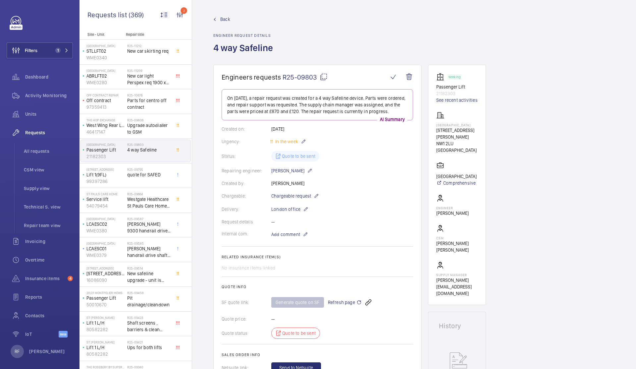
click at [325, 77] on mat-icon at bounding box center [324, 77] width 8 height 8
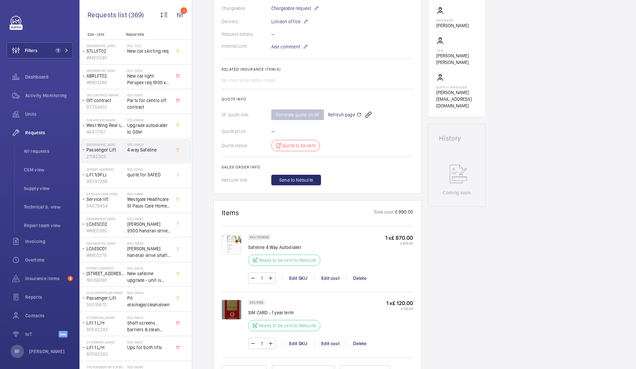
scroll to position [192, 0]
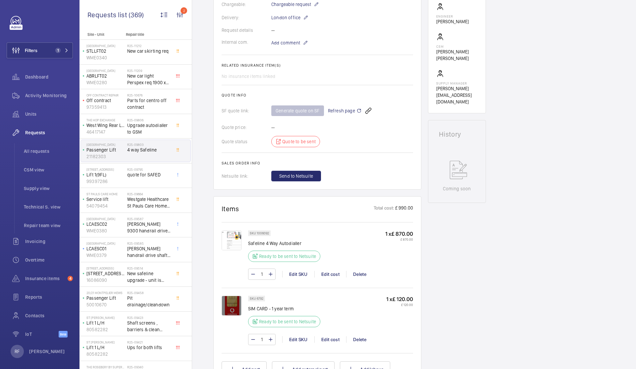
click at [358, 112] on mat-icon at bounding box center [359, 111] width 5 height 8
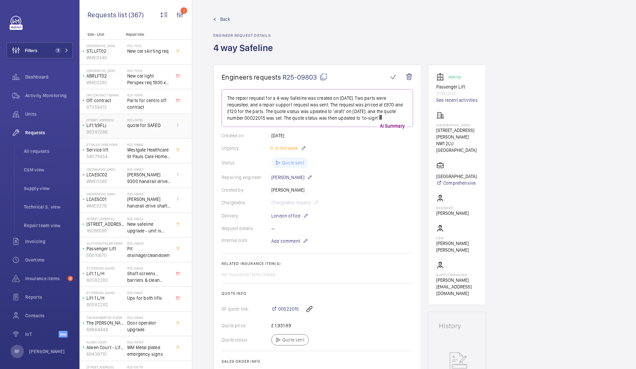
click at [143, 129] on div "R25-09795 quote for SAFED" at bounding box center [149, 127] width 44 height 19
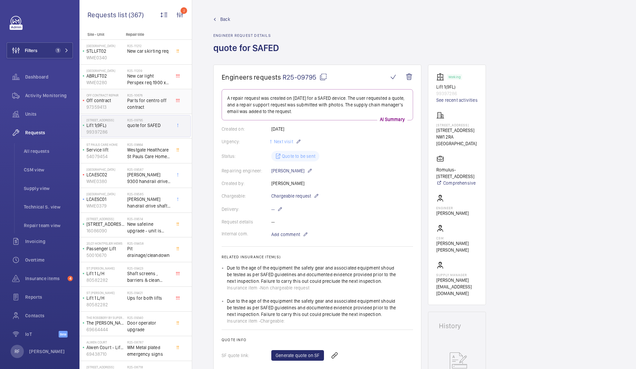
click at [133, 100] on span "Parts for centro off contract" at bounding box center [149, 103] width 44 height 13
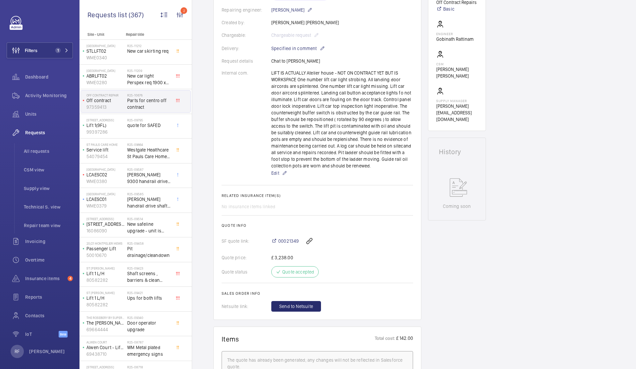
scroll to position [175, 0]
click at [148, 121] on h2 "R25-09795" at bounding box center [149, 120] width 44 height 4
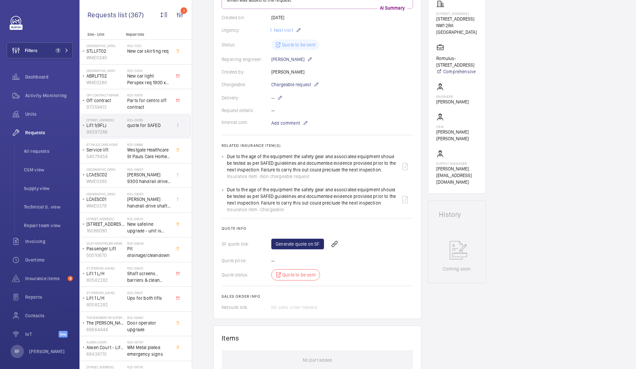
scroll to position [148, 0]
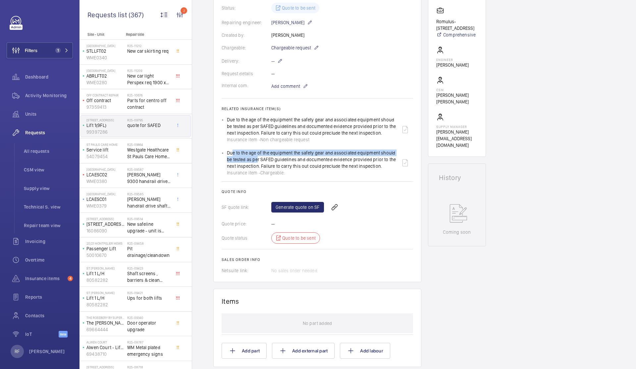
drag, startPoint x: 229, startPoint y: 153, endPoint x: 253, endPoint y: 163, distance: 26.2
click at [253, 163] on div "Due to the age of the equipment the safety gear and associated equipment should…" at bounding box center [312, 163] width 170 height 27
drag, startPoint x: 227, startPoint y: 152, endPoint x: 383, endPoint y: 168, distance: 156.0
click at [383, 168] on div "Due to the age of the equipment the safety gear and associated equipment should…" at bounding box center [312, 163] width 170 height 27
copy p "Due to the age of the equipment the safety gear and associated equipment should…"
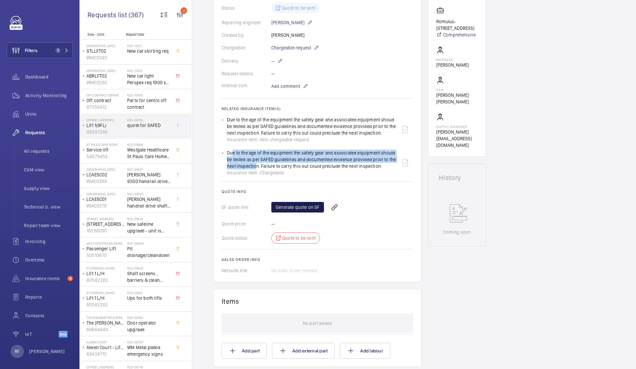
click at [294, 209] on link "Generate quote on SF" at bounding box center [298, 207] width 53 height 11
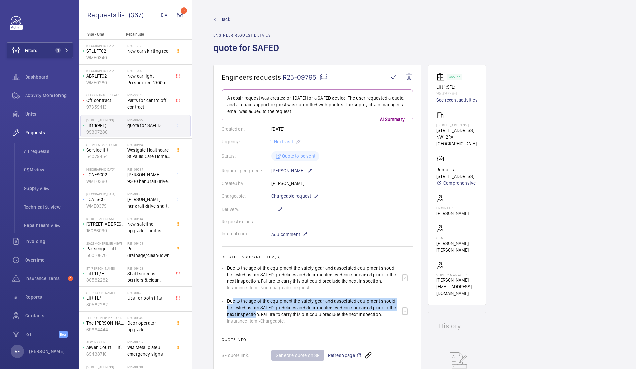
click at [321, 76] on mat-icon at bounding box center [324, 77] width 8 height 8
copy p "Due to the age of the equipment the safety gear and associated equipment should…"
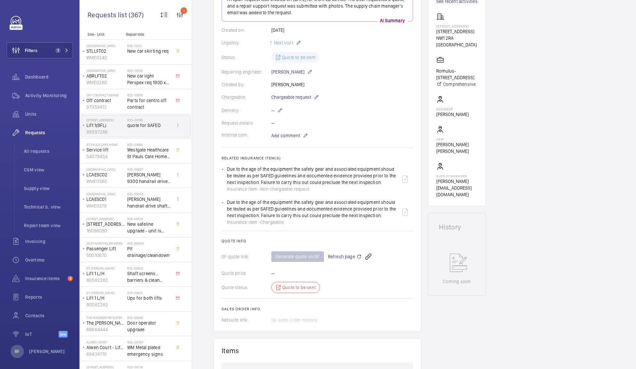
scroll to position [99, 0]
click at [361, 257] on wm-front-icon-button at bounding box center [369, 257] width 16 height 16
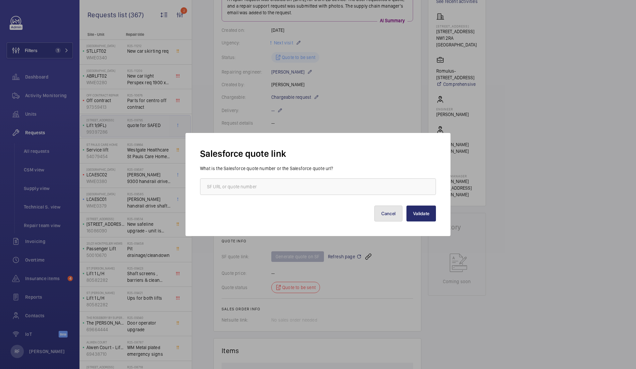
click at [382, 217] on button "Cancel" at bounding box center [389, 214] width 29 height 16
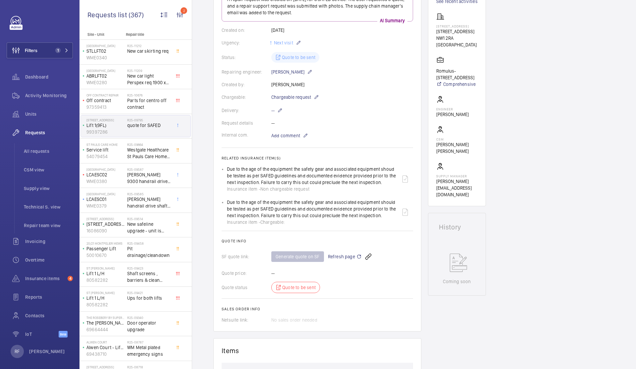
click at [357, 258] on mat-icon at bounding box center [359, 257] width 5 height 8
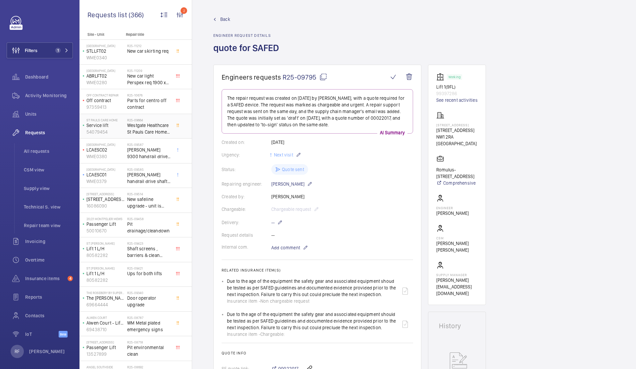
click at [151, 131] on span "Westgate Healthcare St Pauls Care Home gsm upgrade" at bounding box center [149, 128] width 44 height 13
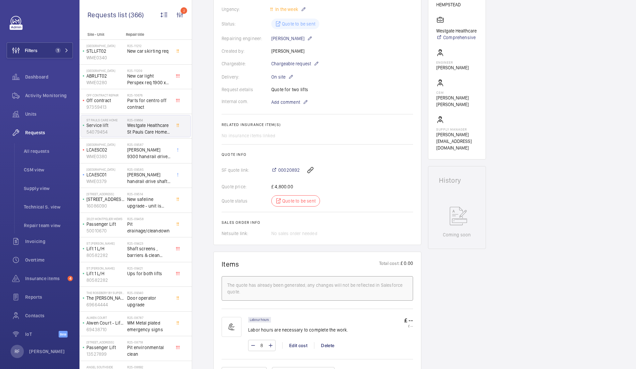
scroll to position [161, 0]
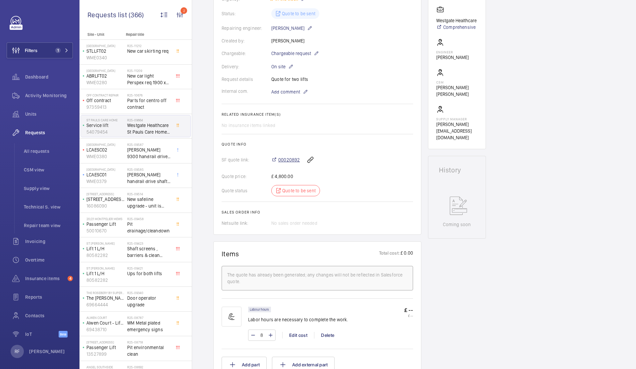
click at [291, 162] on span "00020892" at bounding box center [289, 159] width 22 height 7
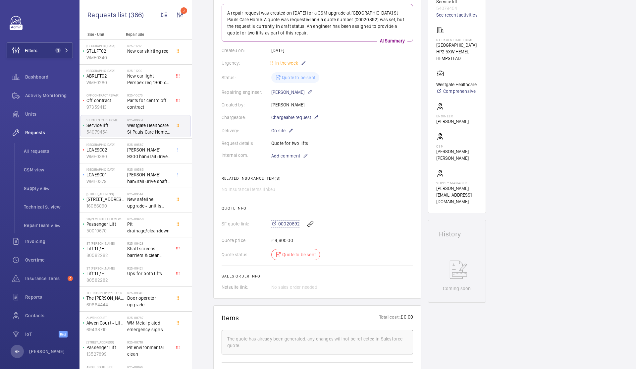
scroll to position [89, 0]
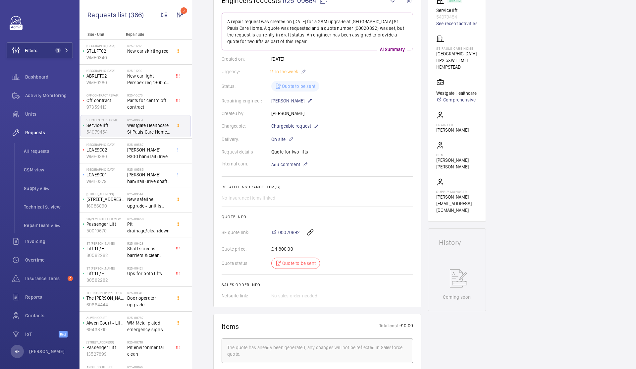
click at [323, 1] on mat-icon at bounding box center [324, 0] width 8 height 8
type textarea "R25-09664"
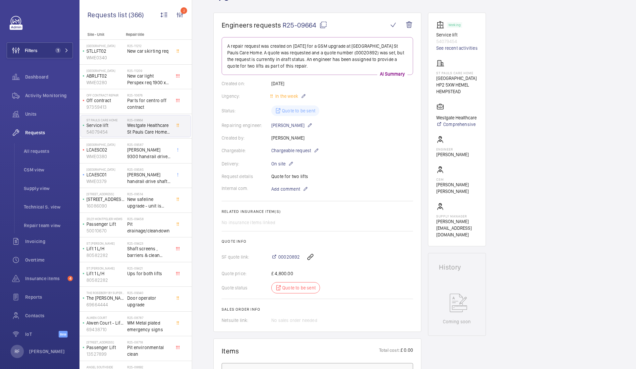
scroll to position [0, 0]
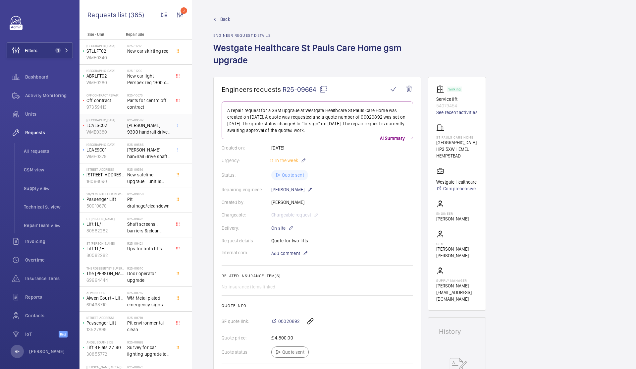
click at [163, 131] on span "[PERSON_NAME] 9300 handrail drive shaft, handrail chain, bearings & main shaft …" at bounding box center [149, 128] width 44 height 13
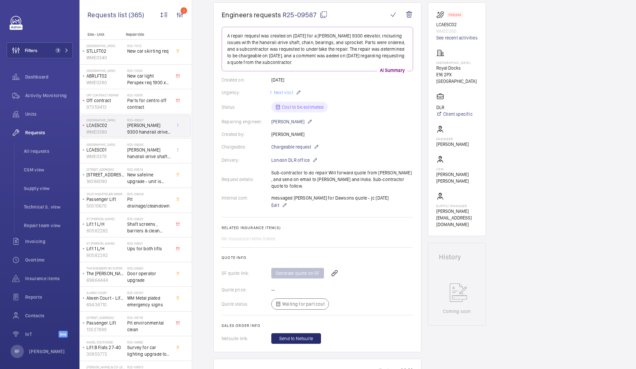
scroll to position [86, 0]
click at [153, 155] on span "[PERSON_NAME] handrail drive shaft, handrail chain & main handrail sprocket" at bounding box center [149, 153] width 44 height 13
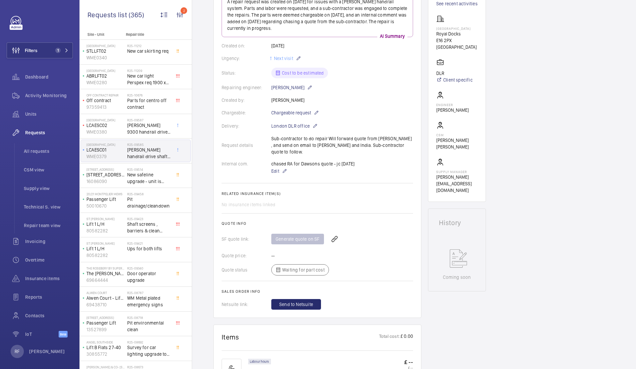
scroll to position [123, 0]
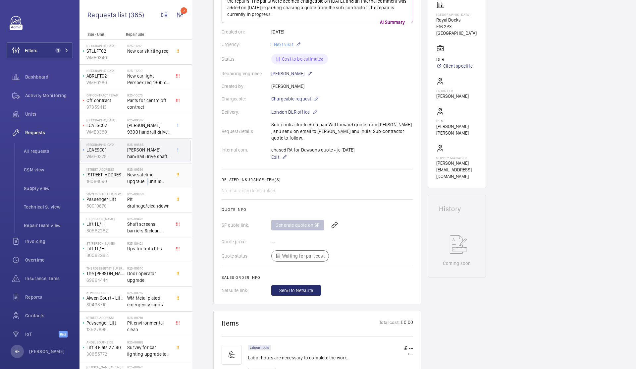
click at [145, 183] on span "New safeline upgrade - unit is phone line only" at bounding box center [149, 177] width 44 height 13
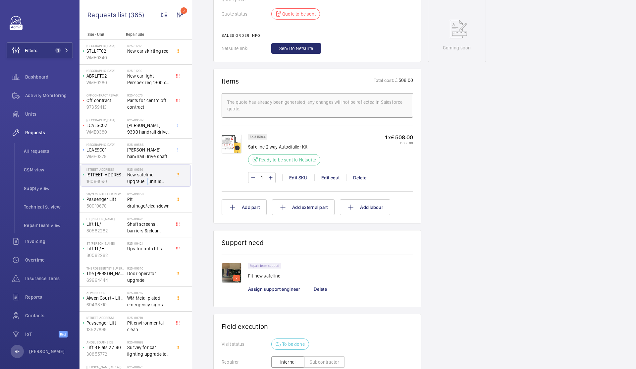
scroll to position [326, 0]
click at [234, 274] on img at bounding box center [232, 273] width 20 height 20
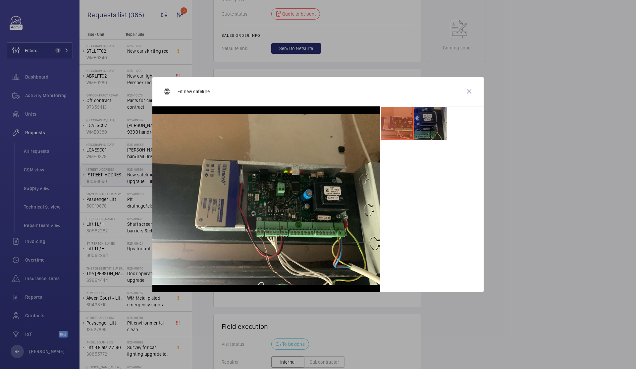
click at [427, 118] on li at bounding box center [430, 123] width 33 height 33
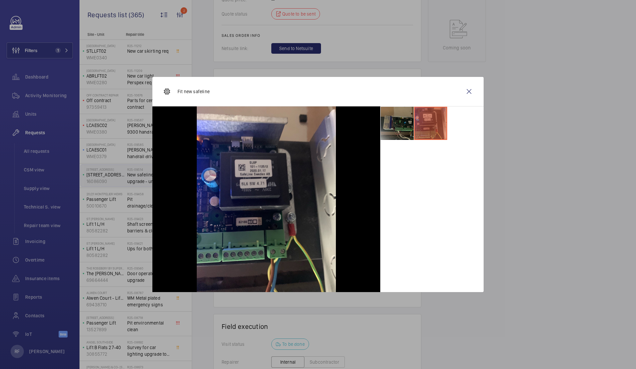
click at [388, 133] on li at bounding box center [397, 123] width 33 height 33
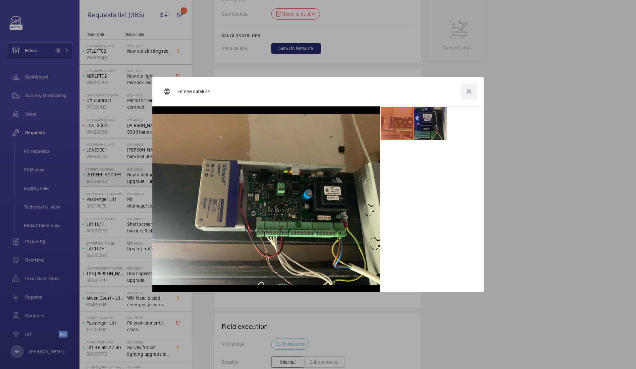
click at [468, 94] on wm-front-icon-button at bounding box center [469, 92] width 16 height 16
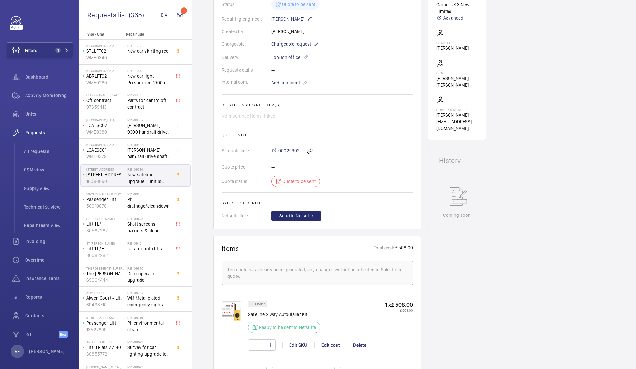
scroll to position [159, 0]
click at [294, 152] on span "00020902" at bounding box center [289, 150] width 22 height 7
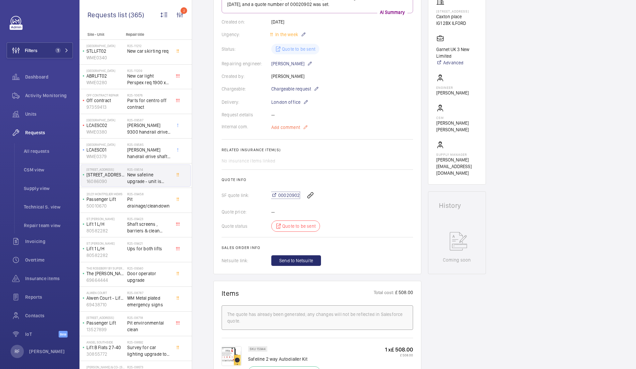
scroll to position [105, 0]
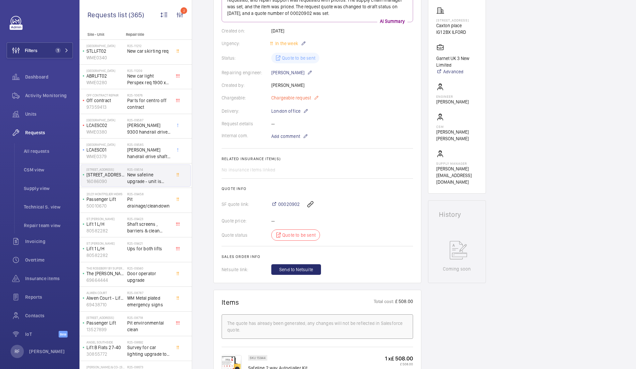
click at [316, 100] on mat-icon at bounding box center [316, 98] width 5 height 8
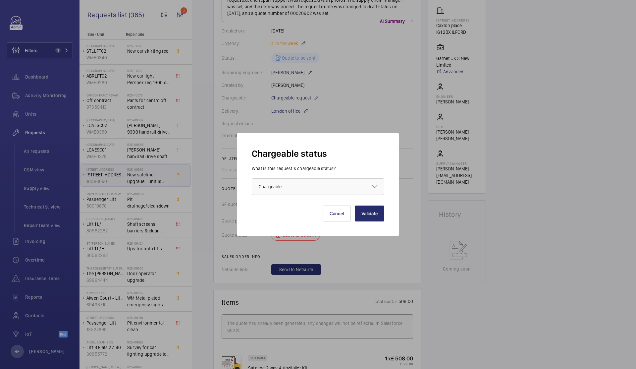
click at [315, 191] on div at bounding box center [318, 187] width 132 height 16
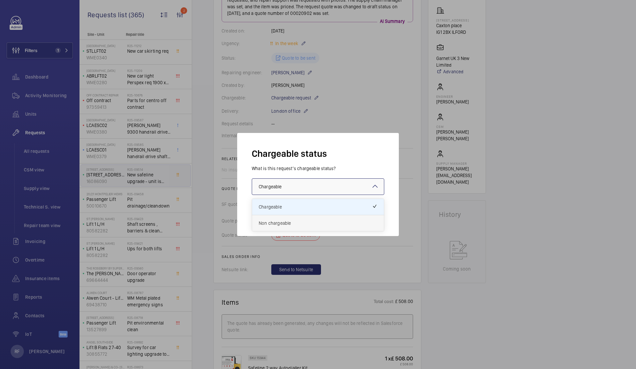
click at [308, 225] on span "Non chargeable" at bounding box center [318, 223] width 119 height 7
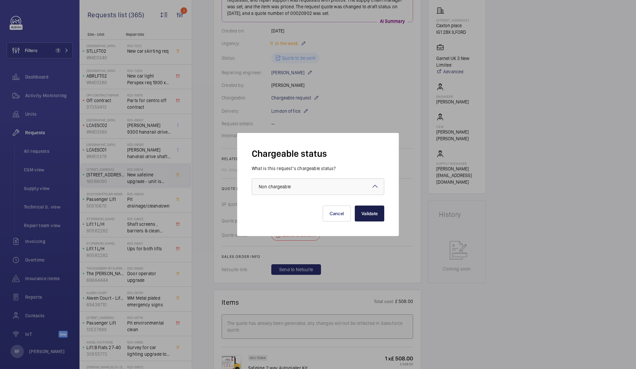
click at [375, 213] on button "Validate" at bounding box center [370, 214] width 30 height 16
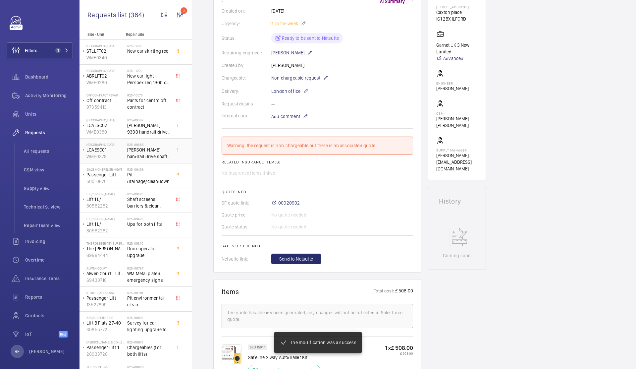
scroll to position [125, 0]
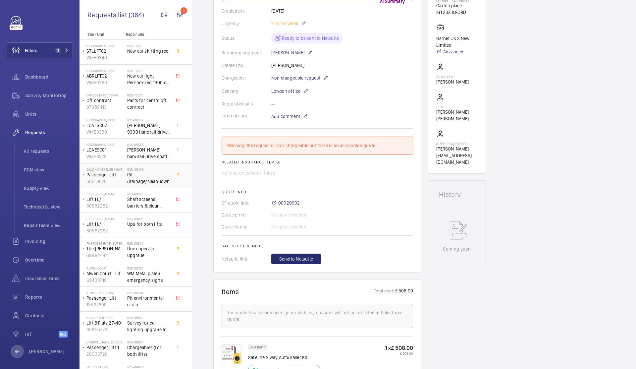
click at [148, 177] on span "Pit drainage/cleandown" at bounding box center [149, 177] width 44 height 13
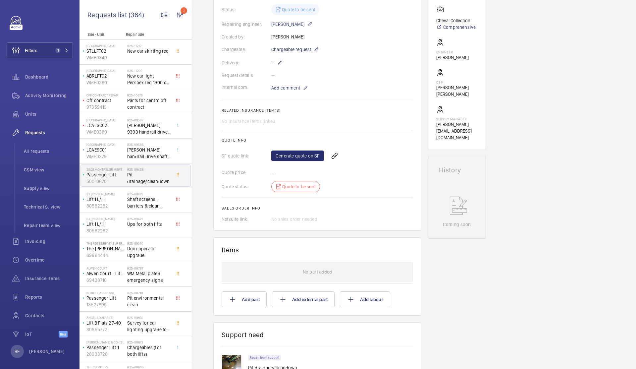
scroll to position [153, 0]
click at [300, 157] on link "Generate quote on SF" at bounding box center [298, 155] width 53 height 11
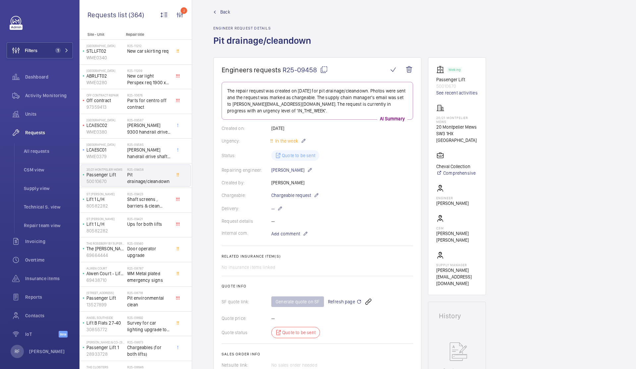
scroll to position [0, 0]
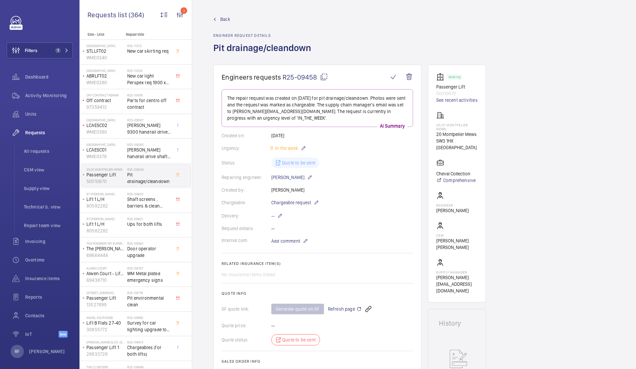
click at [325, 77] on mat-icon at bounding box center [324, 77] width 8 height 8
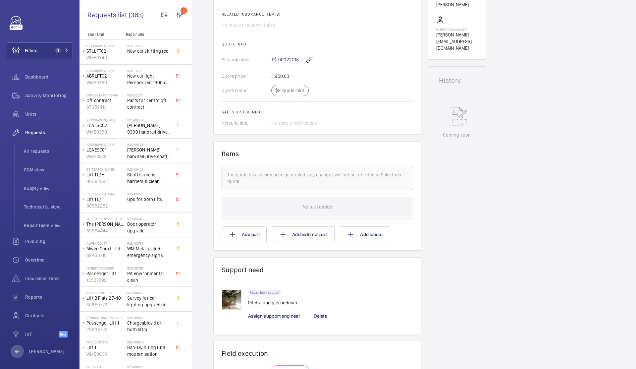
scroll to position [41, 0]
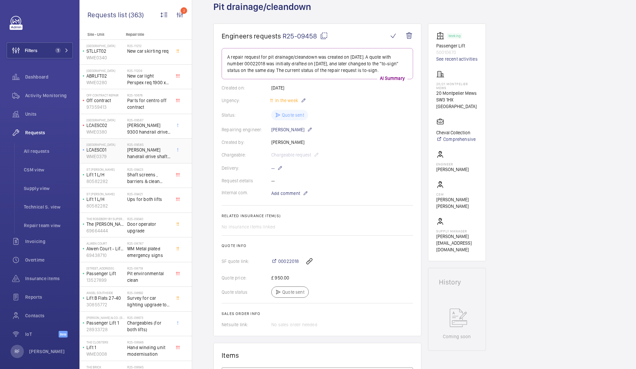
click at [137, 143] on h2 "R25-09585" at bounding box center [149, 145] width 44 height 4
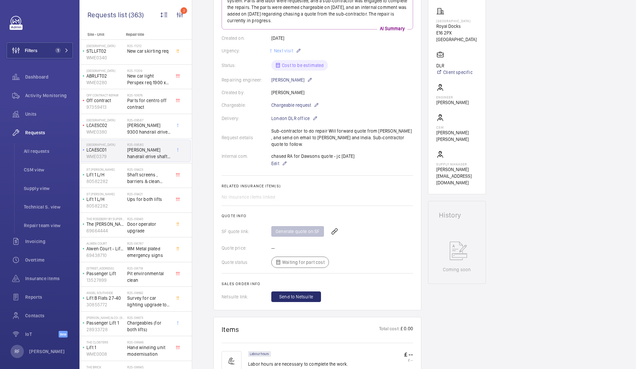
scroll to position [97, 0]
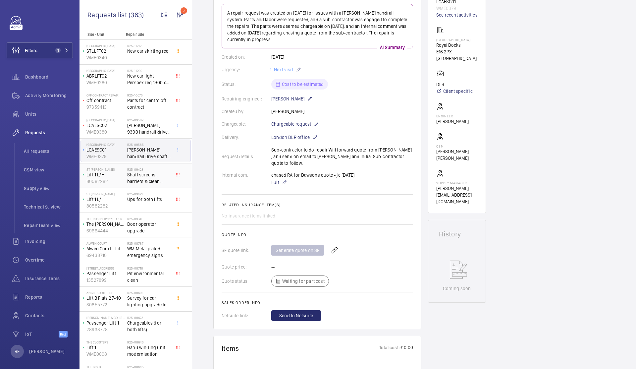
click at [163, 175] on span "Shaft screens , barriers & clean down both lifts" at bounding box center [149, 177] width 44 height 13
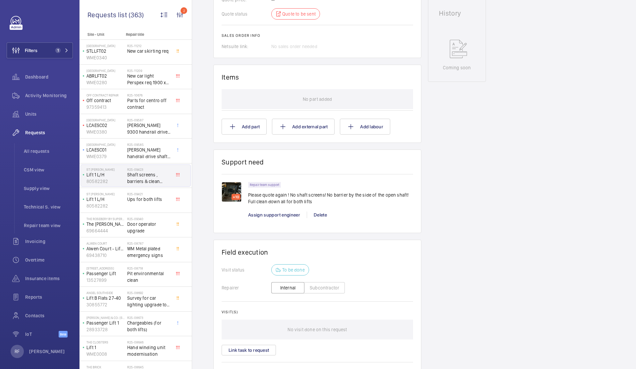
scroll to position [373, 0]
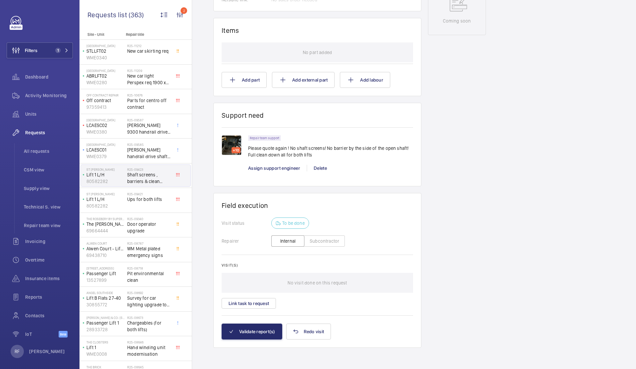
click at [230, 152] on img at bounding box center [232, 145] width 20 height 20
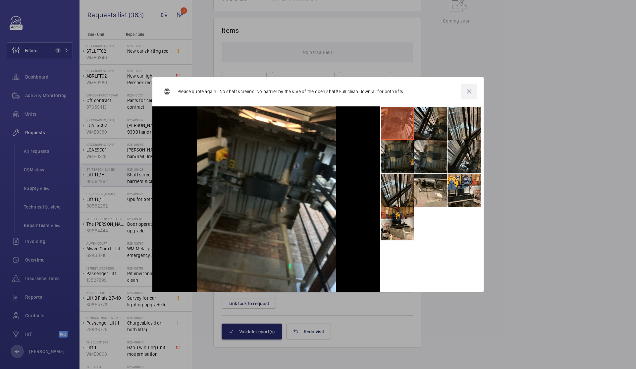
click at [468, 93] on wm-front-icon-button at bounding box center [469, 92] width 16 height 16
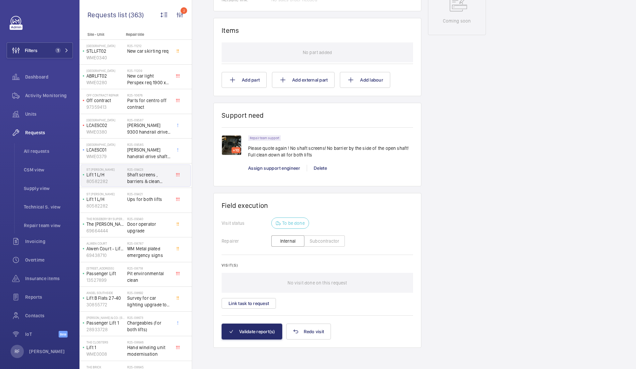
click at [232, 149] on div "+10" at bounding box center [236, 150] width 9 height 6
click at [231, 144] on img at bounding box center [232, 145] width 20 height 20
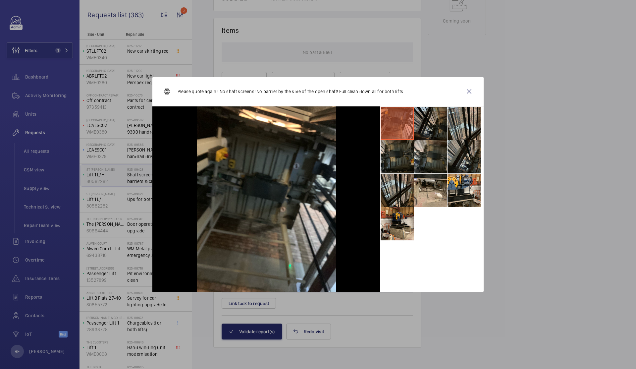
click at [432, 125] on li at bounding box center [430, 123] width 33 height 33
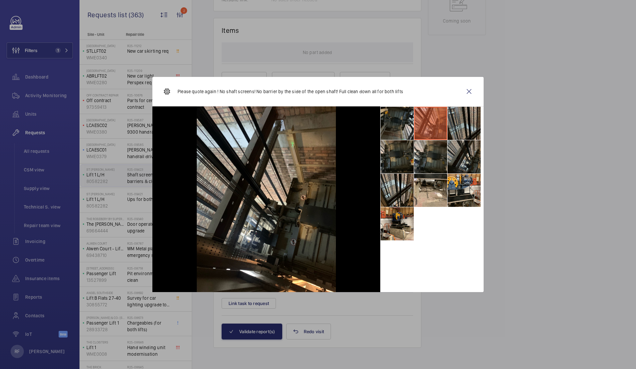
click at [456, 124] on li at bounding box center [464, 123] width 33 height 33
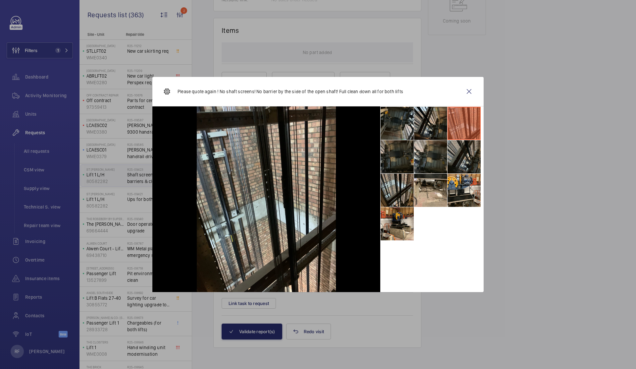
click at [409, 163] on li at bounding box center [397, 156] width 33 height 33
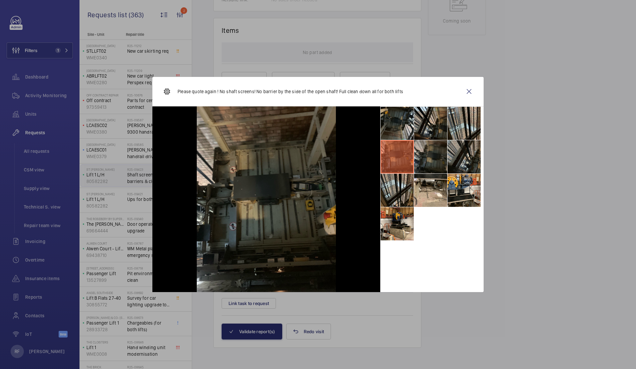
click at [424, 160] on li at bounding box center [430, 156] width 33 height 33
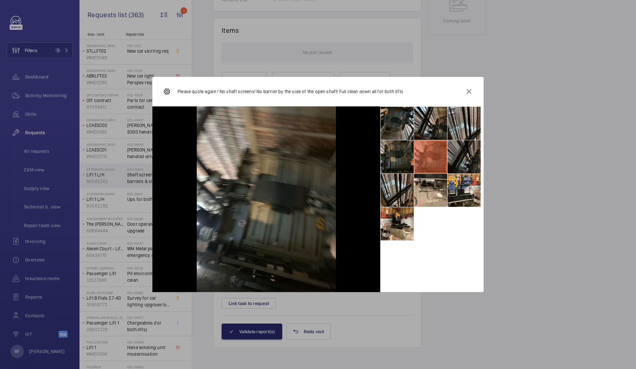
click at [458, 157] on li at bounding box center [464, 156] width 33 height 33
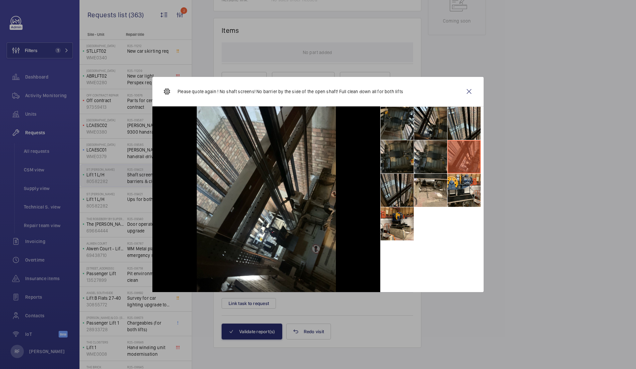
click at [391, 197] on li at bounding box center [397, 190] width 33 height 33
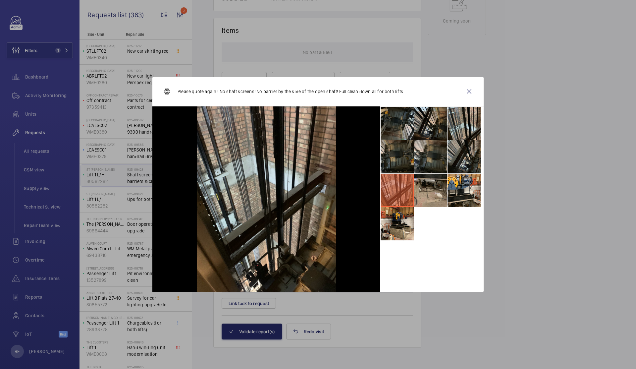
click at [414, 197] on li at bounding box center [430, 190] width 33 height 33
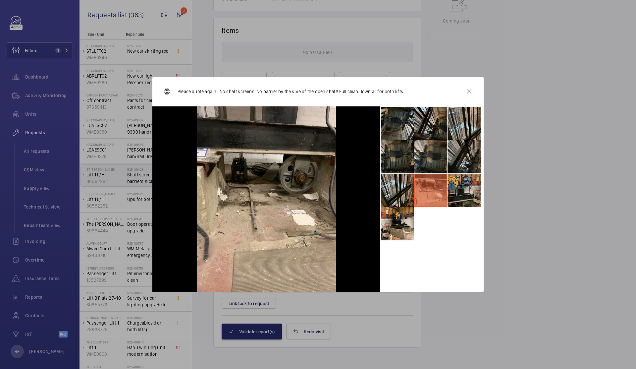
click at [476, 192] on li at bounding box center [464, 190] width 33 height 33
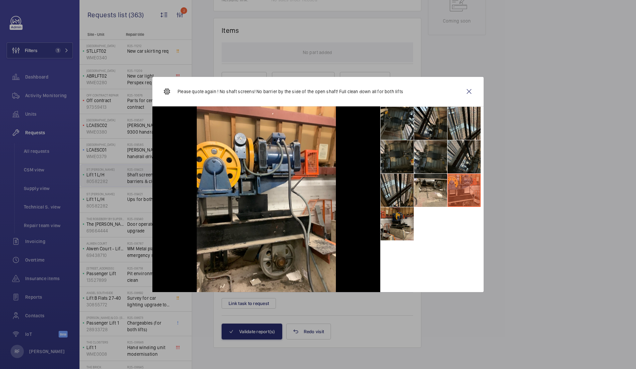
click at [398, 226] on li at bounding box center [397, 223] width 33 height 33
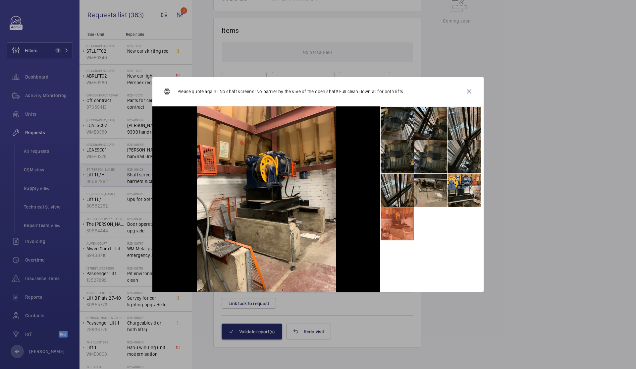
click at [435, 196] on li at bounding box center [430, 190] width 33 height 33
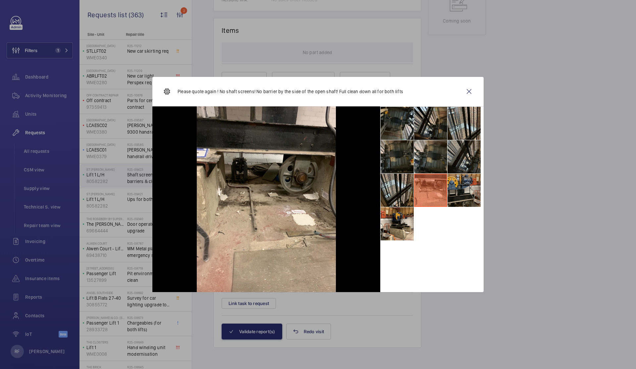
click at [462, 201] on li at bounding box center [464, 190] width 33 height 33
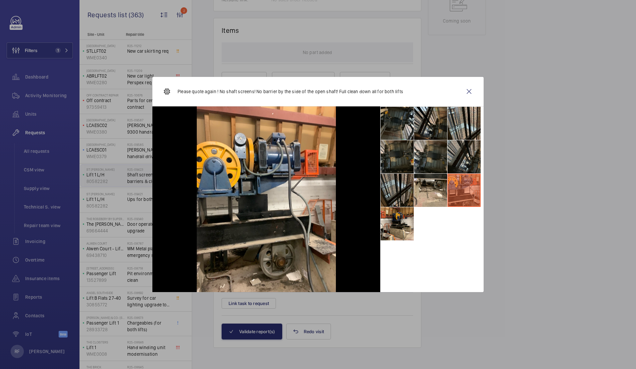
click at [409, 198] on li at bounding box center [397, 190] width 33 height 33
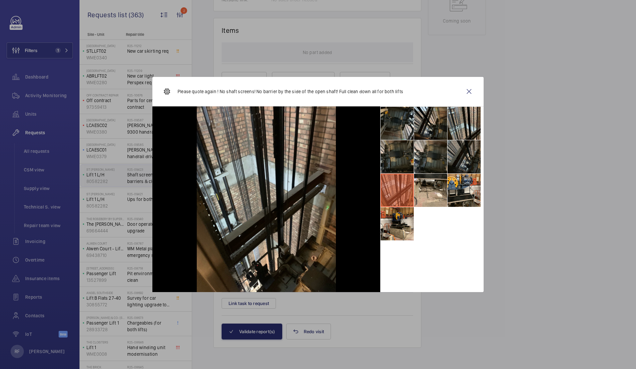
click at [457, 161] on li at bounding box center [464, 156] width 33 height 33
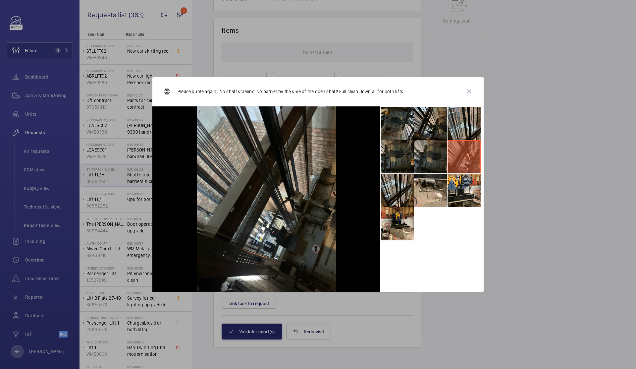
click at [438, 161] on li at bounding box center [430, 156] width 33 height 33
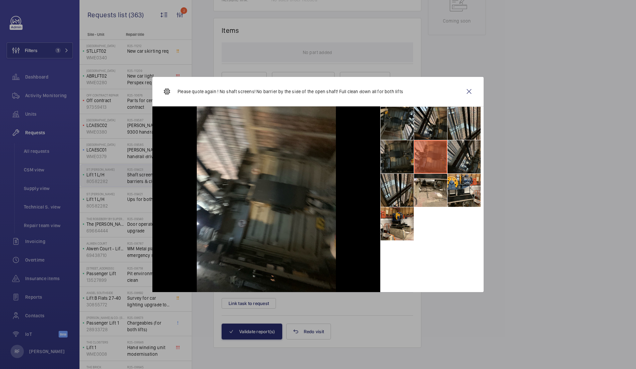
click at [411, 158] on li at bounding box center [397, 156] width 33 height 33
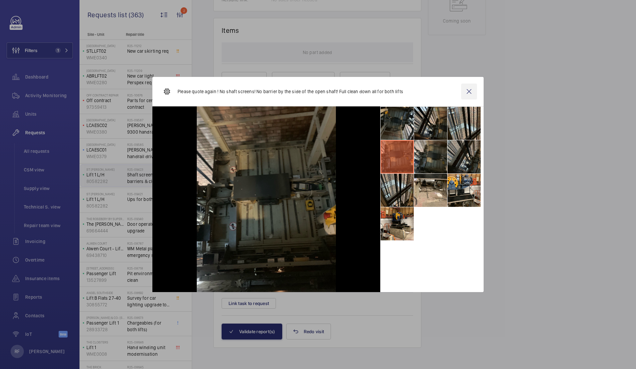
click at [472, 95] on wm-front-icon-button at bounding box center [469, 92] width 16 height 16
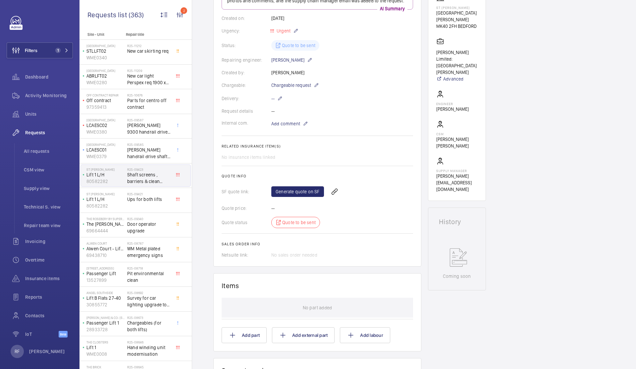
scroll to position [118, 0]
click at [290, 193] on link "Generate quote on SF" at bounding box center [298, 191] width 53 height 11
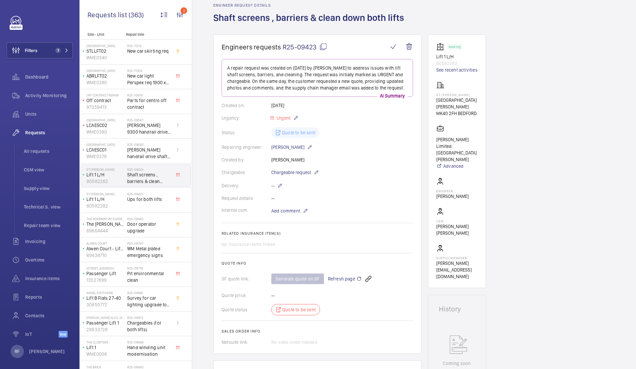
scroll to position [0, 0]
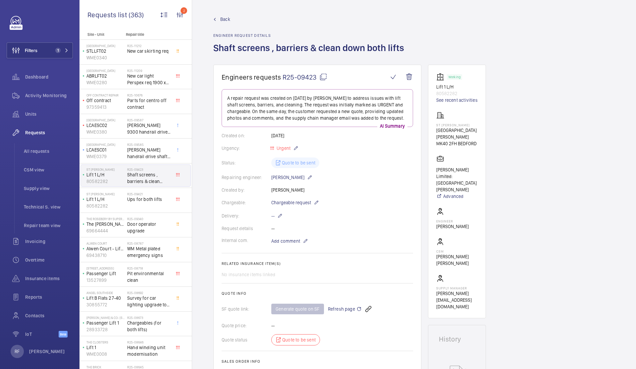
click at [323, 77] on mat-icon at bounding box center [324, 77] width 8 height 8
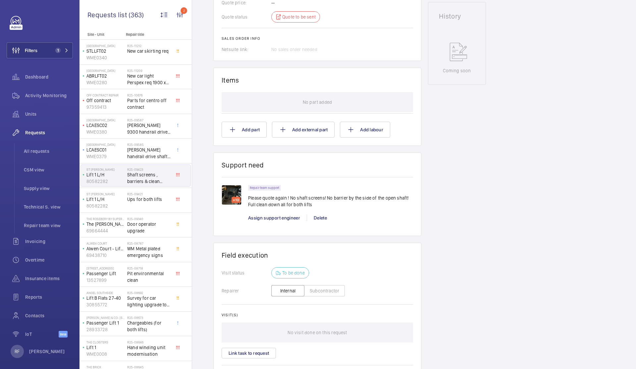
scroll to position [22, 0]
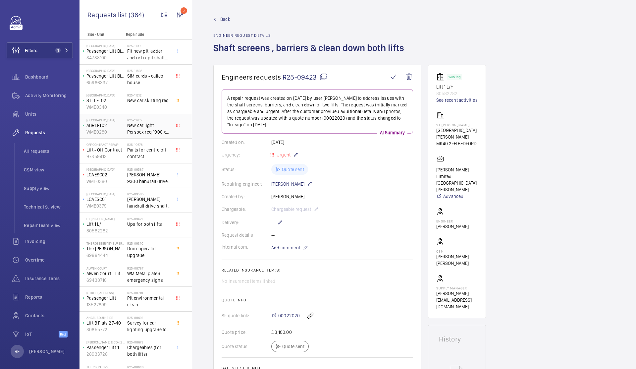
click at [143, 131] on span "New car light Perspex req 1900 x 300 3mm thickness" at bounding box center [149, 128] width 44 height 13
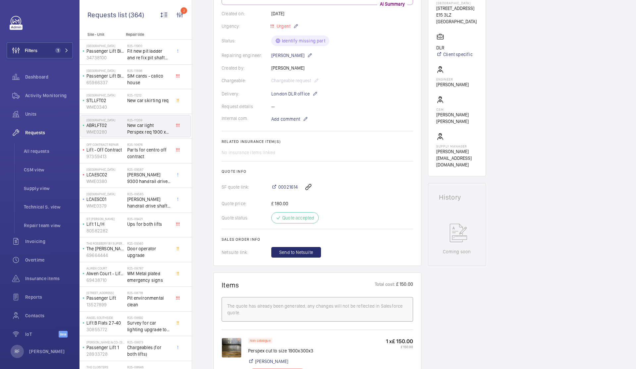
scroll to position [152, 0]
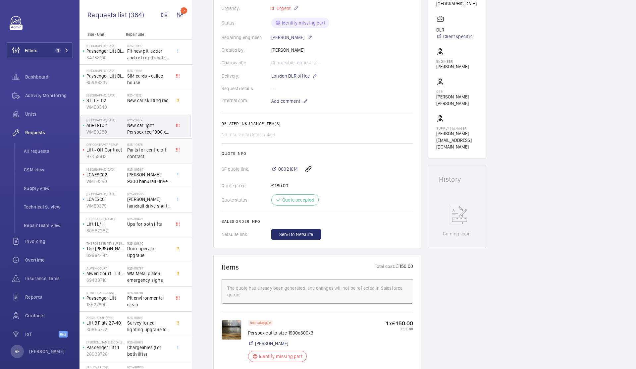
click at [143, 160] on div "R25-10676 Parts for centro off contract" at bounding box center [149, 152] width 44 height 19
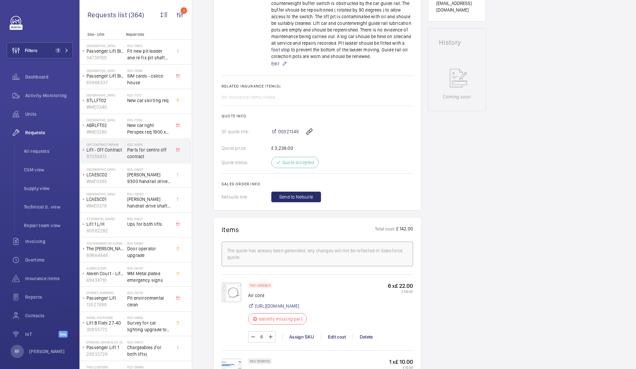
scroll to position [284, 0]
click at [142, 179] on span "[PERSON_NAME] 9300 handrail drive shaft, handrail chain, bearings & main shaft …" at bounding box center [149, 177] width 44 height 13
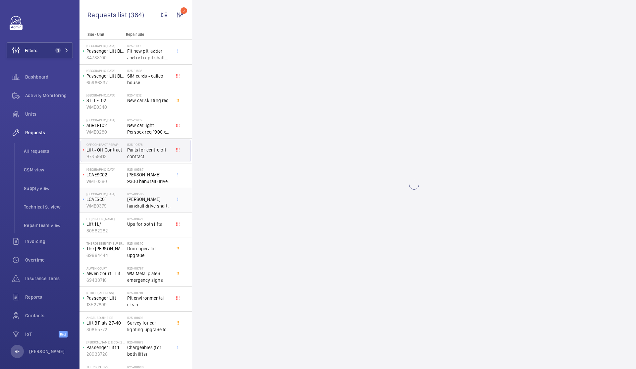
click at [148, 199] on span "[PERSON_NAME] handrail drive shaft, handrail chain & main handrail sprocket" at bounding box center [149, 202] width 44 height 13
click at [141, 228] on div "R25-09421 Ups for both lifts" at bounding box center [149, 226] width 44 height 19
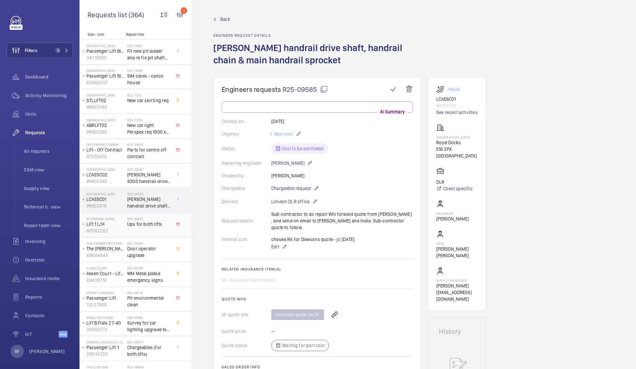
click at [138, 228] on div "R25-09421 Ups for both lifts" at bounding box center [149, 226] width 44 height 19
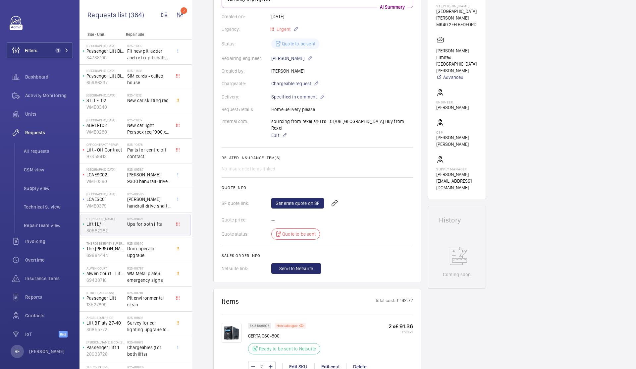
scroll to position [100, 0]
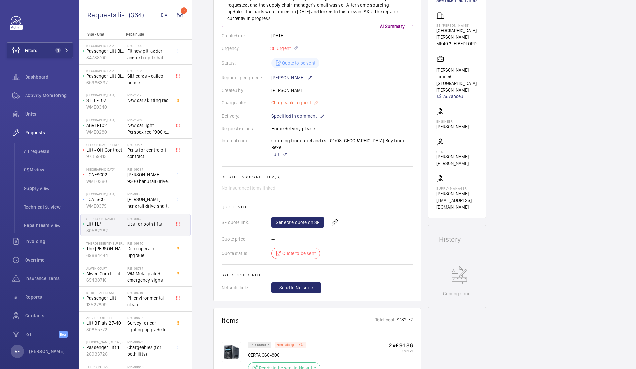
click at [318, 104] on mat-icon at bounding box center [316, 103] width 5 height 8
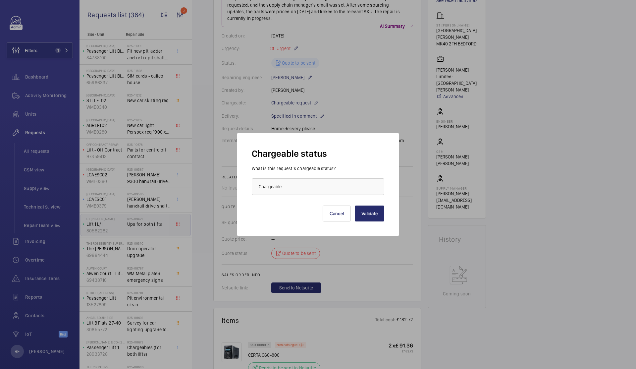
click at [290, 188] on div "× Chargeable" at bounding box center [278, 186] width 39 height 7
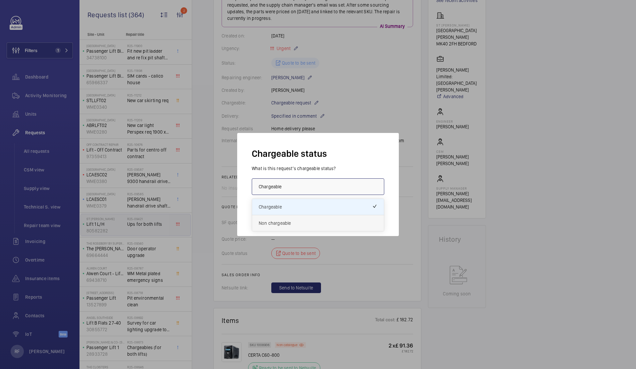
click at [279, 228] on div "Non chargeable" at bounding box center [318, 223] width 132 height 16
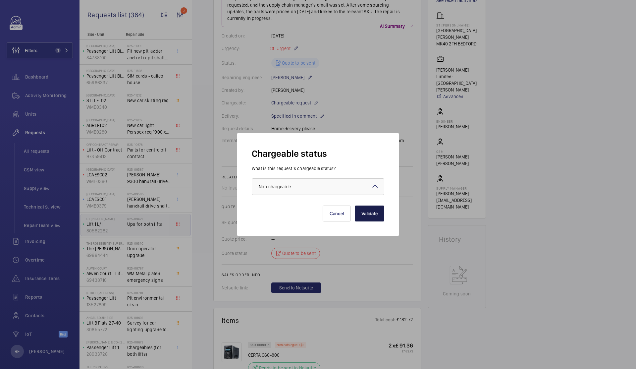
click at [370, 214] on button "Validate" at bounding box center [370, 214] width 30 height 16
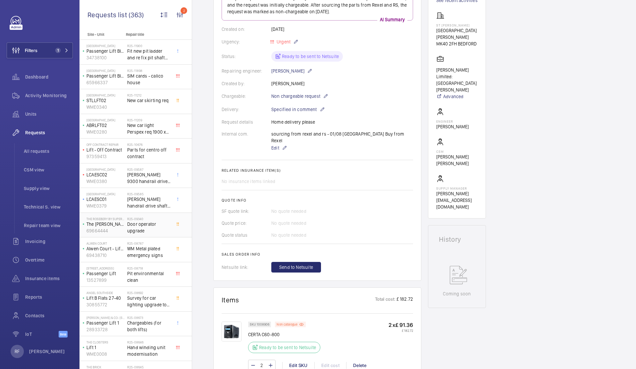
click at [155, 229] on span "Door operator upgrade" at bounding box center [149, 227] width 44 height 13
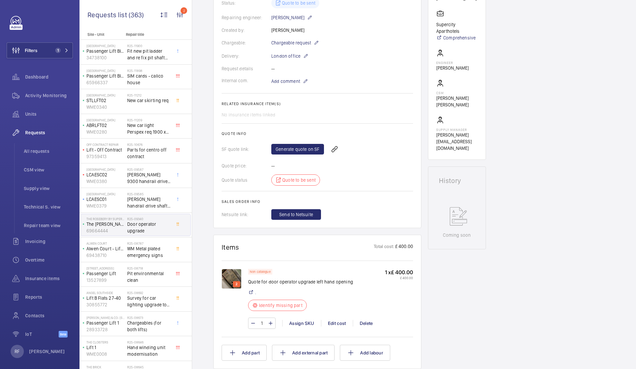
scroll to position [167, 0]
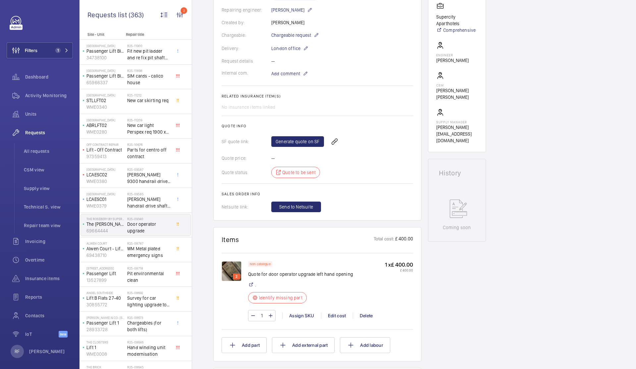
click at [232, 271] on img at bounding box center [232, 271] width 20 height 20
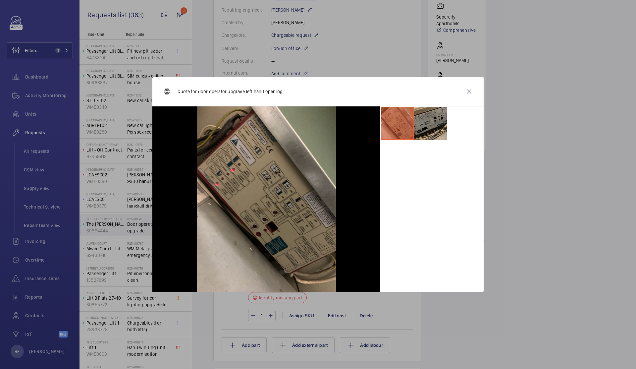
click at [429, 129] on li at bounding box center [430, 123] width 33 height 33
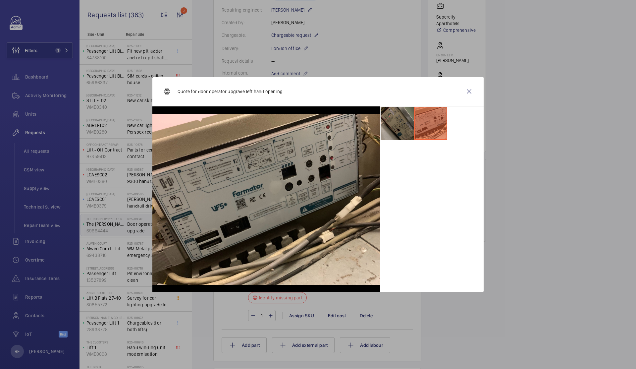
click at [410, 129] on li at bounding box center [397, 123] width 33 height 33
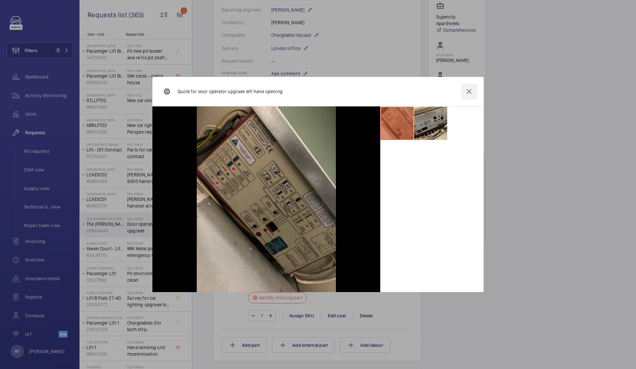
click at [468, 92] on wm-front-icon-button at bounding box center [469, 92] width 16 height 16
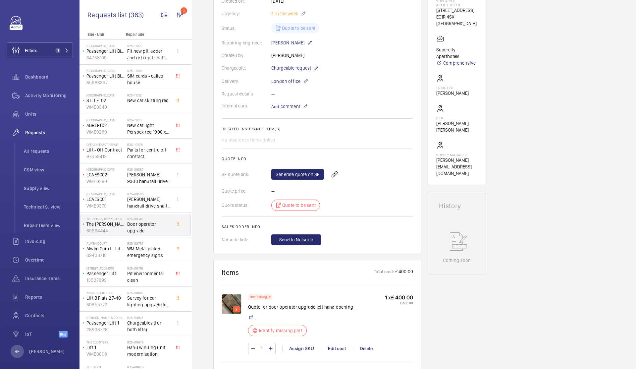
scroll to position [134, 0]
click at [301, 176] on link "Generate quote on SF" at bounding box center [298, 174] width 53 height 11
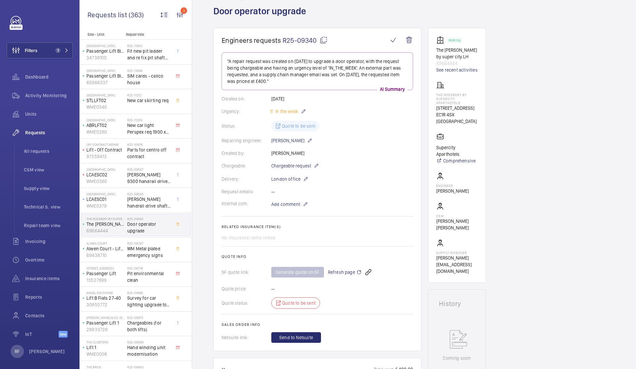
scroll to position [0, 0]
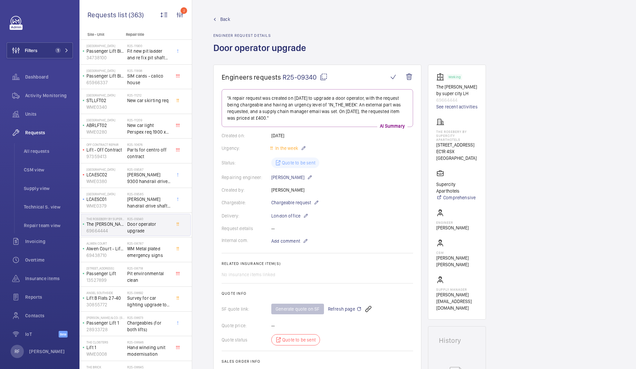
click at [324, 78] on mat-icon at bounding box center [324, 77] width 8 height 8
click at [322, 79] on mat-icon at bounding box center [324, 77] width 8 height 8
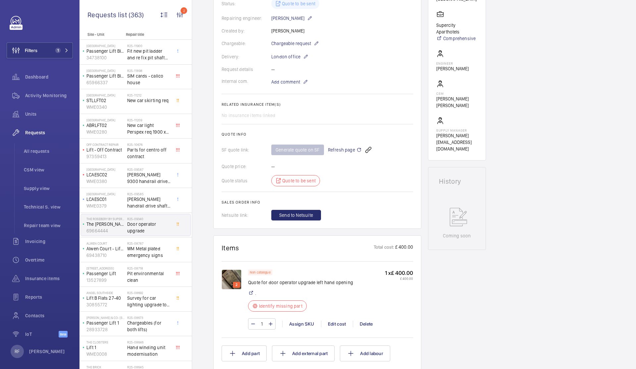
scroll to position [168, 0]
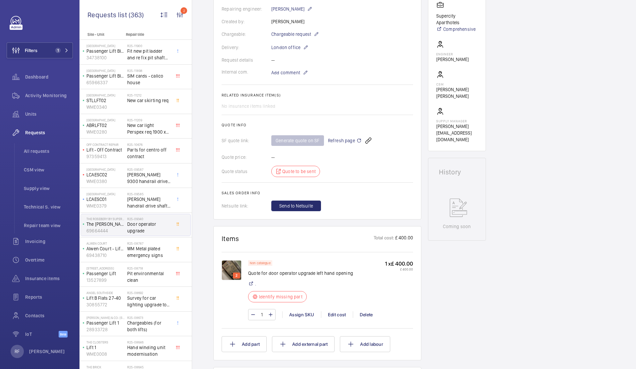
click at [346, 142] on span "Refresh page" at bounding box center [345, 141] width 34 height 8
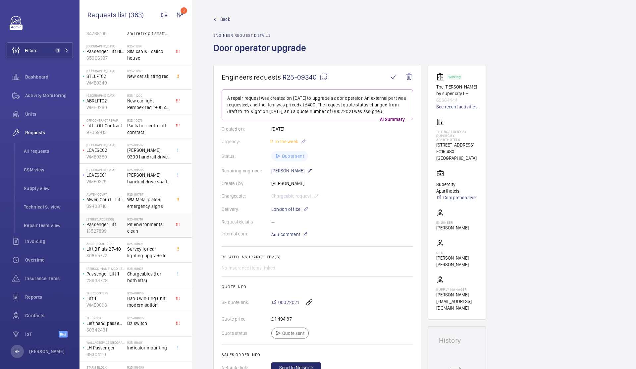
scroll to position [53, 0]
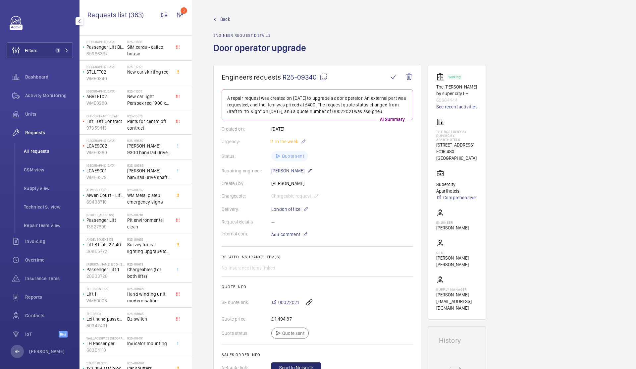
click at [40, 155] on li "All requests" at bounding box center [46, 151] width 54 height 16
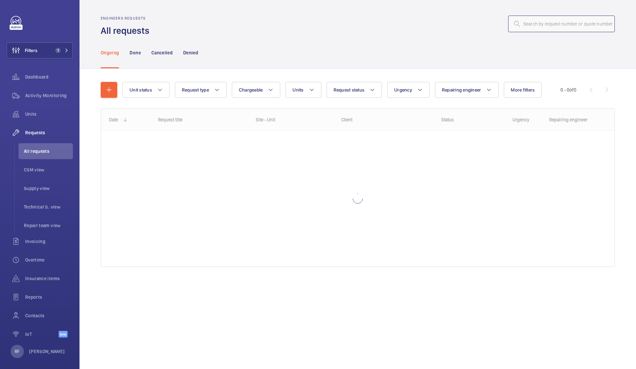
click at [572, 30] on input "text" at bounding box center [562, 24] width 107 height 17
type input "R25-08335"
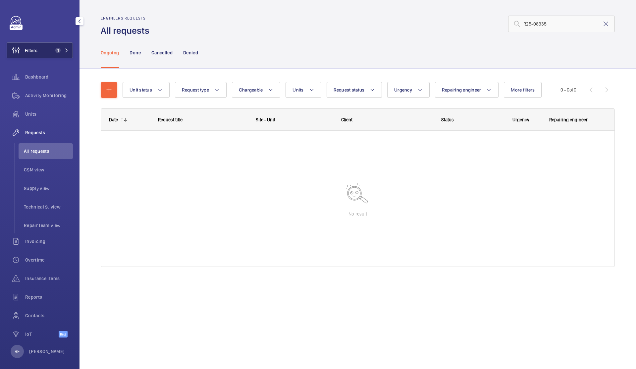
click at [29, 50] on span "Filters" at bounding box center [31, 50] width 13 height 7
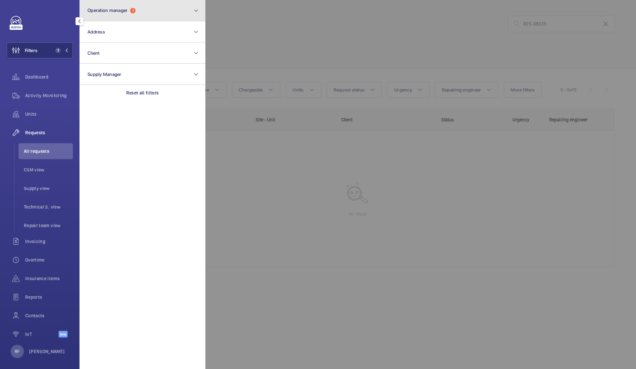
click at [120, 14] on button "Operation manager 1" at bounding box center [143, 10] width 126 height 21
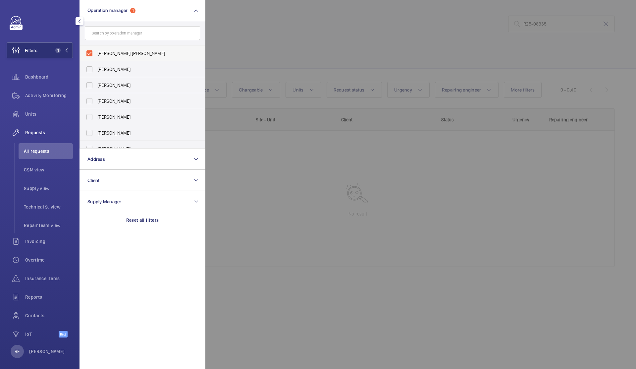
click at [90, 53] on label "[PERSON_NAME] [PERSON_NAME]" at bounding box center [137, 53] width 115 height 16
click at [90, 53] on input "[PERSON_NAME] [PERSON_NAME]" at bounding box center [89, 53] width 13 height 13
checkbox input "false"
click at [272, 52] on div at bounding box center [524, 184] width 636 height 369
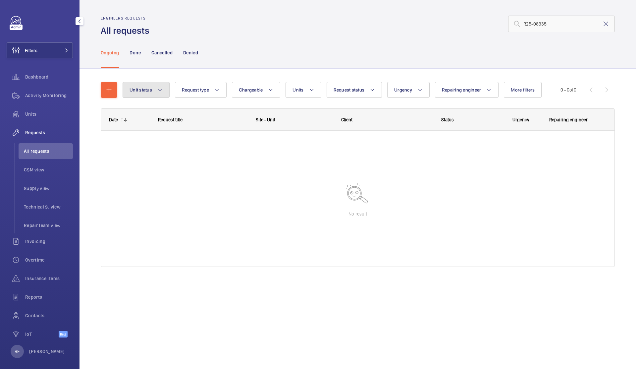
click at [155, 95] on button "Unit status" at bounding box center [146, 90] width 47 height 16
click at [256, 74] on div "Unit status Working Stopped Paused Reset Request type Chargeable Units Request …" at bounding box center [358, 177] width 514 height 212
click at [551, 30] on input "R25-08335" at bounding box center [562, 24] width 107 height 17
click at [137, 55] on p "Done" at bounding box center [135, 52] width 11 height 7
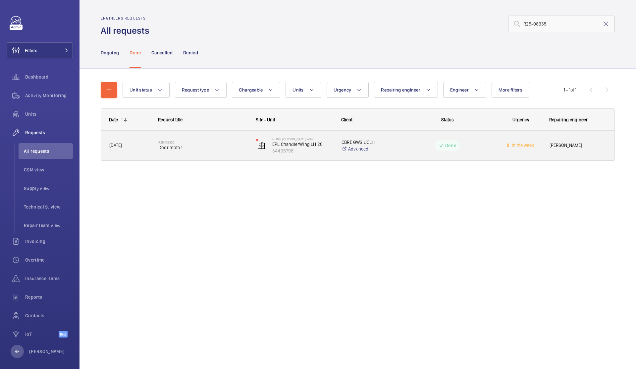
click at [398, 149] on div "Done" at bounding box center [443, 146] width 97 height 24
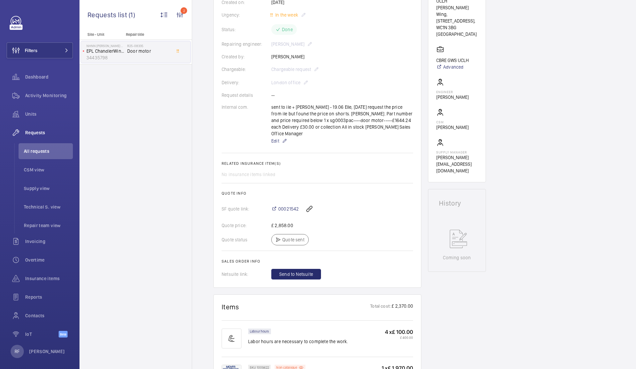
scroll to position [138, 0]
click at [311, 122] on div "sent to ile + Kris - 19.06 Elle, 20-08-2025 request the price from ile but foun…" at bounding box center [343, 125] width 142 height 41
click at [323, 123] on div "sent to ile + Kris - 19.06 Elle, 20-08-2025 request the price from ile but foun…" at bounding box center [343, 125] width 142 height 41
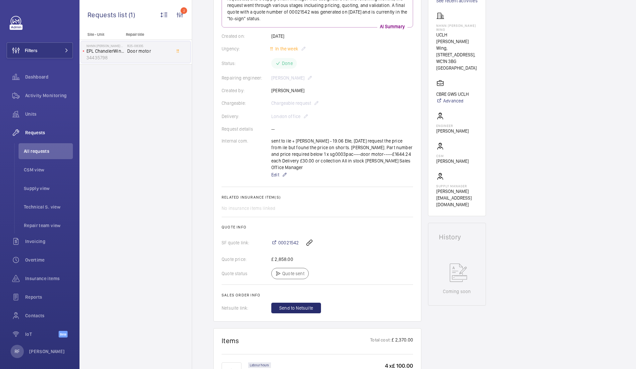
scroll to position [106, 0]
click at [328, 142] on div "sent to ile + Kris - 19.06 Elle, 20-08-2025 request the price from ile but foun…" at bounding box center [343, 158] width 142 height 41
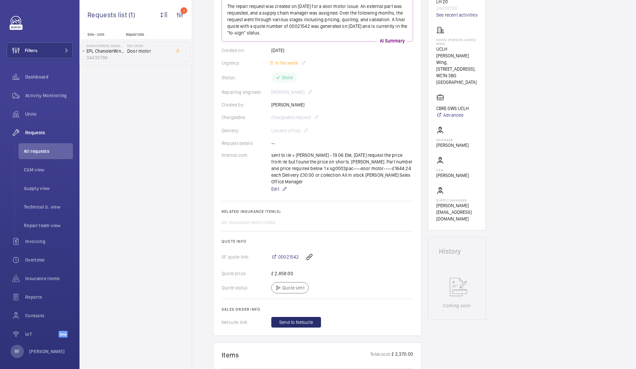
scroll to position [11, 0]
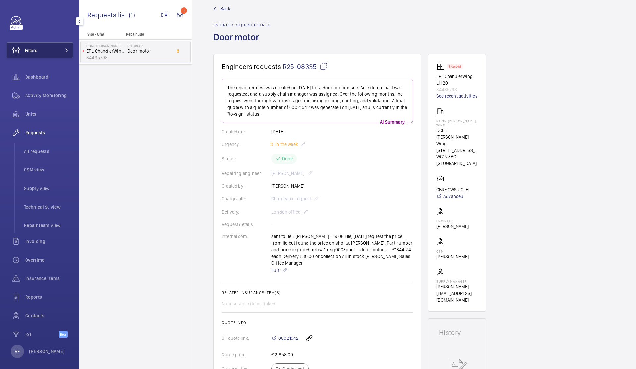
click at [61, 50] on span at bounding box center [65, 50] width 8 height 4
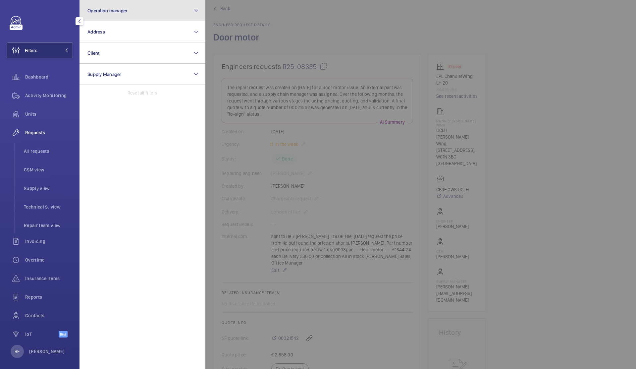
click at [107, 14] on button "Operation manager" at bounding box center [143, 10] width 126 height 21
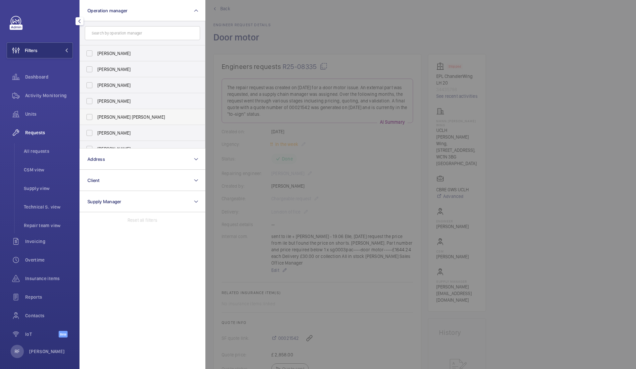
click at [106, 118] on span "[PERSON_NAME] [PERSON_NAME]" at bounding box center [142, 117] width 91 height 7
click at [96, 118] on input "[PERSON_NAME] [PERSON_NAME]" at bounding box center [89, 116] width 13 height 13
checkbox input "true"
click at [59, 151] on span "All requests" at bounding box center [48, 151] width 49 height 7
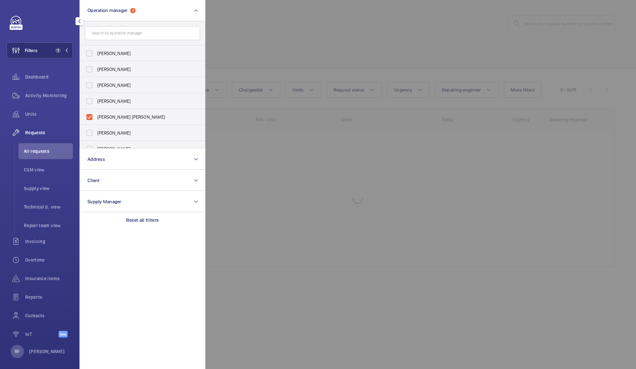
click at [277, 53] on div at bounding box center [524, 184] width 636 height 369
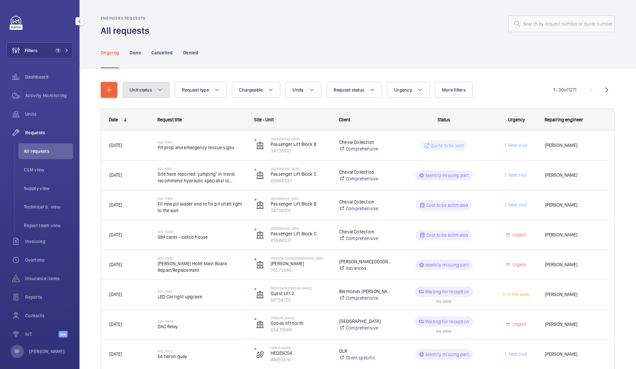
click at [158, 93] on mat-icon at bounding box center [159, 90] width 5 height 8
click at [233, 54] on div "Ongoing Done Cancelled Denied" at bounding box center [358, 52] width 514 height 31
click at [267, 89] on button "Chargeable" at bounding box center [256, 90] width 49 height 16
click at [254, 109] on mat-radio-button "Chargeable" at bounding box center [294, 109] width 119 height 13
radio input "true"
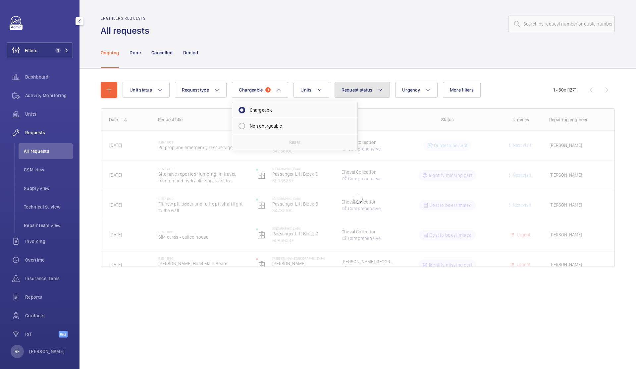
click at [359, 88] on span "Request status" at bounding box center [357, 89] width 31 height 5
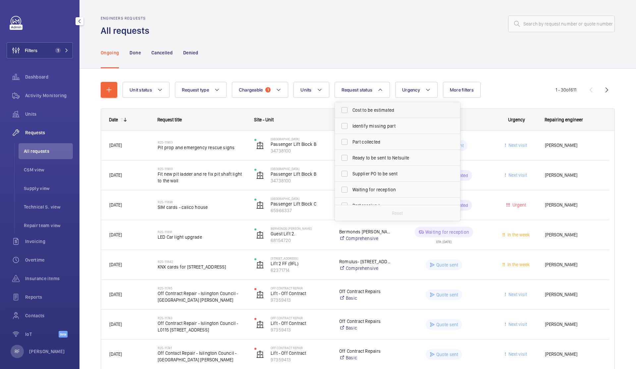
click at [360, 108] on span "Cost to be estimated" at bounding box center [398, 110] width 91 height 7
click at [351, 108] on input "Cost to be estimated" at bounding box center [344, 109] width 13 height 13
checkbox input "true"
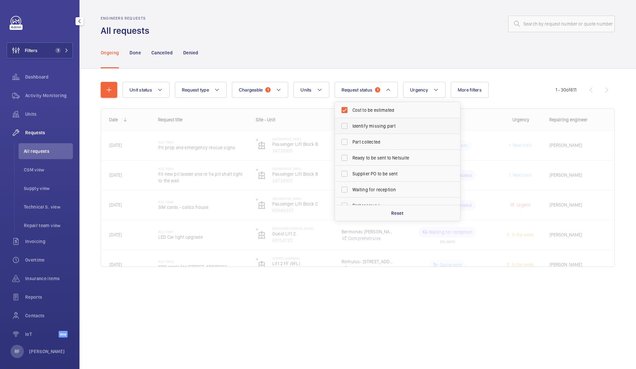
click at [365, 129] on span "Identify missing part" at bounding box center [398, 126] width 91 height 7
click at [351, 129] on input "Identify missing part" at bounding box center [344, 125] width 13 height 13
checkbox input "true"
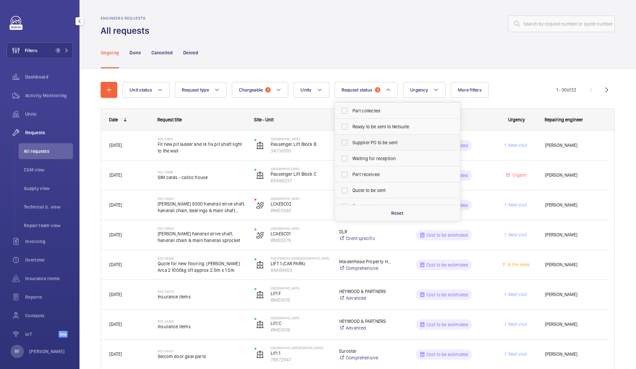
scroll to position [88, 0]
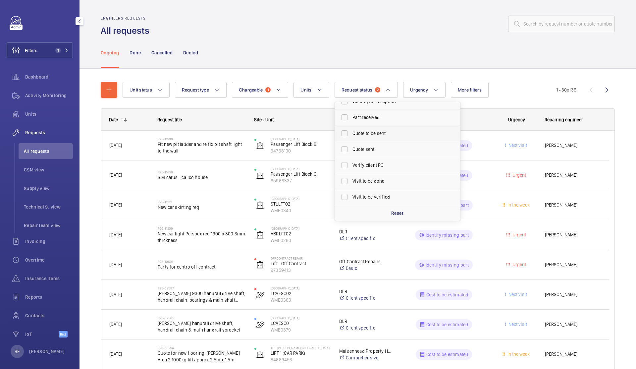
click at [376, 135] on span "Quote to be sent" at bounding box center [398, 133] width 91 height 7
click at [351, 135] on input "Quote to be sent" at bounding box center [344, 133] width 13 height 13
checkbox input "true"
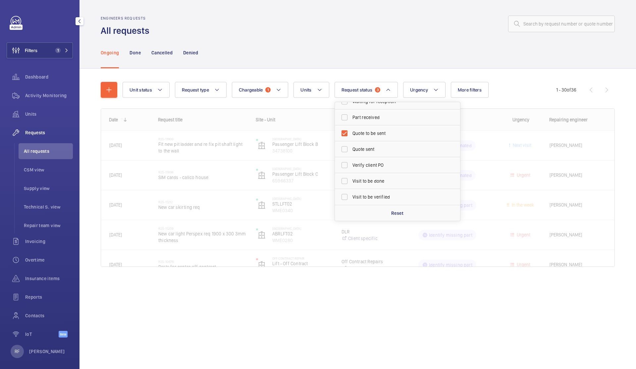
click at [375, 30] on div at bounding box center [384, 24] width 462 height 16
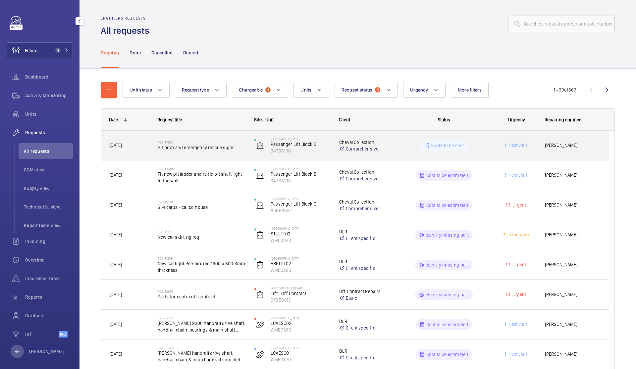
click at [249, 153] on div "Calico House Passenger Lift Block B 34738100" at bounding box center [289, 145] width 84 height 27
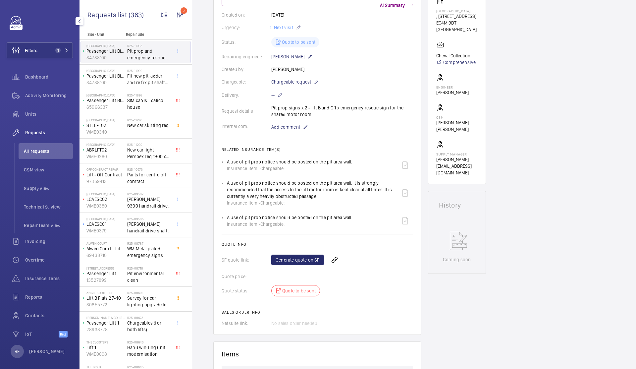
scroll to position [101, 0]
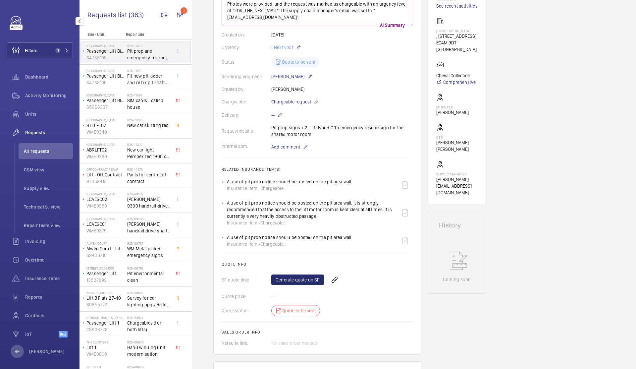
drag, startPoint x: 271, startPoint y: 126, endPoint x: 314, endPoint y: 135, distance: 43.9
click at [314, 135] on div "Request details Pit prop signs x 2 - lift B and C 1 x emergency rescue sign for…" at bounding box center [318, 130] width 192 height 13
copy p "Pit prop signs x 2 - lift B and C 1 x emergency rescue sign for the shared moto…"
click at [297, 282] on link "Generate quote on SF" at bounding box center [298, 279] width 53 height 11
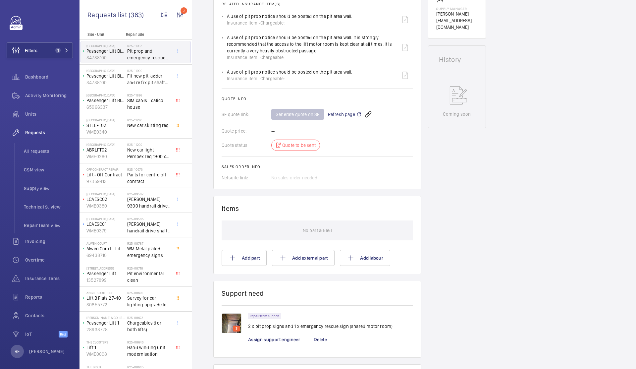
scroll to position [196, 0]
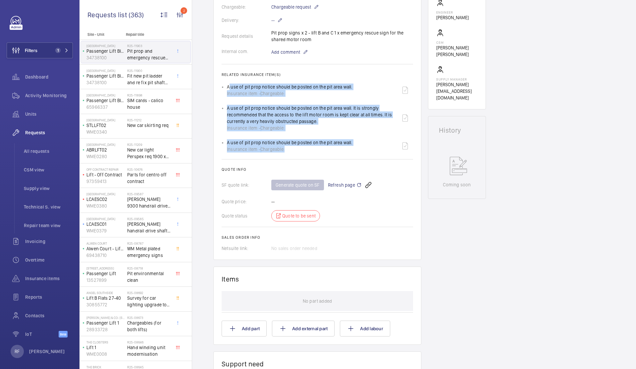
drag, startPoint x: 225, startPoint y: 87, endPoint x: 331, endPoint y: 148, distance: 122.2
click at [331, 148] on ul "A use of pit prop notice should be posted on the pit area wall. Insurance item …" at bounding box center [318, 118] width 192 height 72
copy ul "A use of pit prop notice should be posted on the pit area wall. Insurance item …"
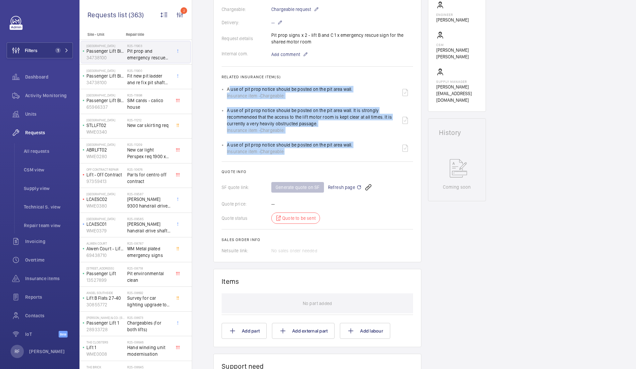
scroll to position [222, 0]
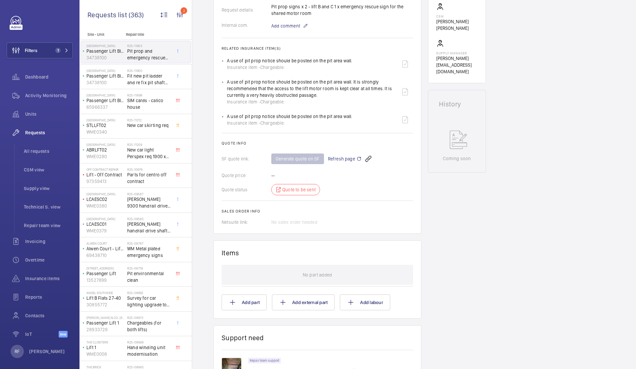
click at [340, 160] on span "Refresh page" at bounding box center [345, 159] width 34 height 8
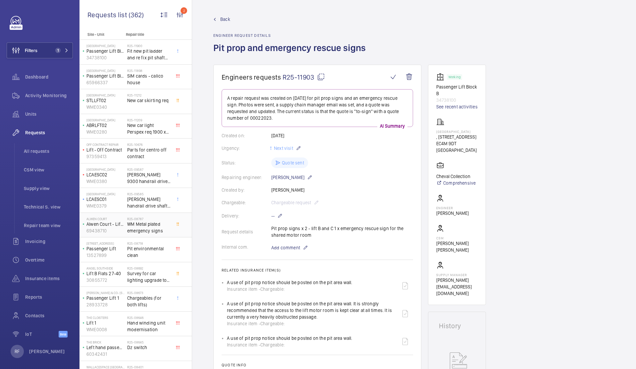
click at [144, 233] on span "WM Metal plated emergency signs" at bounding box center [149, 227] width 44 height 13
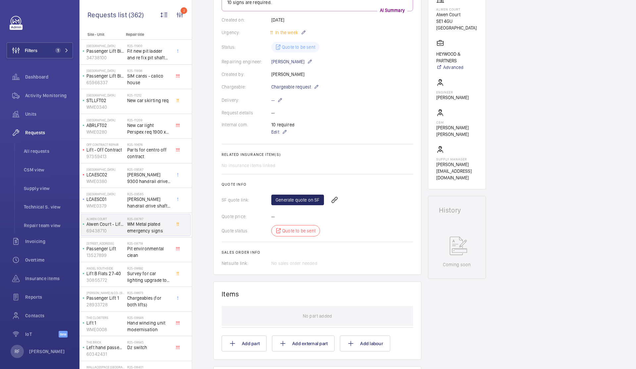
scroll to position [112, 0]
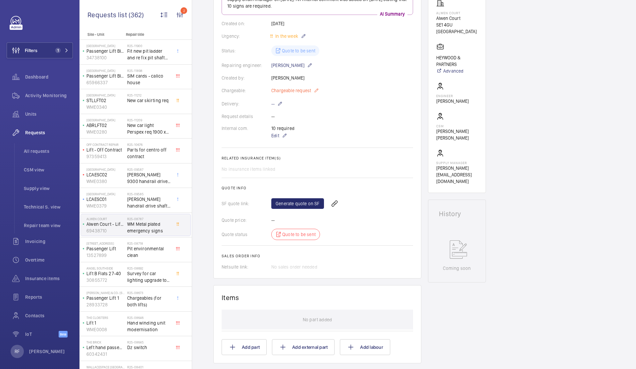
click at [315, 91] on mat-icon at bounding box center [316, 91] width 5 height 8
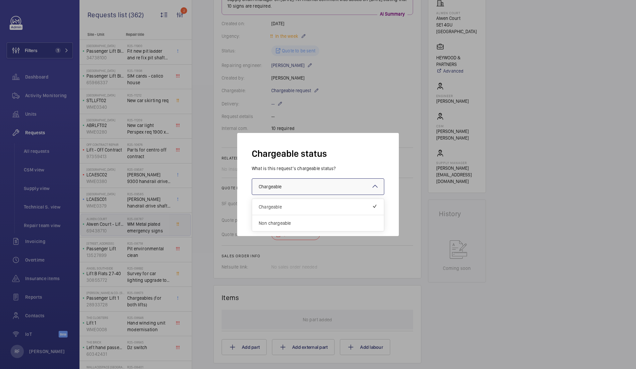
click at [314, 186] on div at bounding box center [318, 187] width 132 height 16
click at [302, 219] on div "Non chargeable" at bounding box center [318, 223] width 132 height 16
click at [368, 215] on button "Validate" at bounding box center [370, 214] width 30 height 16
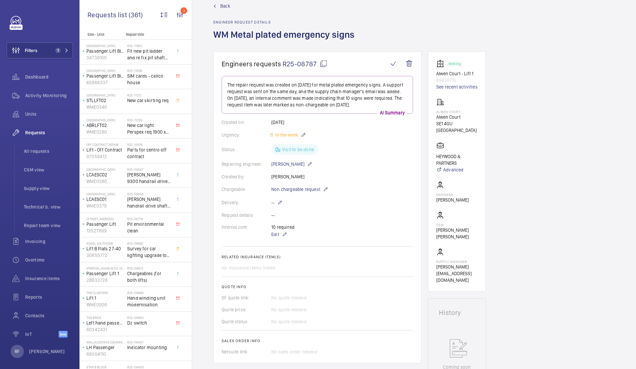
scroll to position [25, 0]
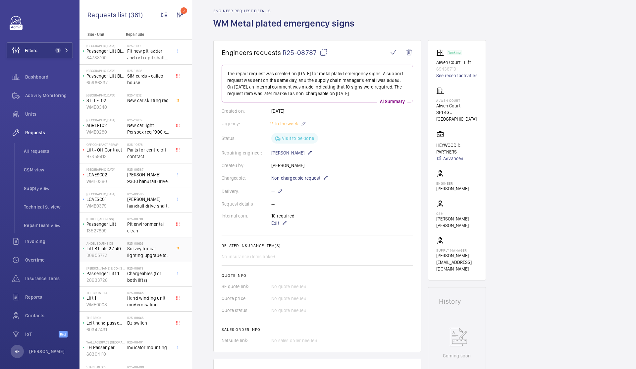
click at [152, 239] on div "R25-08692 Survey for car lighting upgrade to LEDs x5 units." at bounding box center [150, 250] width 46 height 22
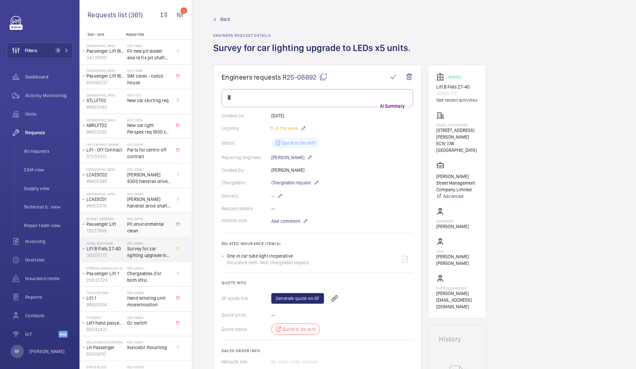
click at [150, 229] on span "Pit environmental clean" at bounding box center [149, 227] width 44 height 13
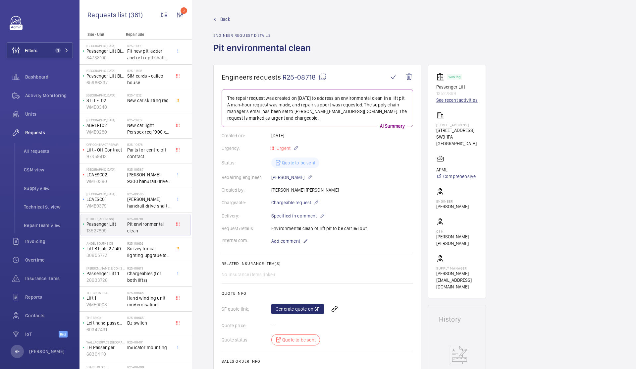
click at [455, 102] on link "See recent activities" at bounding box center [457, 100] width 41 height 7
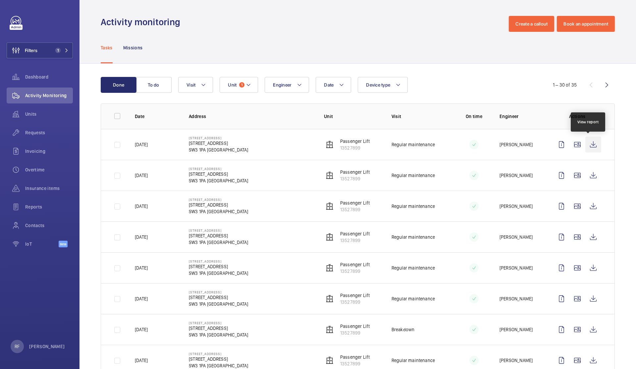
click at [589, 145] on wm-front-icon-button at bounding box center [594, 145] width 16 height 16
click at [589, 176] on wm-front-icon-button at bounding box center [594, 175] width 16 height 16
click at [586, 208] on wm-front-icon-button at bounding box center [594, 206] width 16 height 16
click at [588, 235] on wm-front-icon-button at bounding box center [594, 237] width 16 height 16
click at [590, 271] on wm-front-icon-button at bounding box center [594, 268] width 16 height 16
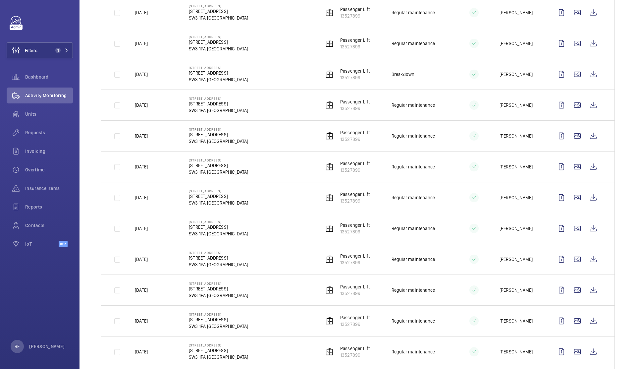
scroll to position [269, 0]
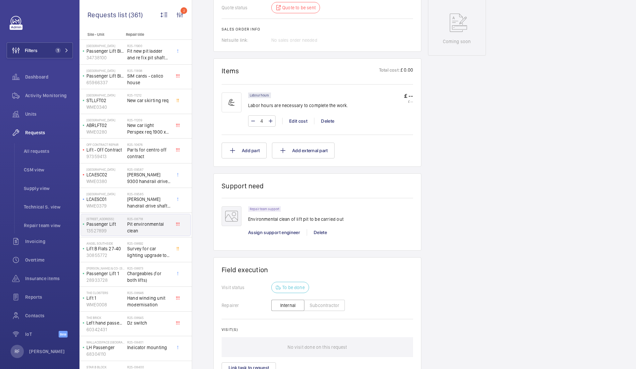
scroll to position [390, 0]
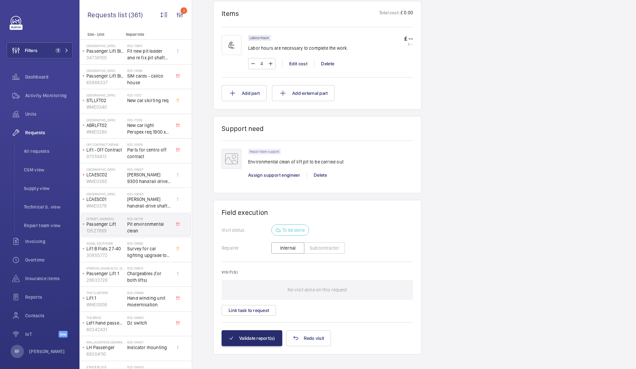
click at [343, 163] on div "Repair team support Environmental clean of lift pit to be carried out" at bounding box center [330, 159] width 165 height 20
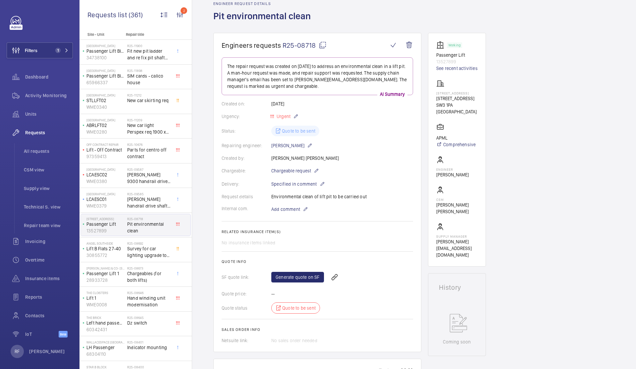
scroll to position [0, 0]
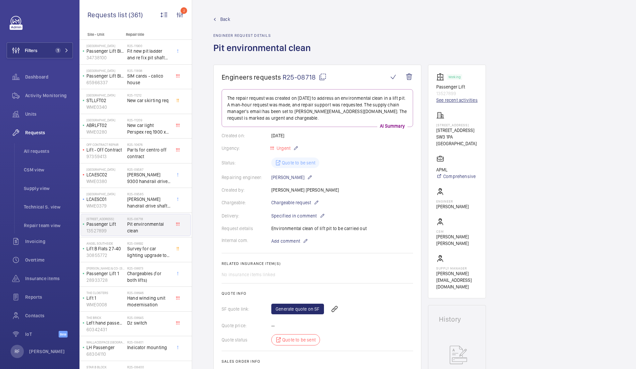
click at [464, 101] on link "See recent activities" at bounding box center [457, 100] width 41 height 7
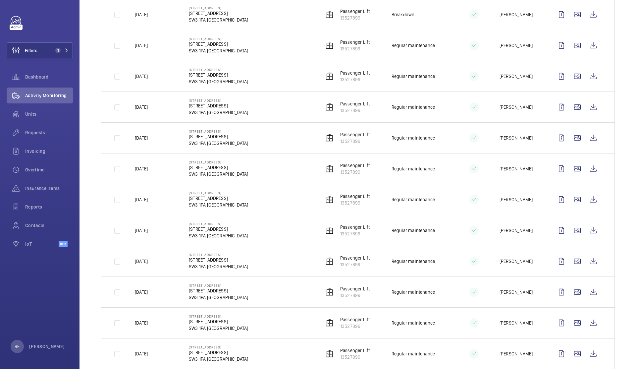
scroll to position [561, 0]
click at [591, 107] on wm-front-icon-button at bounding box center [594, 108] width 16 height 16
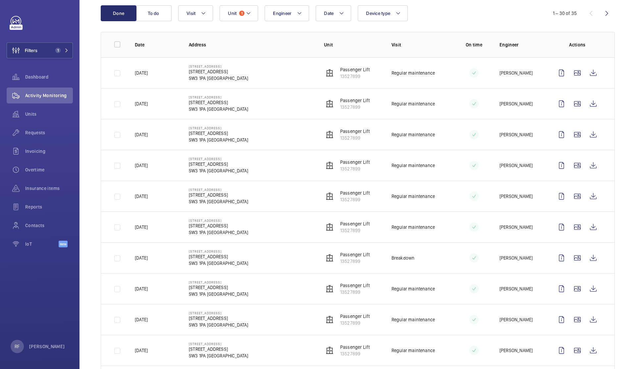
scroll to position [40, 0]
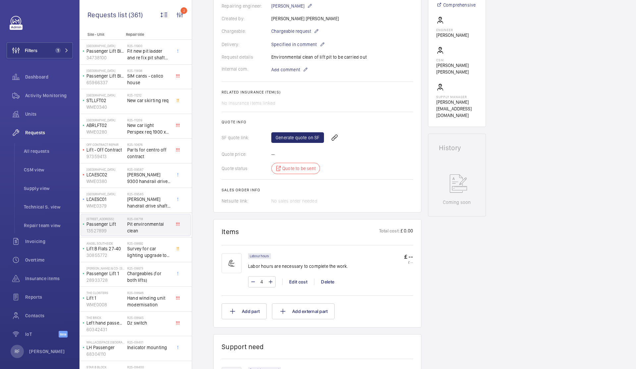
scroll to position [173, 0]
click at [314, 139] on link "Generate quote on SF" at bounding box center [298, 135] width 53 height 11
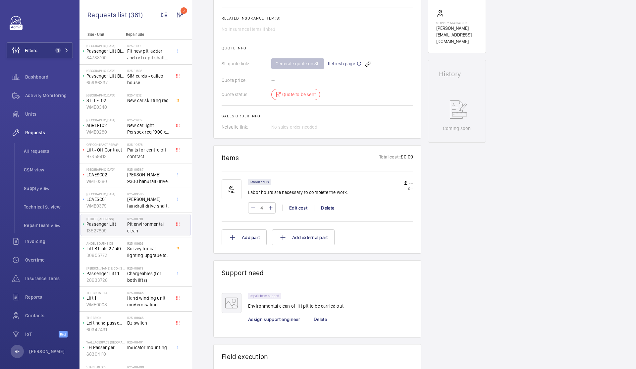
scroll to position [0, 0]
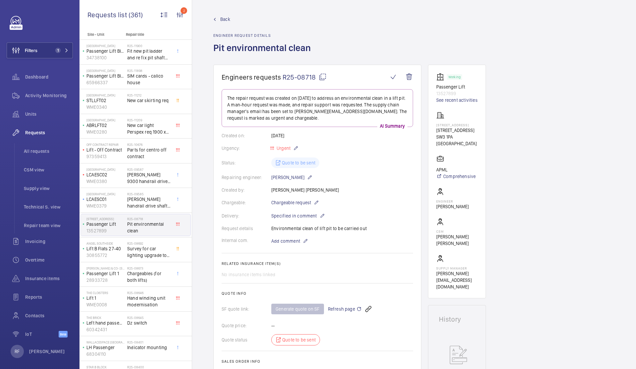
click at [303, 230] on div "Request details Environmental clean of lift pit to be carried out" at bounding box center [318, 228] width 192 height 7
click at [322, 79] on mat-icon at bounding box center [323, 77] width 8 height 8
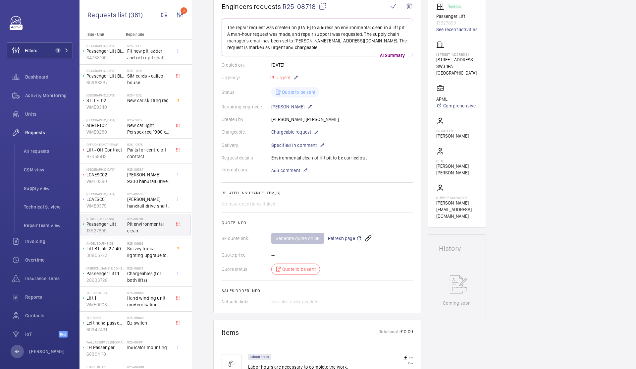
scroll to position [71, 0]
click at [357, 240] on mat-icon at bounding box center [359, 238] width 5 height 8
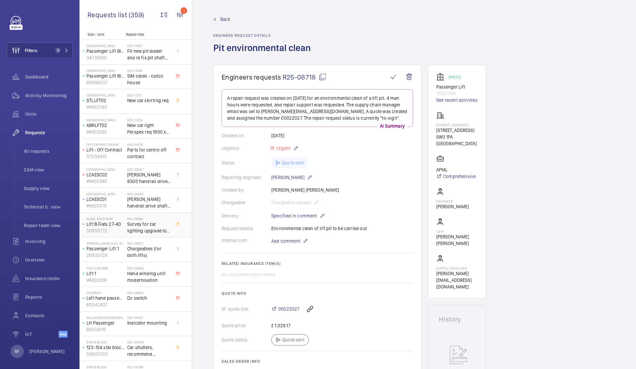
click at [150, 232] on span "Survey for car lighting upgrade to LEDs x5 units." at bounding box center [149, 227] width 44 height 13
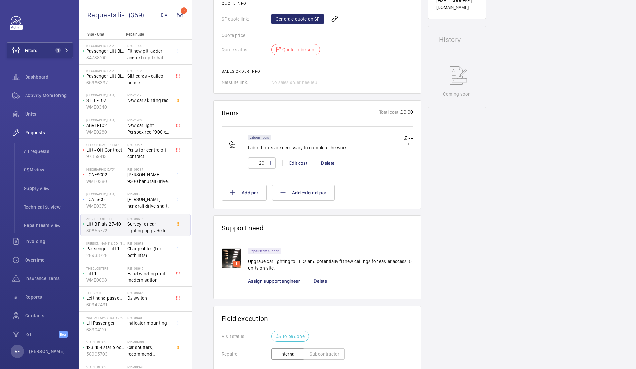
scroll to position [319, 0]
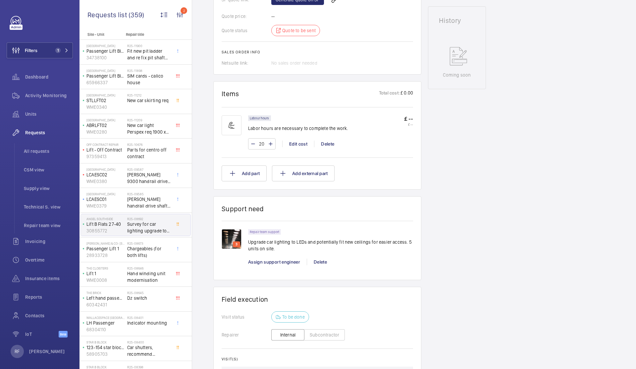
click at [234, 241] on img at bounding box center [232, 239] width 20 height 20
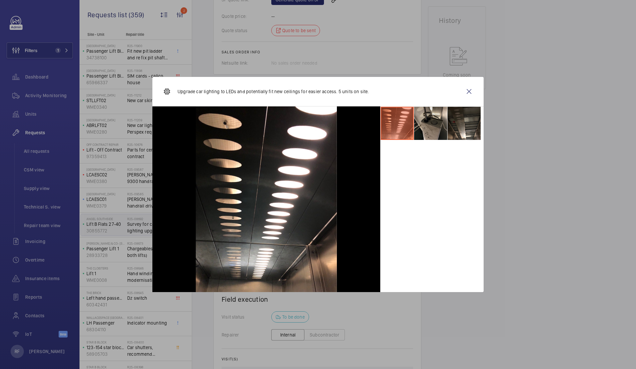
click at [428, 120] on li at bounding box center [430, 123] width 33 height 33
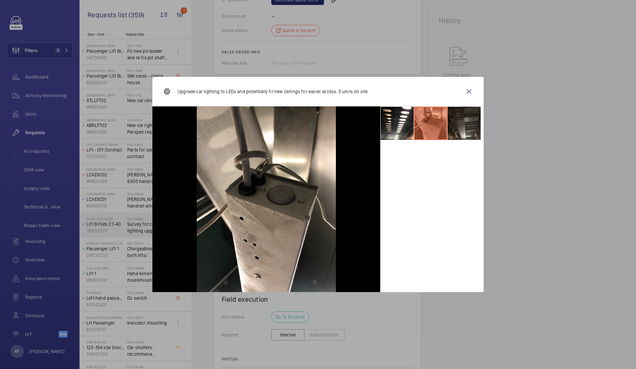
click at [454, 127] on li at bounding box center [464, 123] width 33 height 33
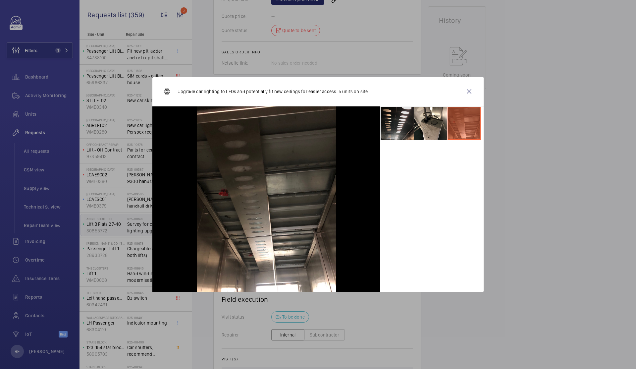
click at [398, 134] on li at bounding box center [397, 123] width 33 height 33
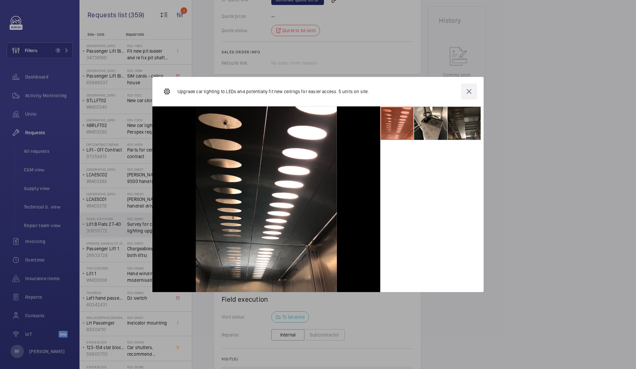
click at [473, 91] on wm-front-icon-button at bounding box center [469, 92] width 16 height 16
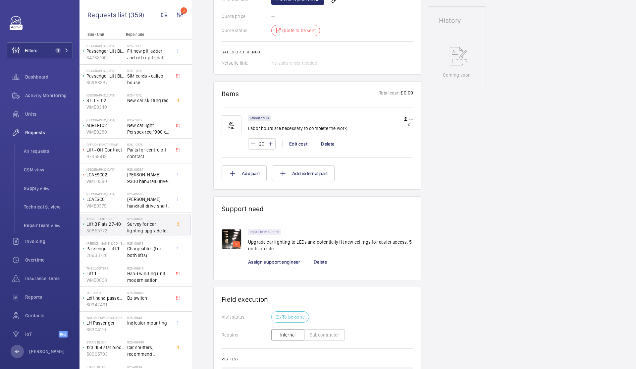
scroll to position [240, 0]
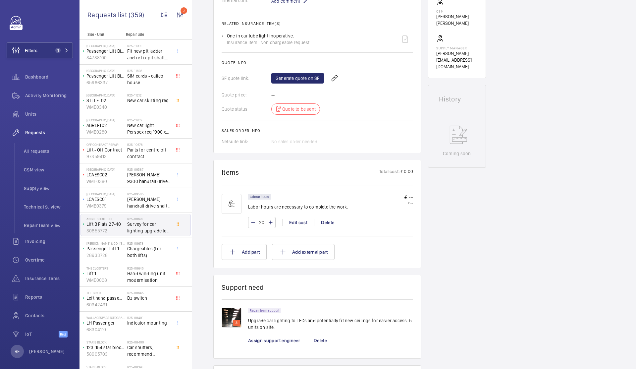
click at [512, 187] on div "Engineers requests R25-08692 A repair request was created on 2025-06-26 to upgr…" at bounding box center [414, 183] width 444 height 716
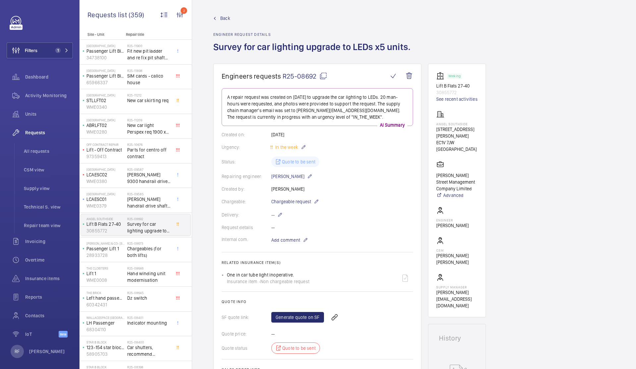
scroll to position [0, 0]
click at [35, 150] on span "All requests" at bounding box center [48, 151] width 49 height 7
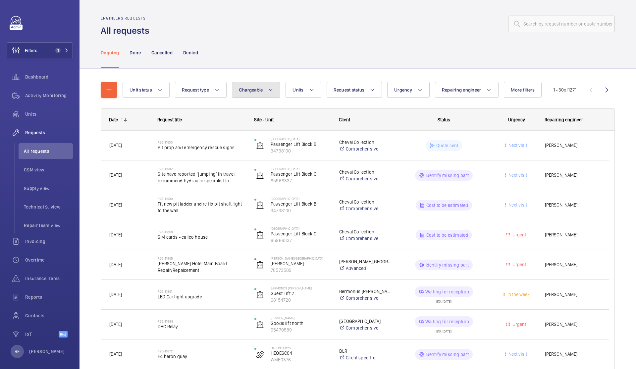
click at [247, 92] on span "Chargeable" at bounding box center [251, 89] width 24 height 5
click at [271, 126] on mat-radio-button "Non chargeable" at bounding box center [294, 125] width 119 height 13
radio input "true"
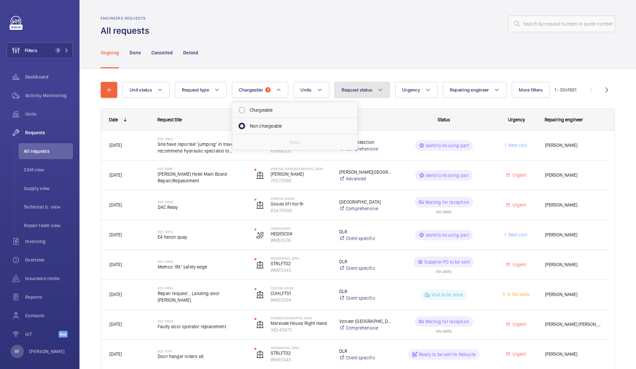
click at [365, 91] on span "Request status" at bounding box center [357, 89] width 31 height 5
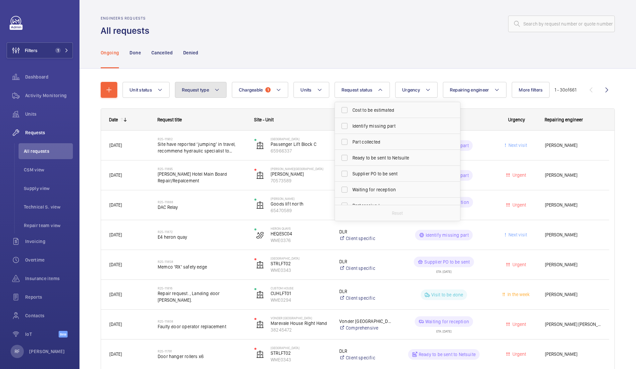
click at [202, 90] on span "Request type" at bounding box center [195, 89] width 27 height 5
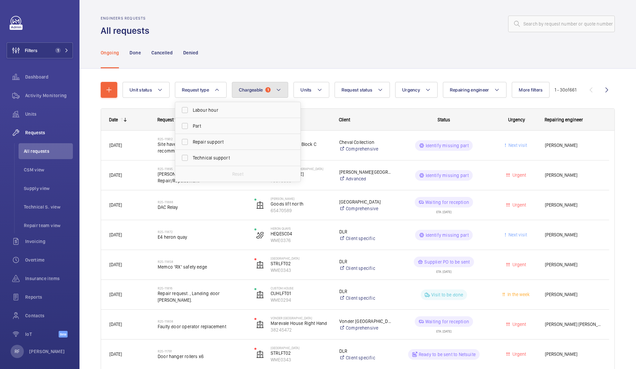
click at [279, 93] on mat-icon at bounding box center [278, 90] width 5 height 8
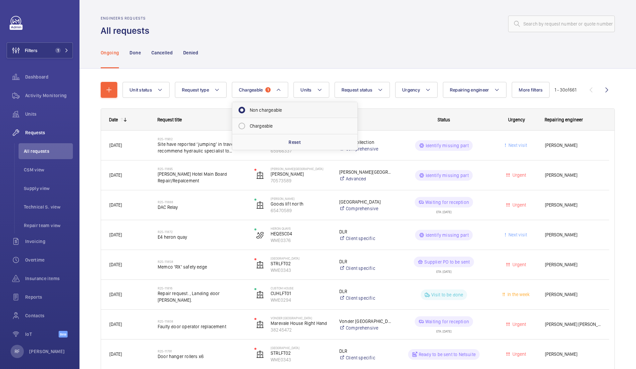
click at [273, 113] on mat-radio-button "Non chargeable" at bounding box center [294, 109] width 119 height 13
radio input "false"
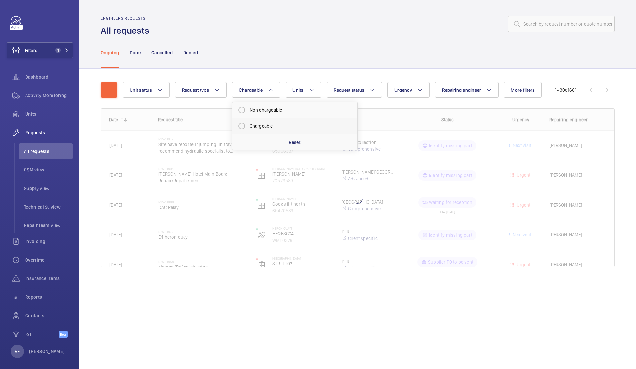
click at [263, 124] on mat-radio-button "Chargeable" at bounding box center [294, 125] width 119 height 13
radio input "true"
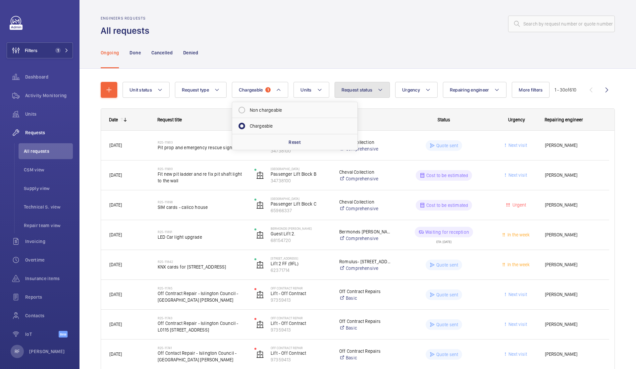
click at [361, 89] on span "Request status" at bounding box center [357, 89] width 31 height 5
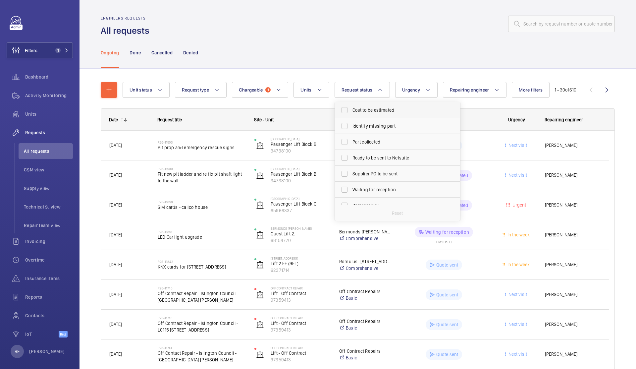
click at [378, 113] on span "Cost to be estimated" at bounding box center [398, 110] width 91 height 7
click at [351, 113] on input "Cost to be estimated" at bounding box center [344, 109] width 13 height 13
checkbox input "true"
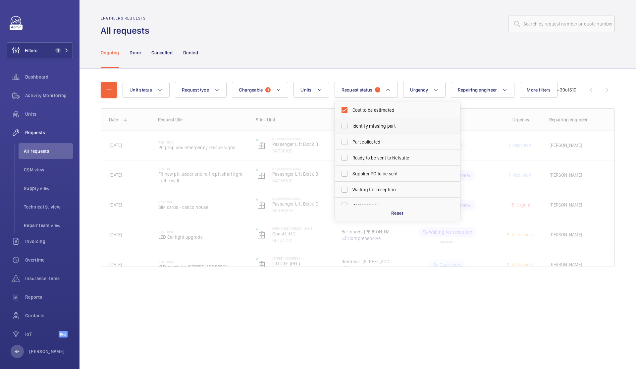
click at [379, 124] on span "Identify missing part" at bounding box center [398, 126] width 91 height 7
click at [351, 124] on input "Identify missing part" at bounding box center [344, 125] width 13 height 13
checkbox input "true"
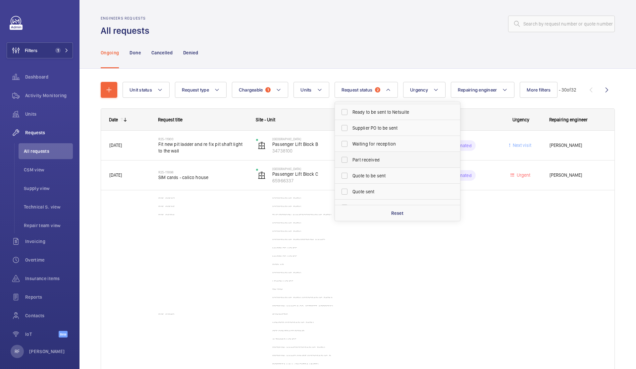
click at [377, 163] on label "Part received" at bounding box center [392, 160] width 115 height 16
click at [351, 163] on input "Part received" at bounding box center [344, 159] width 13 height 13
checkbox input "true"
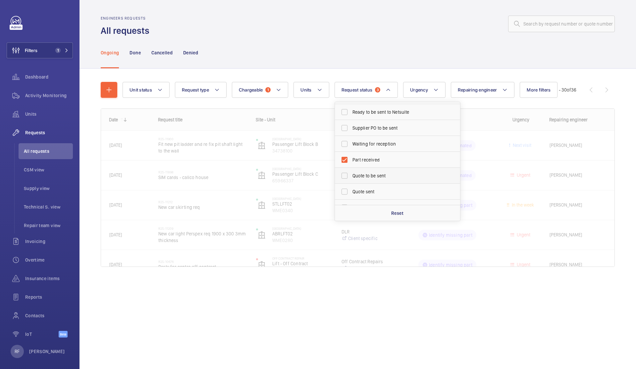
click at [379, 178] on span "Quote to be sent" at bounding box center [398, 175] width 91 height 7
click at [351, 178] on input "Quote to be sent" at bounding box center [344, 175] width 13 height 13
checkbox input "true"
click at [381, 164] on label "Part received" at bounding box center [392, 160] width 115 height 16
click at [351, 164] on input "Part received" at bounding box center [344, 159] width 13 height 13
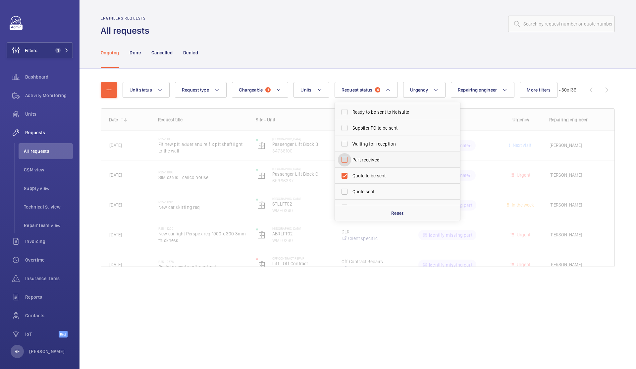
checkbox input "false"
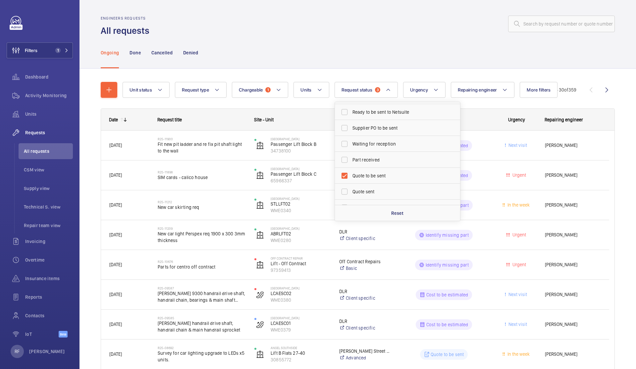
click at [410, 59] on div "Ongoing Done Cancelled Denied" at bounding box center [358, 52] width 514 height 31
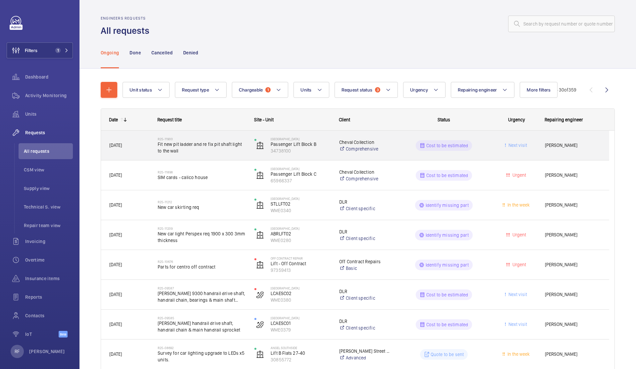
click at [315, 156] on div "Calico House Passenger Lift Block B 34738100" at bounding box center [289, 145] width 84 height 27
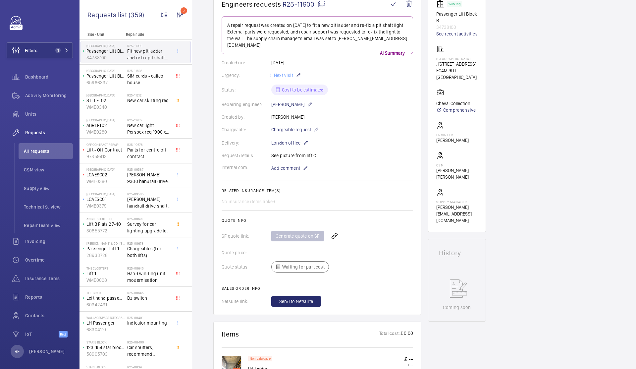
scroll to position [179, 0]
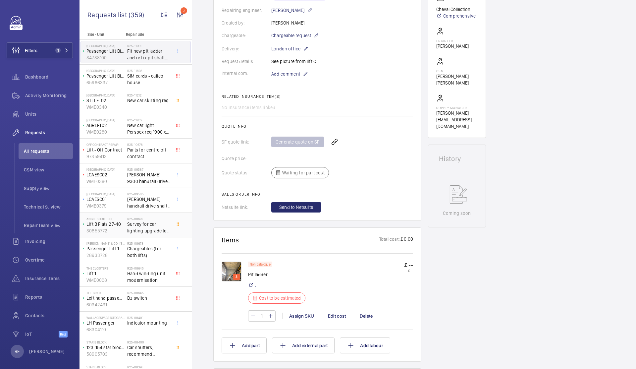
click at [153, 228] on span "Survey for car lighting upgrade to LEDs x5 units." at bounding box center [149, 227] width 44 height 13
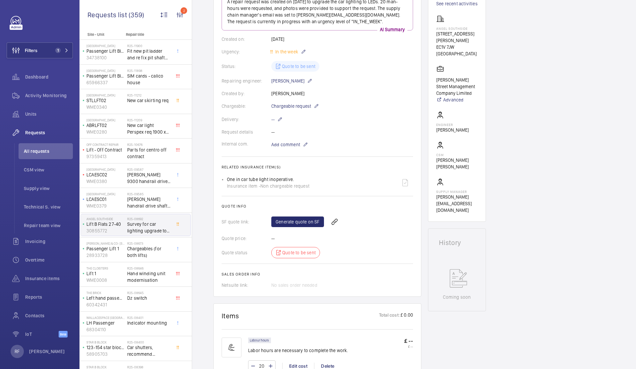
scroll to position [105, 0]
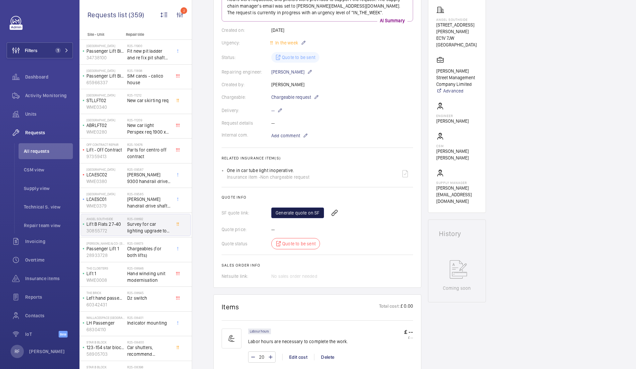
click at [287, 213] on link "Generate quote on SF" at bounding box center [298, 213] width 53 height 11
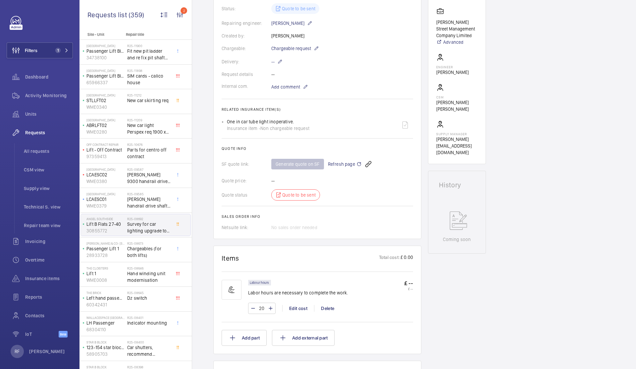
scroll to position [413, 0]
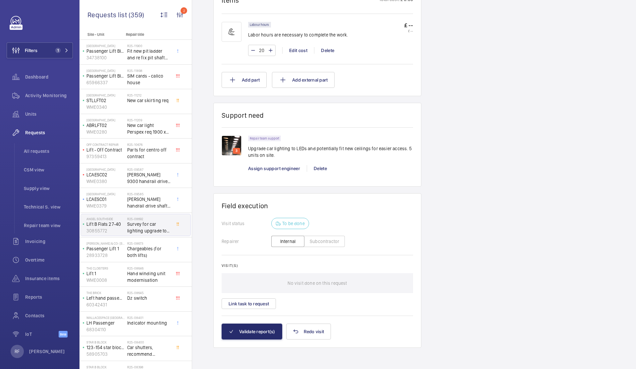
click at [234, 146] on img at bounding box center [232, 146] width 20 height 20
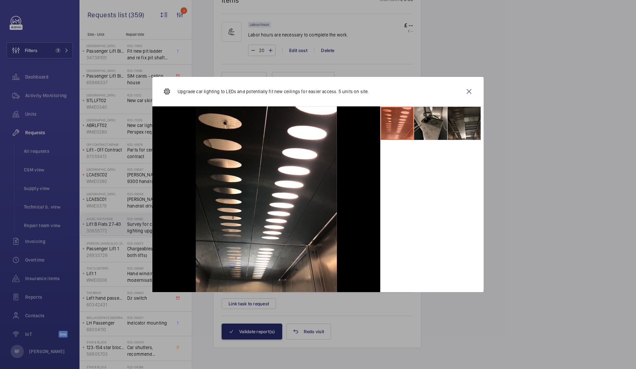
click at [444, 130] on li at bounding box center [430, 123] width 33 height 33
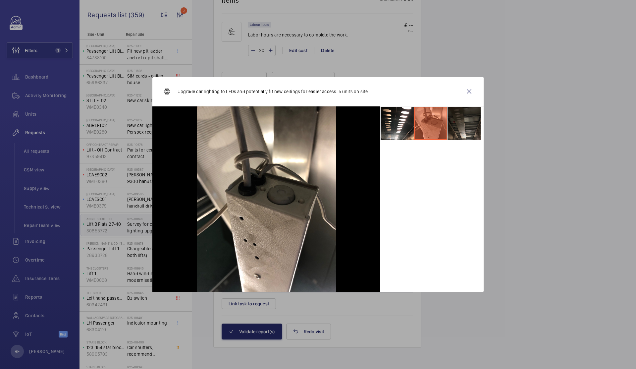
click at [463, 127] on li at bounding box center [464, 123] width 33 height 33
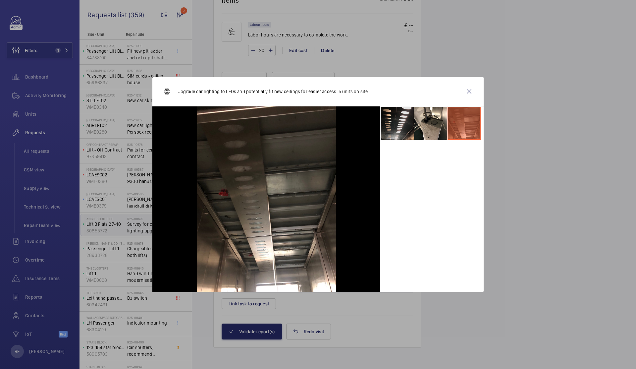
click at [390, 125] on li at bounding box center [397, 123] width 33 height 33
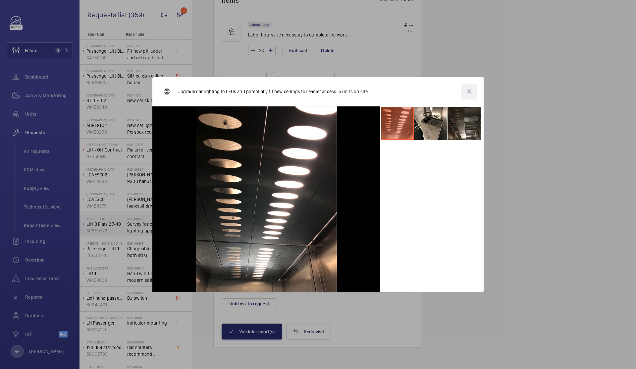
click at [468, 90] on wm-front-icon-button at bounding box center [469, 92] width 16 height 16
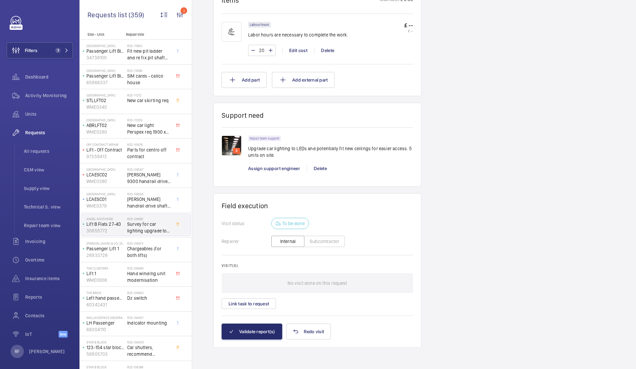
click at [259, 150] on p "Upgrade car lighting to LEDs and potentially fit new ceilings for easier access…" at bounding box center [330, 151] width 165 height 13
copy p "Upgrade car lighting to LEDs and potentially fit new ceilings for easier access…"
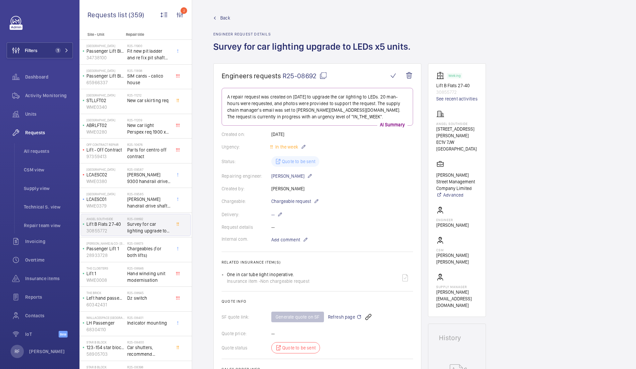
scroll to position [0, 0]
click at [325, 79] on mat-icon at bounding box center [324, 77] width 8 height 8
copy p "Upgrade car lighting to LEDs and potentially fit new ceilings for easier access…"
click at [324, 78] on mat-icon at bounding box center [324, 77] width 8 height 8
click at [135, 250] on span "Chargeables (for both lifts)" at bounding box center [149, 251] width 44 height 13
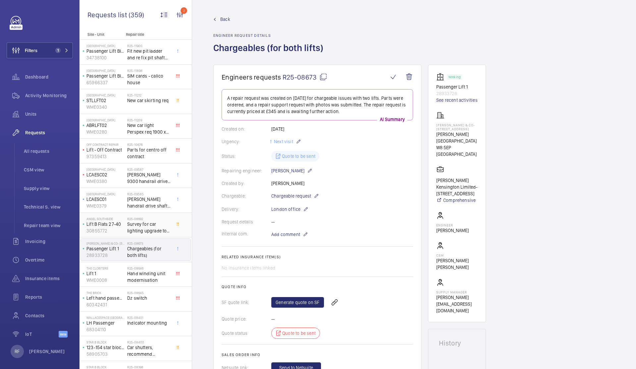
click at [142, 230] on span "Survey for car lighting upgrade to LEDs x5 units." at bounding box center [149, 227] width 44 height 13
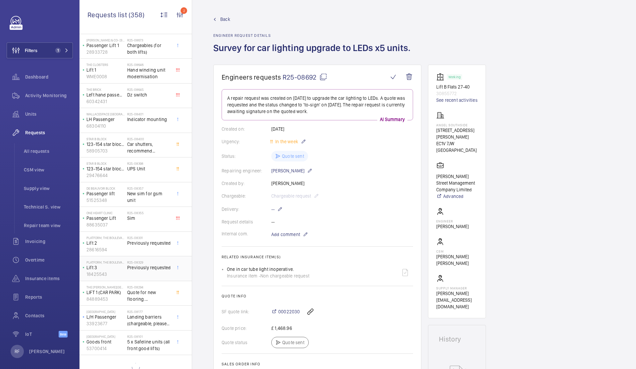
scroll to position [189, 0]
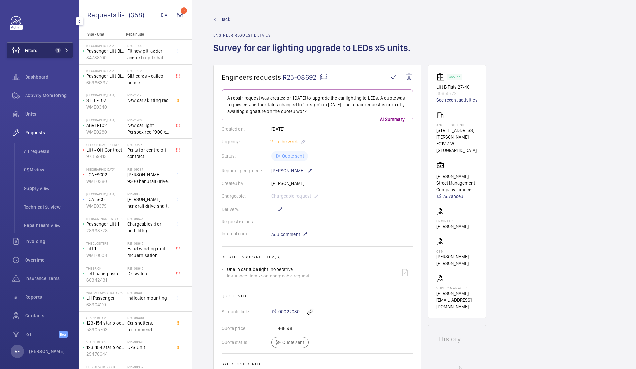
click at [53, 52] on span "1" at bounding box center [57, 50] width 8 height 5
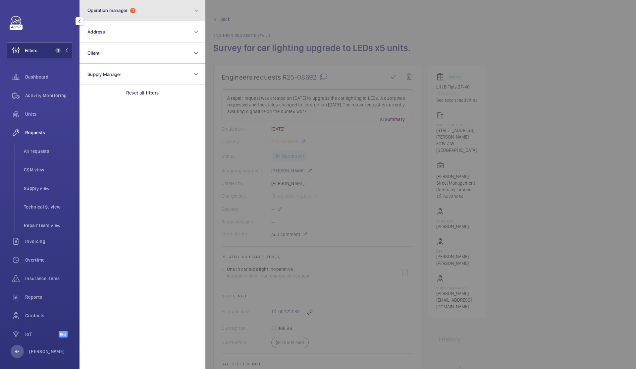
click at [132, 12] on span "1" at bounding box center [132, 10] width 5 height 5
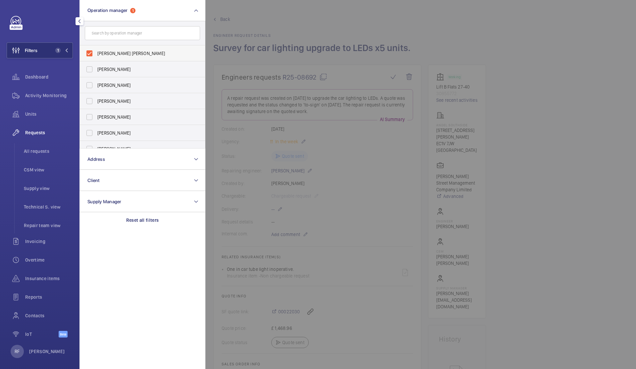
click at [90, 54] on label "[PERSON_NAME] [PERSON_NAME]" at bounding box center [137, 53] width 115 height 16
click at [90, 54] on input "[PERSON_NAME] [PERSON_NAME]" at bounding box center [89, 53] width 13 height 13
checkbox input "false"
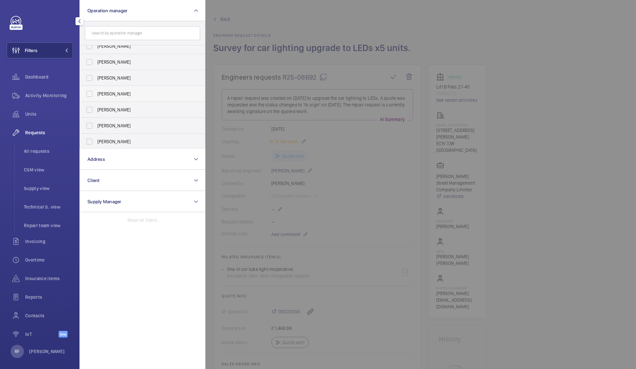
scroll to position [25, 0]
click at [88, 142] on label "[PERSON_NAME]" at bounding box center [137, 140] width 115 height 16
click at [88, 142] on input "[PERSON_NAME]" at bounding box center [89, 140] width 13 height 13
checkbox input "true"
click at [47, 33] on div "Filters 1 Operation manager 1 [PERSON_NAME] [PERSON_NAME] [PERSON_NAME] [PERSON…" at bounding box center [40, 180] width 66 height 329
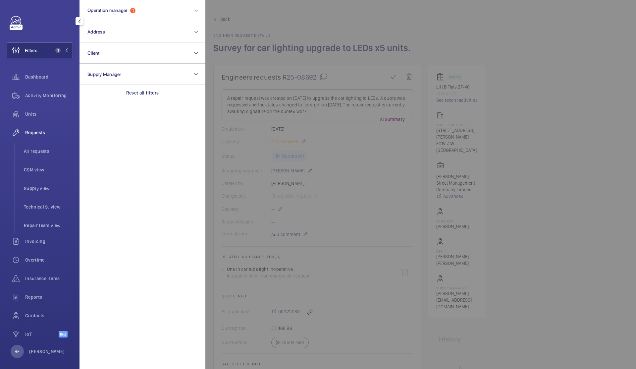
click at [39, 135] on span "Requests" at bounding box center [49, 132] width 48 height 7
click at [39, 153] on span "All requests" at bounding box center [48, 151] width 49 height 7
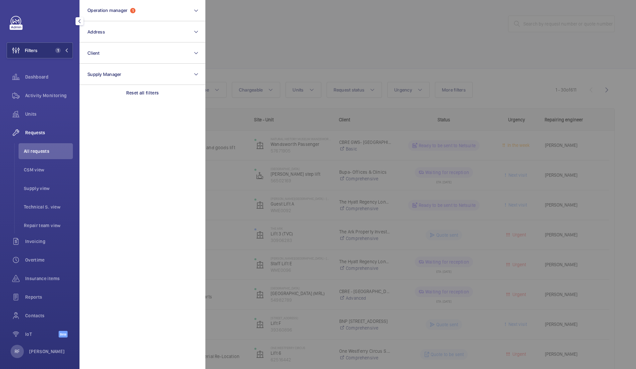
click at [277, 59] on div at bounding box center [524, 184] width 636 height 369
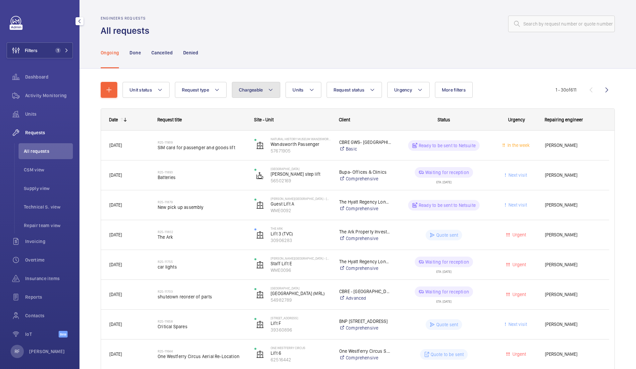
click at [241, 92] on span "Chargeable" at bounding box center [251, 89] width 24 height 5
click at [249, 111] on mat-radio-button "Chargeable" at bounding box center [294, 109] width 119 height 13
radio input "true"
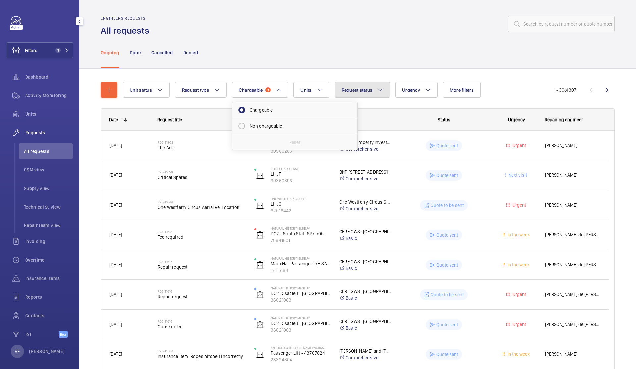
click at [377, 93] on button "Request status" at bounding box center [363, 90] width 56 height 16
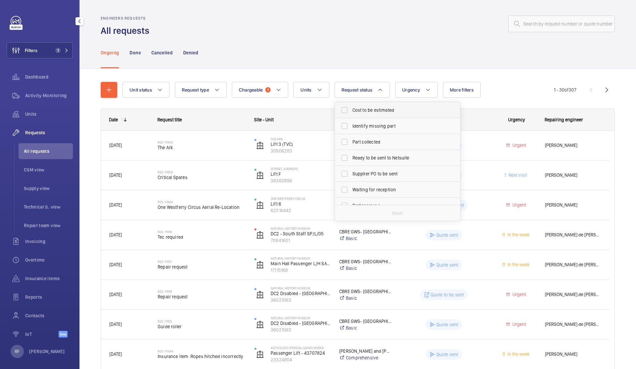
click at [382, 111] on span "Cost to be estimated" at bounding box center [398, 110] width 91 height 7
click at [351, 111] on input "Cost to be estimated" at bounding box center [344, 109] width 13 height 13
checkbox input "true"
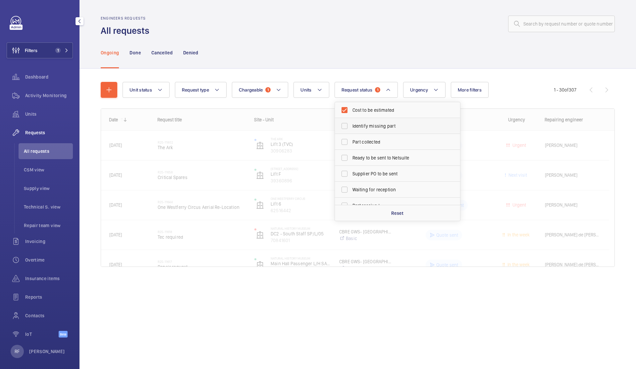
click at [380, 122] on label "Identify missing part" at bounding box center [392, 126] width 115 height 16
click at [351, 122] on input "Identify missing part" at bounding box center [344, 125] width 13 height 13
checkbox input "true"
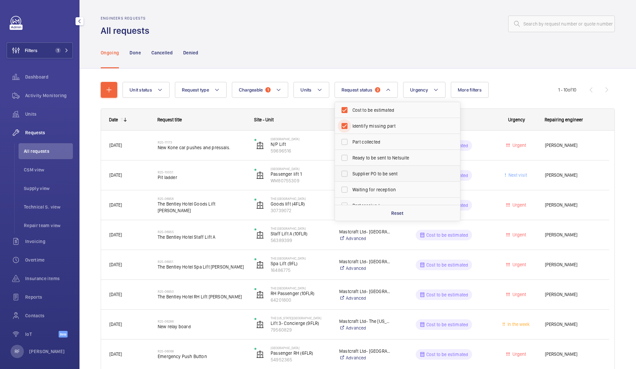
scroll to position [44, 0]
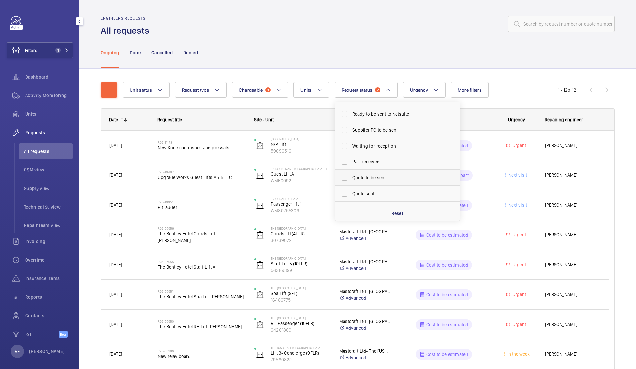
click at [380, 177] on span "Quote to be sent" at bounding box center [398, 177] width 91 height 7
click at [351, 177] on input "Quote to be sent" at bounding box center [344, 177] width 13 height 13
checkbox input "true"
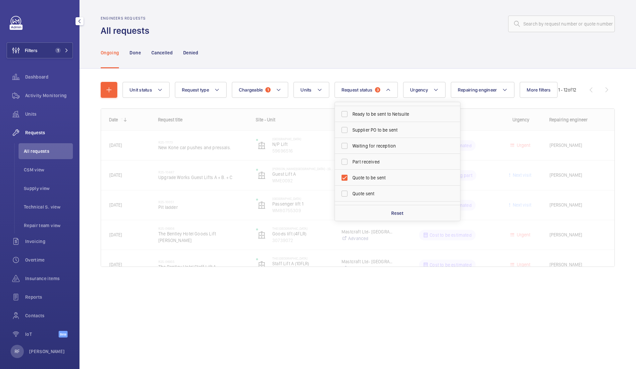
click at [354, 43] on div "Ongoing Done Cancelled Denied" at bounding box center [358, 52] width 514 height 31
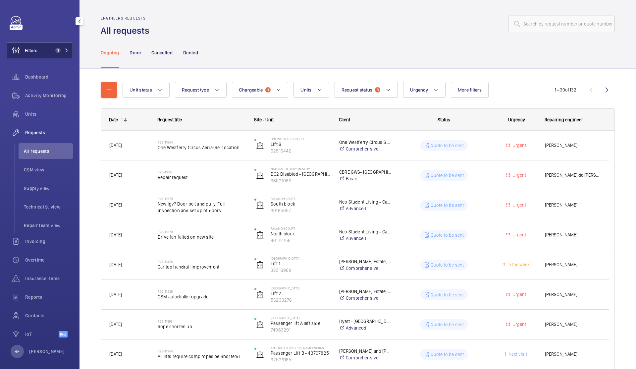
click at [55, 53] on button "Filters 1" at bounding box center [40, 50] width 66 height 16
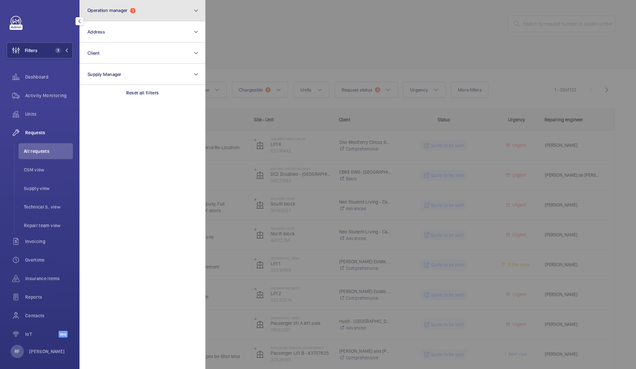
click at [144, 15] on button "Operation manager 1" at bounding box center [143, 10] width 126 height 21
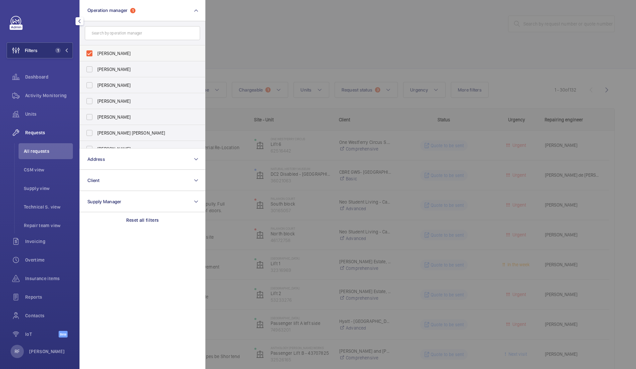
drag, startPoint x: 104, startPoint y: 48, endPoint x: 104, endPoint y: 52, distance: 4.0
click at [104, 49] on label "Alex Waterman" at bounding box center [137, 53] width 115 height 16
click at [96, 49] on input "Alex Waterman" at bounding box center [89, 53] width 13 height 13
checkbox input "false"
click at [102, 71] on span "Abby Archer" at bounding box center [142, 69] width 91 height 7
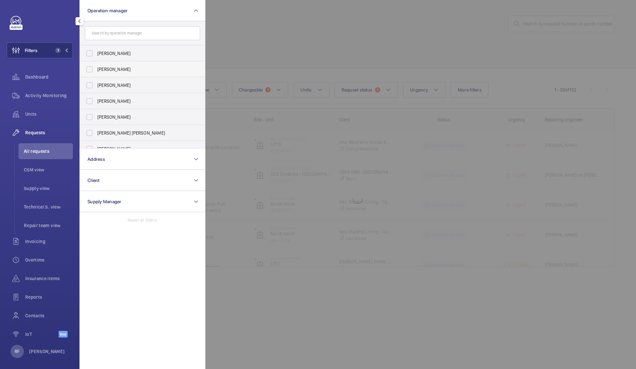
click at [96, 71] on input "Abby Archer" at bounding box center [89, 69] width 13 height 13
checkbox input "true"
click at [262, 38] on div at bounding box center [524, 184] width 636 height 369
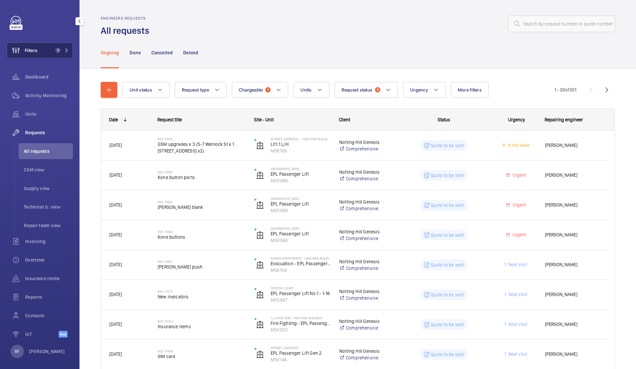
click at [43, 54] on button "Filters 1" at bounding box center [40, 50] width 66 height 16
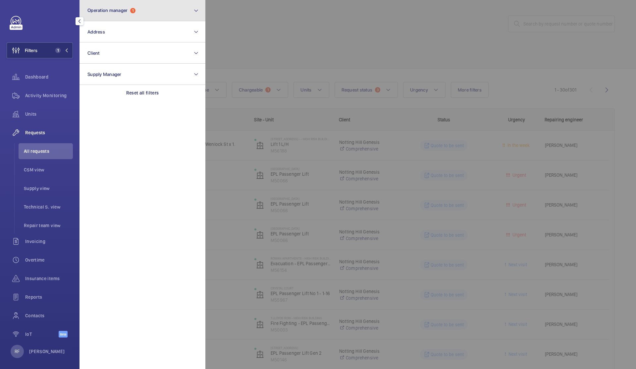
click at [129, 8] on span "Operation manager 1" at bounding box center [112, 11] width 48 height 6
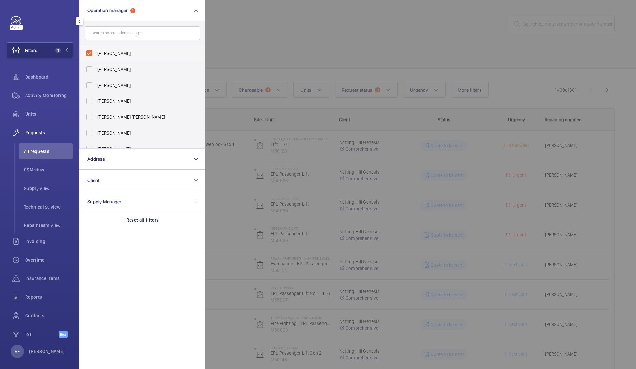
click at [141, 56] on span "Abby Archer" at bounding box center [142, 53] width 91 height 7
click at [96, 56] on input "Abby Archer" at bounding box center [89, 53] width 13 height 13
checkbox input "false"
click at [116, 104] on span "Connor Dudley" at bounding box center [142, 101] width 91 height 7
click at [96, 104] on input "Connor Dudley" at bounding box center [89, 100] width 13 height 13
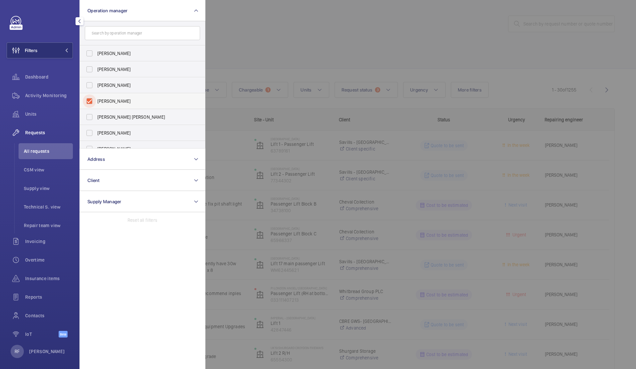
checkbox input "true"
click at [288, 35] on div at bounding box center [524, 184] width 636 height 369
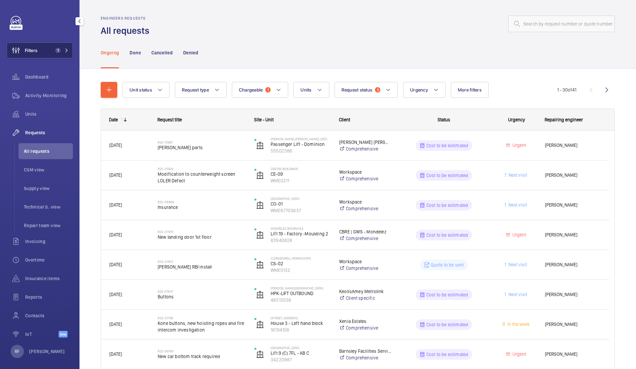
click at [55, 52] on span "1" at bounding box center [57, 50] width 5 height 5
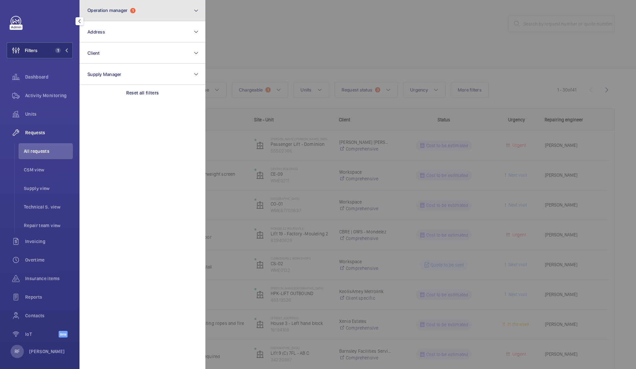
click at [116, 10] on span "Operation manager" at bounding box center [108, 10] width 40 height 5
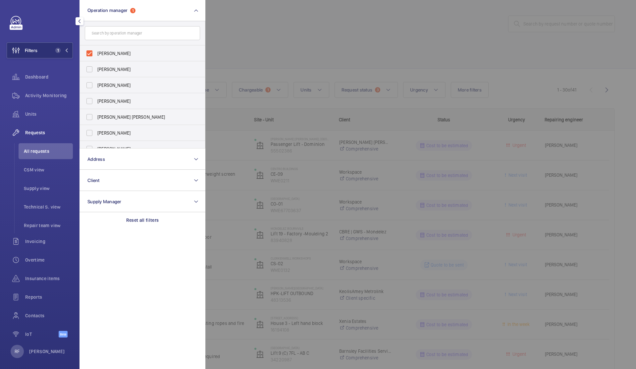
click at [303, 53] on div at bounding box center [524, 184] width 636 height 369
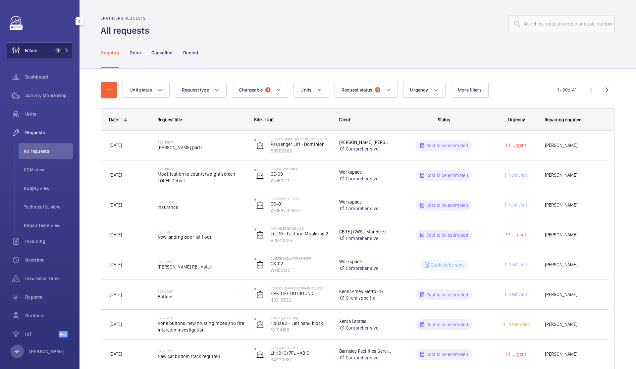
click at [53, 47] on button "Filters 1" at bounding box center [40, 50] width 66 height 16
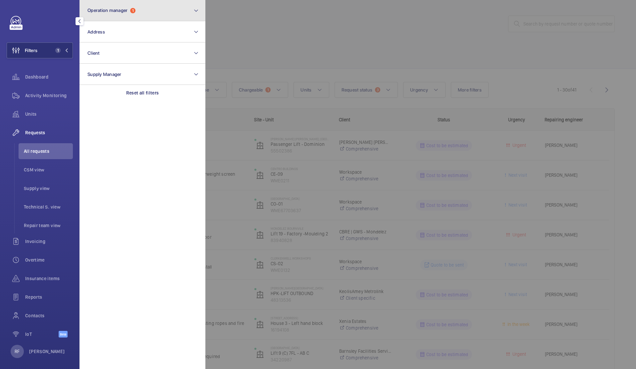
click at [125, 15] on button "Operation manager 1" at bounding box center [143, 10] width 126 height 21
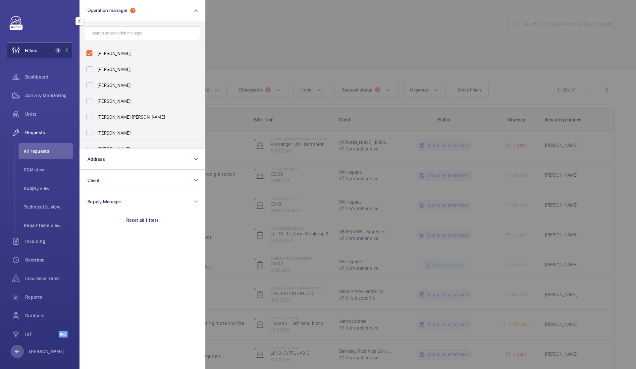
click at [253, 32] on div at bounding box center [524, 184] width 636 height 369
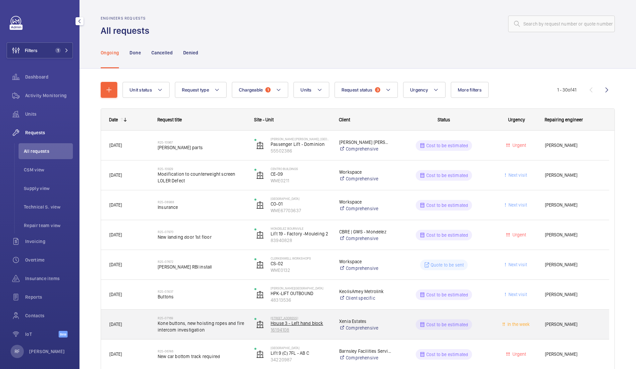
click at [292, 330] on p "16194108" at bounding box center [301, 330] width 60 height 7
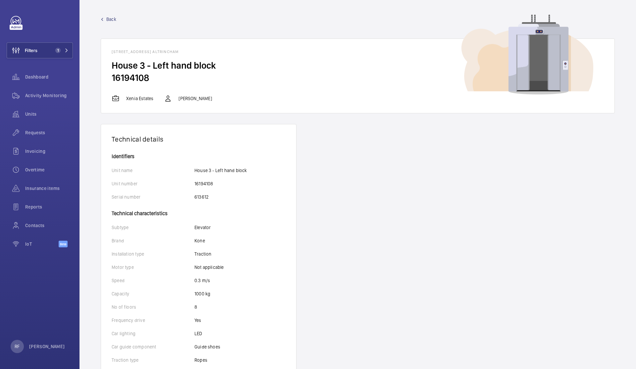
click at [112, 19] on span "Back" at bounding box center [111, 19] width 10 height 7
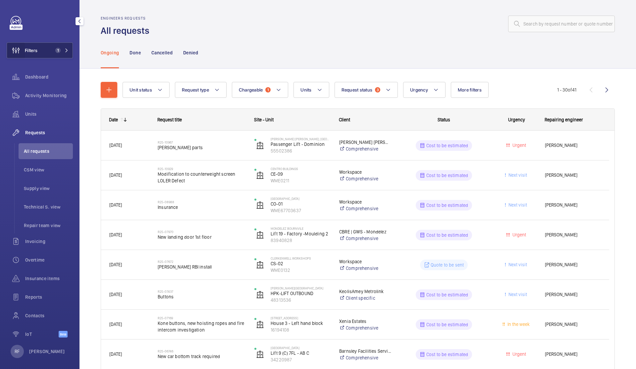
drag, startPoint x: 23, startPoint y: 45, endPoint x: 24, endPoint y: 50, distance: 4.5
click at [23, 47] on wm-front-icon-button at bounding box center [16, 50] width 18 height 16
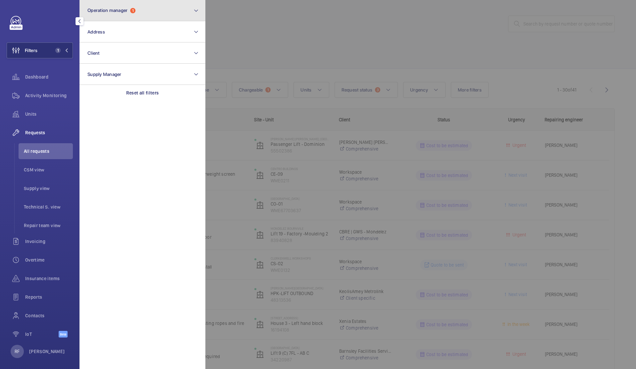
click at [99, 13] on button "Operation manager 1" at bounding box center [143, 10] width 126 height 21
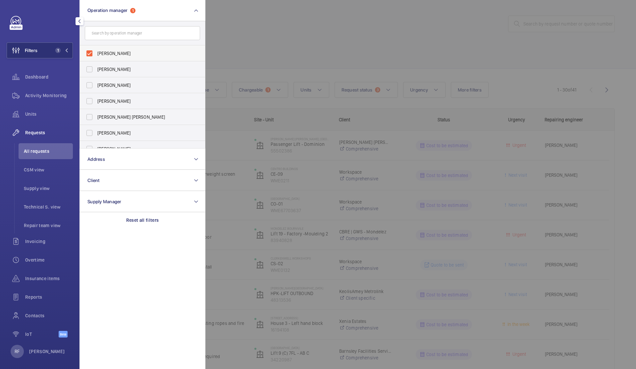
click at [104, 53] on span "Connor Dudley" at bounding box center [142, 53] width 91 height 7
click at [96, 53] on input "Connor Dudley" at bounding box center [89, 53] width 13 height 13
checkbox input "false"
click at [111, 119] on span "[PERSON_NAME] [PERSON_NAME]" at bounding box center [142, 117] width 91 height 7
click at [96, 119] on input "[PERSON_NAME] [PERSON_NAME]" at bounding box center [89, 116] width 13 height 13
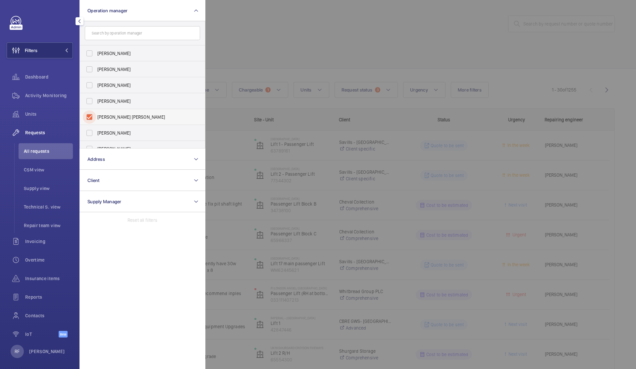
checkbox input "true"
drag, startPoint x: 273, startPoint y: 59, endPoint x: 280, endPoint y: 58, distance: 7.0
click at [273, 59] on div at bounding box center [524, 184] width 636 height 369
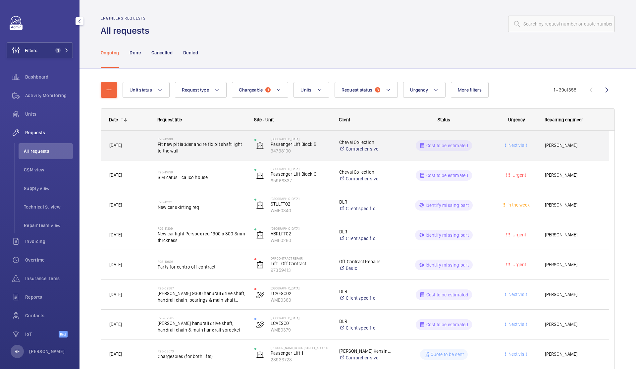
click at [204, 156] on div "R25-11900 Fit new pit ladder and re fix pit shaft light to the wall" at bounding box center [198, 146] width 96 height 30
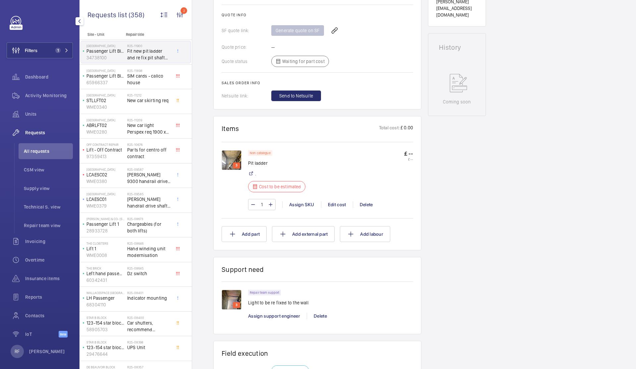
scroll to position [319, 0]
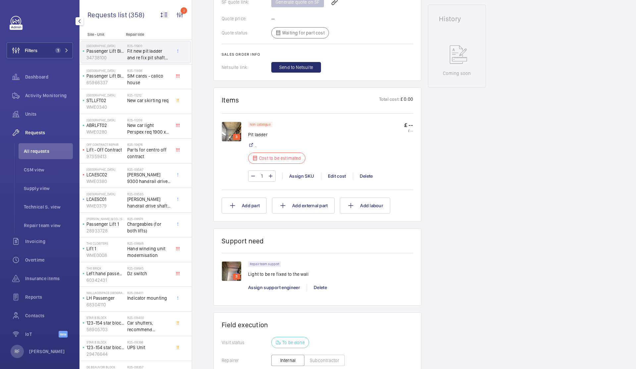
click at [231, 126] on img at bounding box center [232, 132] width 20 height 20
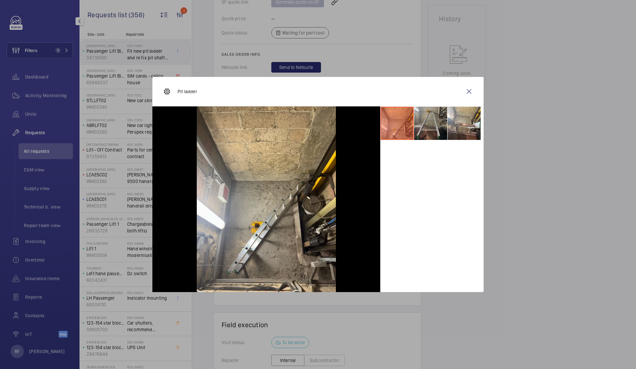
click at [430, 134] on li at bounding box center [430, 123] width 33 height 33
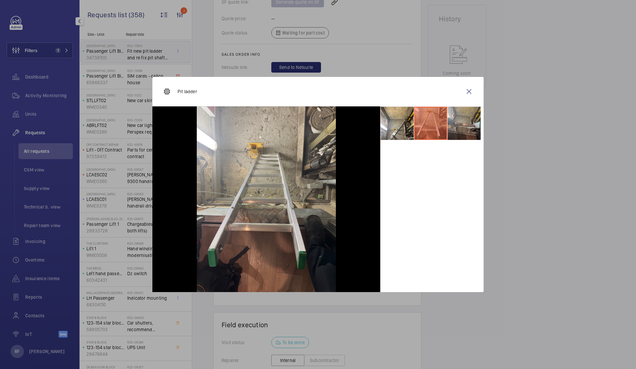
click at [452, 131] on li at bounding box center [464, 123] width 33 height 33
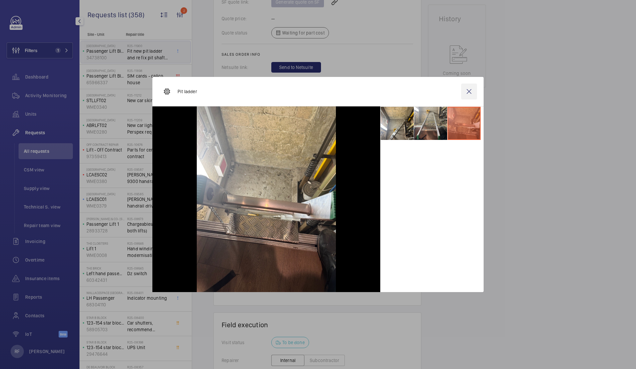
click at [466, 96] on wm-front-icon-button at bounding box center [469, 92] width 16 height 16
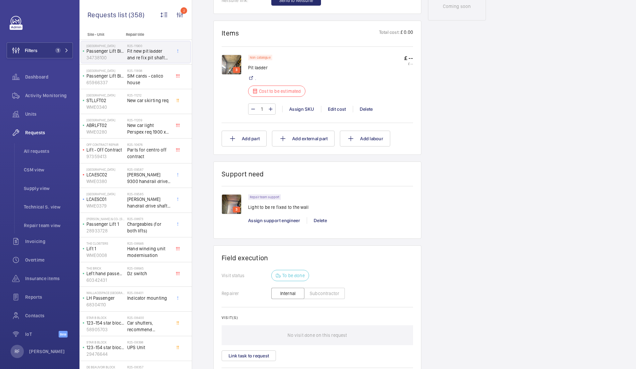
scroll to position [387, 0]
click at [230, 200] on img at bounding box center [232, 203] width 20 height 20
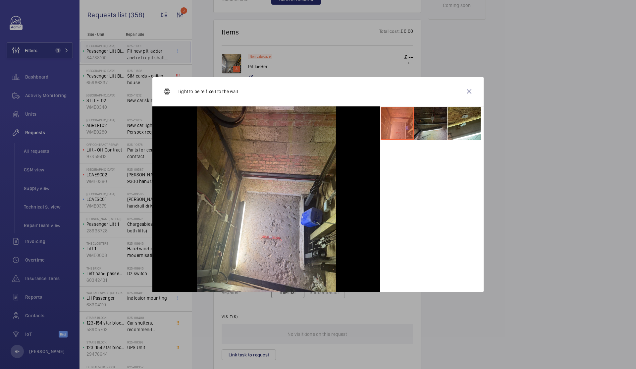
click at [426, 133] on li at bounding box center [430, 123] width 33 height 33
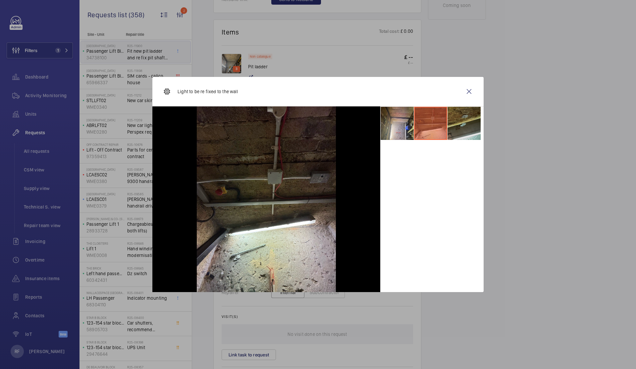
click at [463, 122] on li at bounding box center [464, 123] width 33 height 33
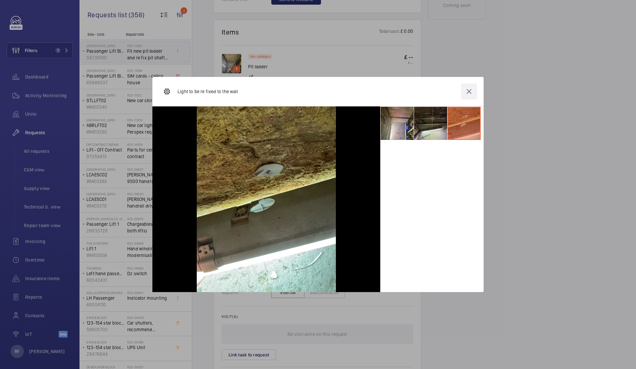
drag, startPoint x: 468, startPoint y: 89, endPoint x: 469, endPoint y: 92, distance: 3.9
click at [469, 92] on wm-front-icon-button at bounding box center [469, 92] width 16 height 16
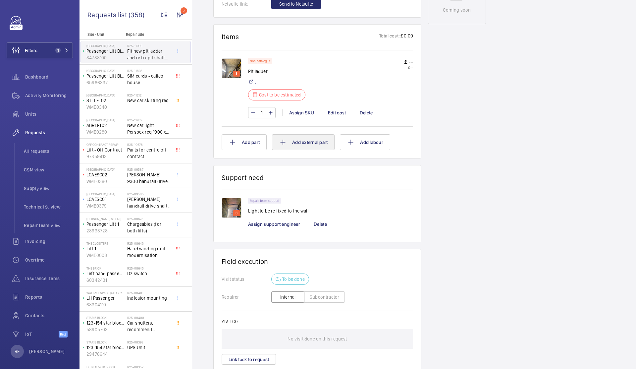
scroll to position [384, 0]
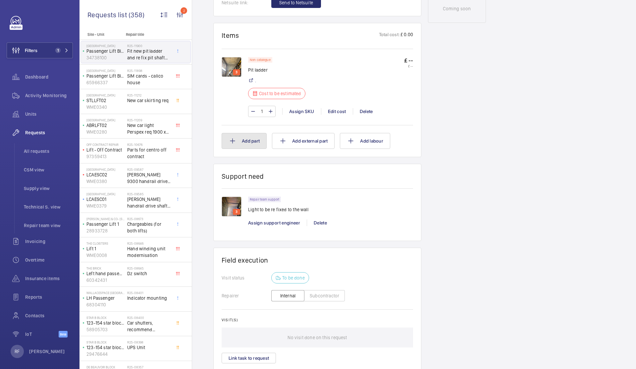
click at [252, 140] on button "Add part" at bounding box center [244, 141] width 45 height 16
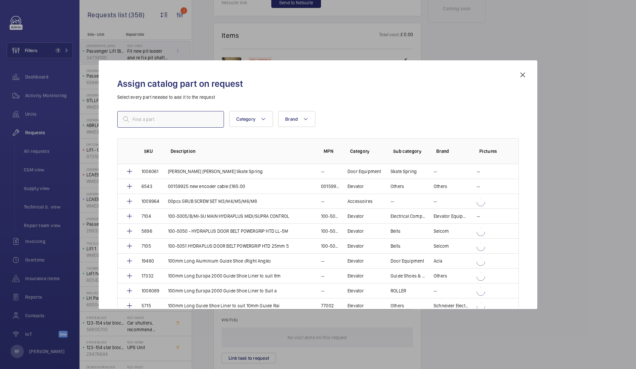
click at [202, 124] on input "text" at bounding box center [170, 119] width 107 height 17
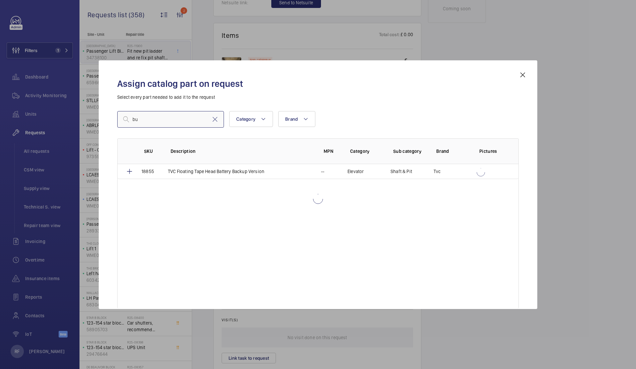
type input "b"
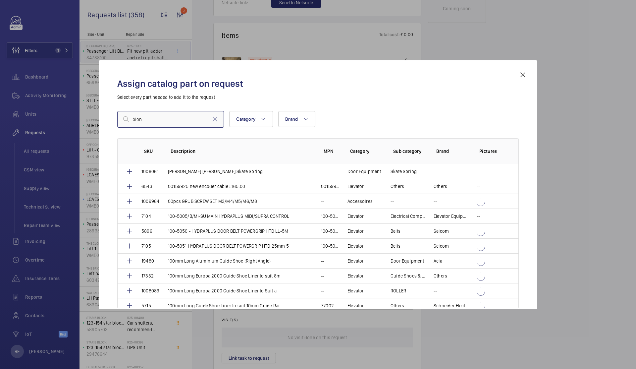
type input "bione"
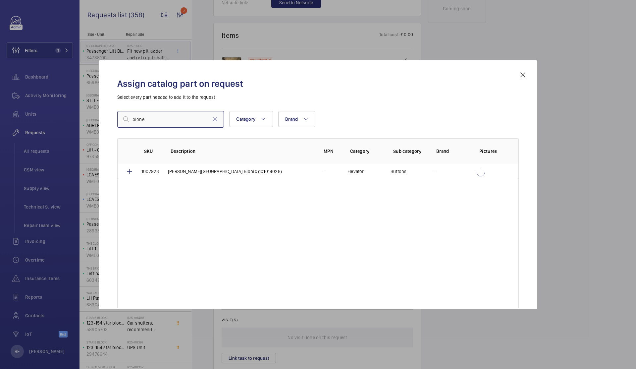
click at [163, 117] on input "bione" at bounding box center [170, 119] width 107 height 17
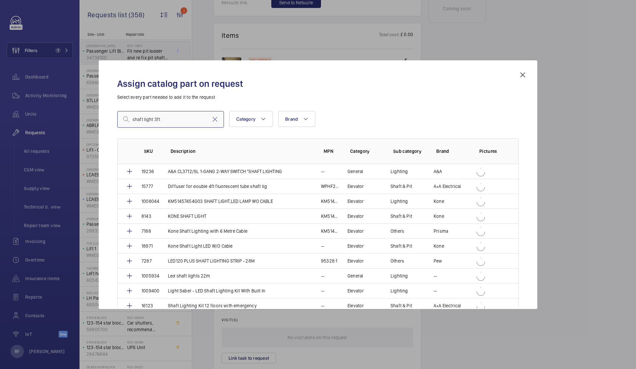
drag, startPoint x: 154, startPoint y: 122, endPoint x: 129, endPoint y: 121, distance: 25.5
click at [129, 121] on div "shaft light 3ft" at bounding box center [170, 119] width 107 height 17
click at [141, 119] on input "shaft light 3ft" at bounding box center [170, 119] width 107 height 17
drag, startPoint x: 154, startPoint y: 118, endPoint x: 104, endPoint y: 116, distance: 50.4
click at [104, 116] on div "Assign catalog part on request Select every part needed to add it to the reques…" at bounding box center [318, 184] width 439 height 249
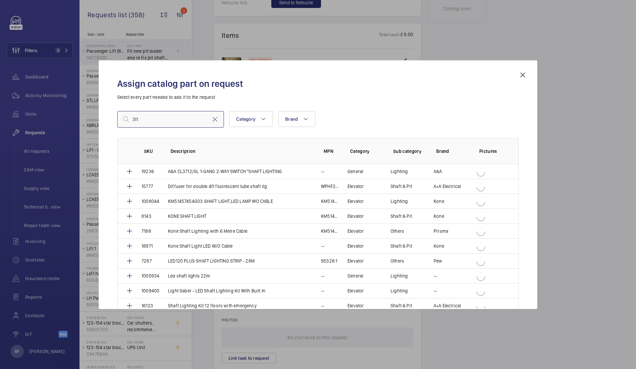
type input "3ft"
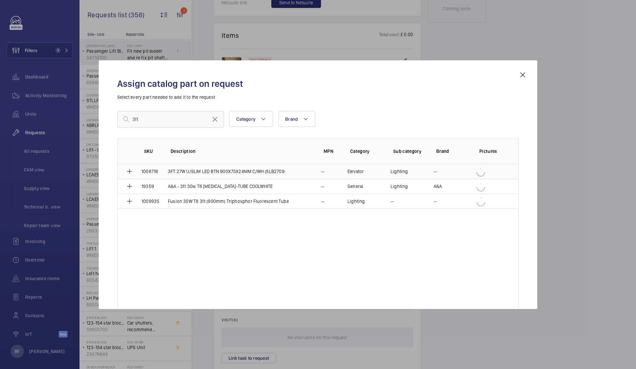
click at [134, 172] on td "1008718" at bounding box center [147, 171] width 27 height 15
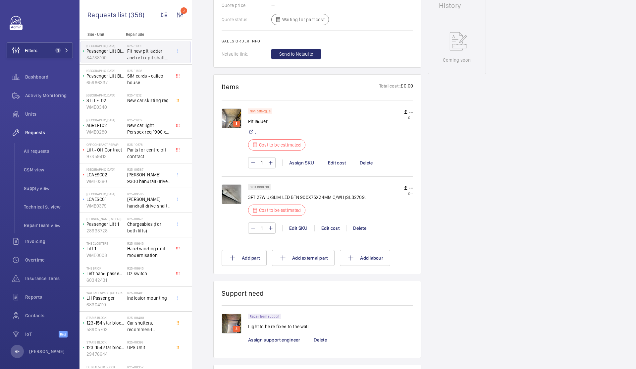
scroll to position [334, 0]
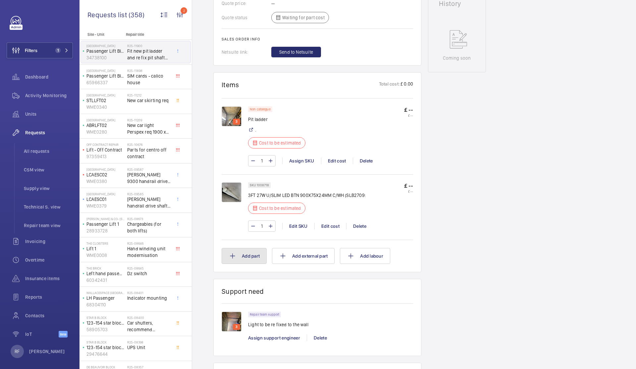
click at [251, 255] on button "Add part" at bounding box center [244, 256] width 45 height 16
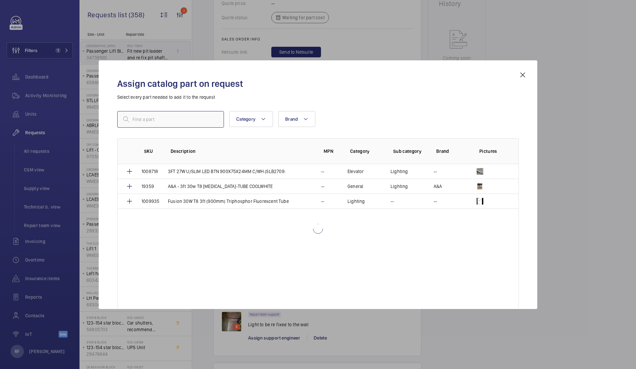
click at [187, 123] on input "text" at bounding box center [170, 119] width 107 height 17
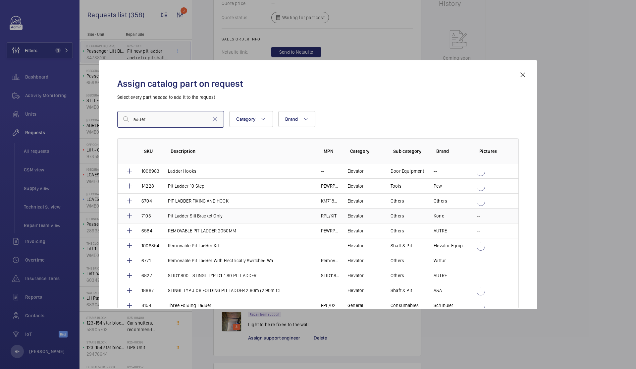
scroll to position [36, 0]
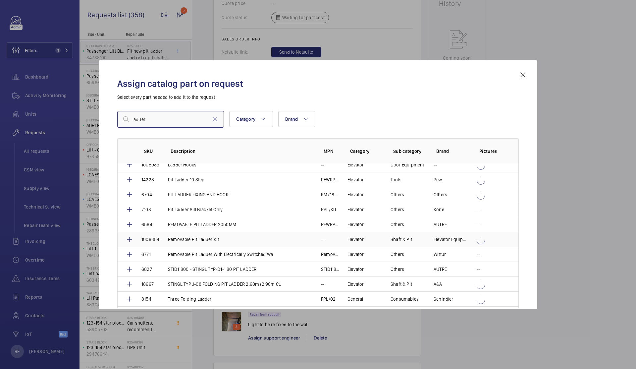
type input "ladder"
click at [221, 238] on td "Removable Pit Ladder Kit" at bounding box center [236, 239] width 153 height 15
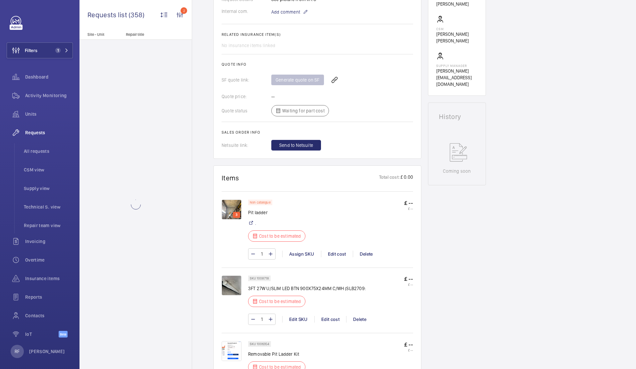
scroll to position [389, 0]
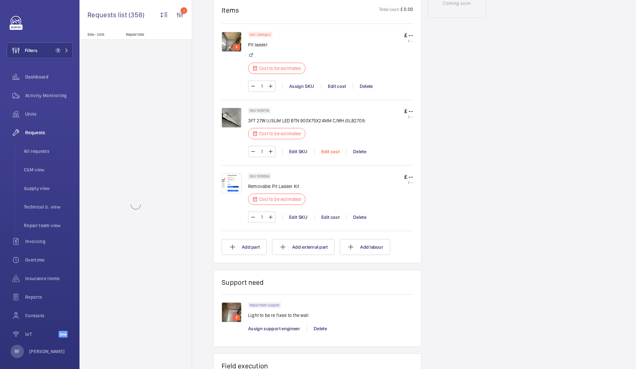
click at [330, 154] on div "Edit cost" at bounding box center [331, 151] width 32 height 7
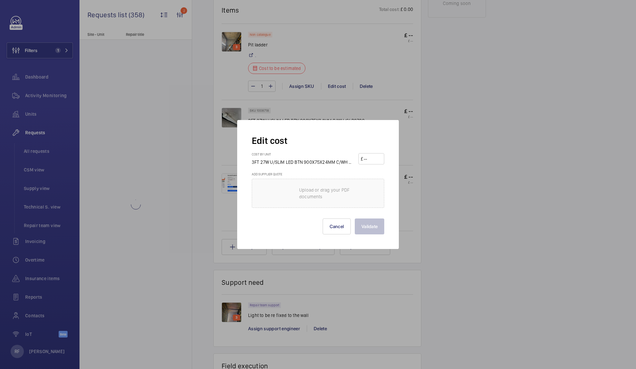
click at [369, 158] on input "number" at bounding box center [372, 158] width 19 height 11
type input "125"
click at [379, 226] on button "Validate" at bounding box center [370, 226] width 30 height 16
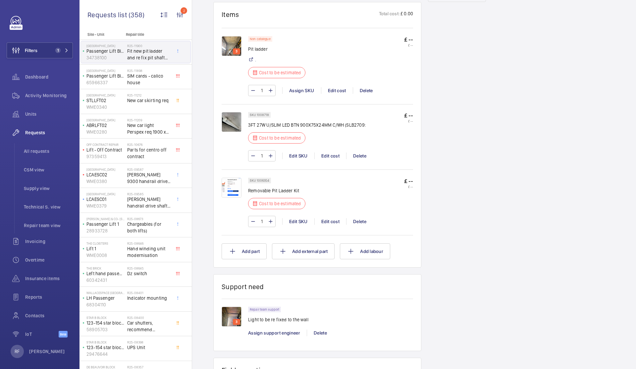
scroll to position [405, 0]
click at [237, 189] on img at bounding box center [232, 187] width 20 height 20
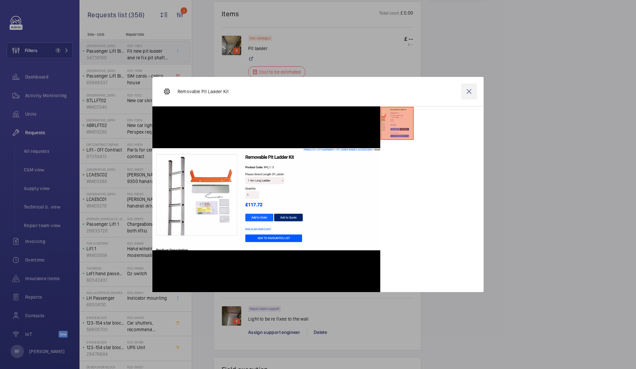
click at [468, 90] on wm-front-icon-button at bounding box center [469, 92] width 16 height 16
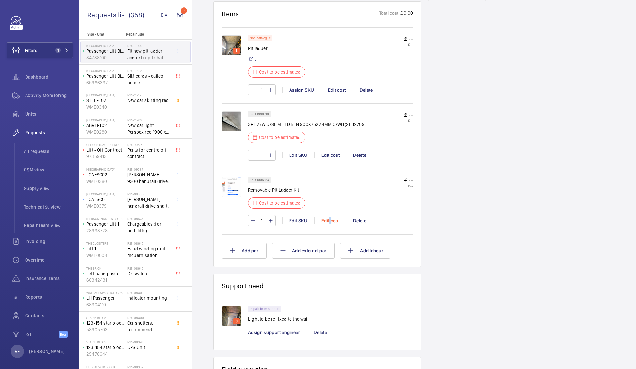
click at [329, 224] on div "Edit cost" at bounding box center [331, 220] width 32 height 7
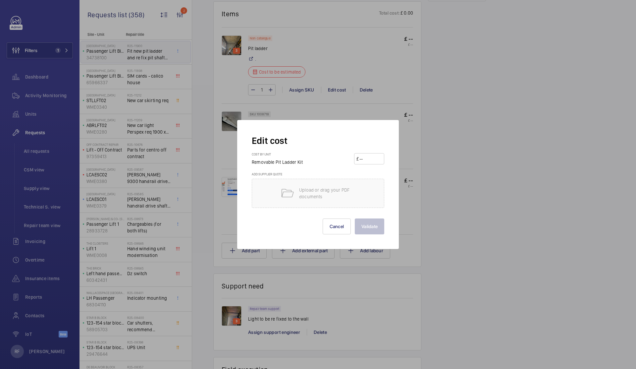
click at [384, 156] on wm-front-input-price "£" at bounding box center [369, 158] width 30 height 11
click at [379, 158] on input "number" at bounding box center [370, 158] width 23 height 11
type input "120"
click at [374, 222] on button "Validate" at bounding box center [370, 226] width 30 height 16
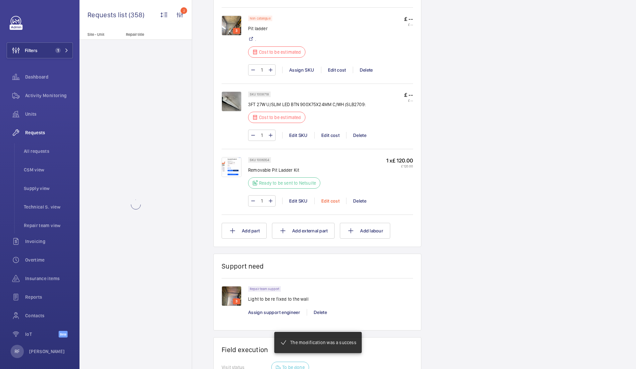
click at [325, 201] on div "Edit cost" at bounding box center [331, 201] width 32 height 7
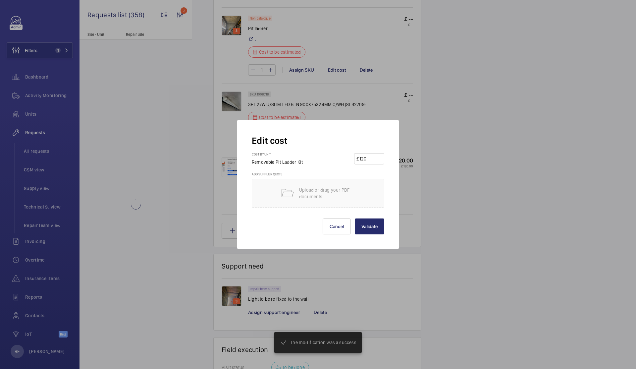
scroll to position [425, 0]
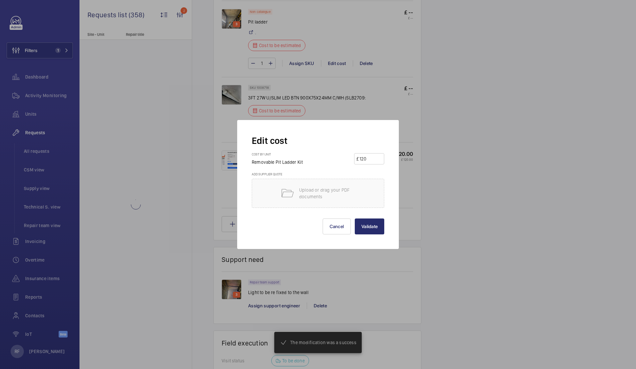
click at [366, 160] on input "120" at bounding box center [370, 158] width 23 height 11
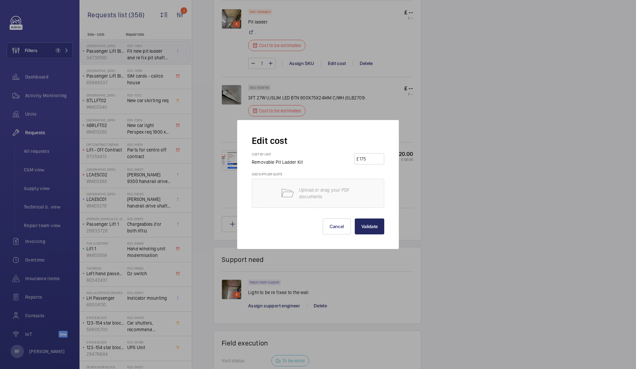
type input "175"
click at [378, 224] on button "Validate" at bounding box center [370, 226] width 30 height 16
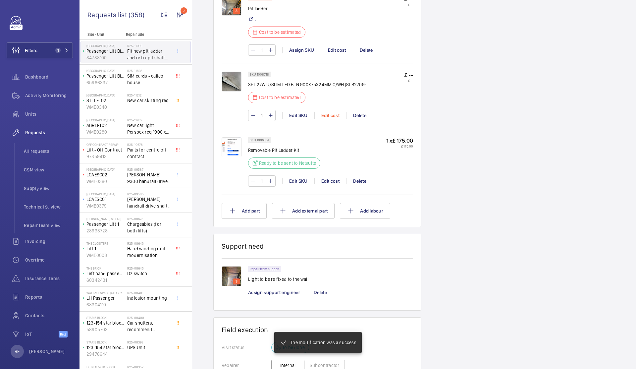
scroll to position [445, 0]
click at [334, 115] on div "Edit cost" at bounding box center [331, 115] width 32 height 7
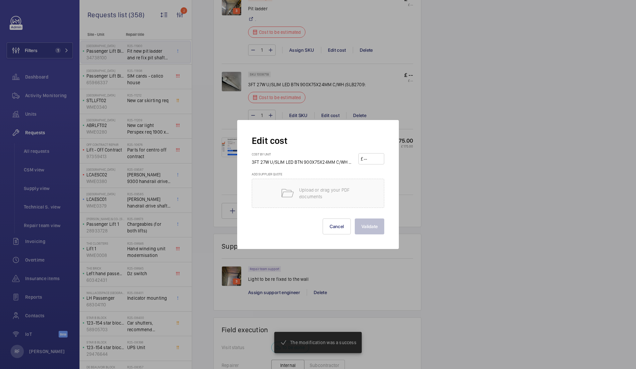
click at [374, 158] on input "number" at bounding box center [372, 158] width 19 height 11
type input "125"
click at [364, 230] on button "Validate" at bounding box center [370, 226] width 30 height 16
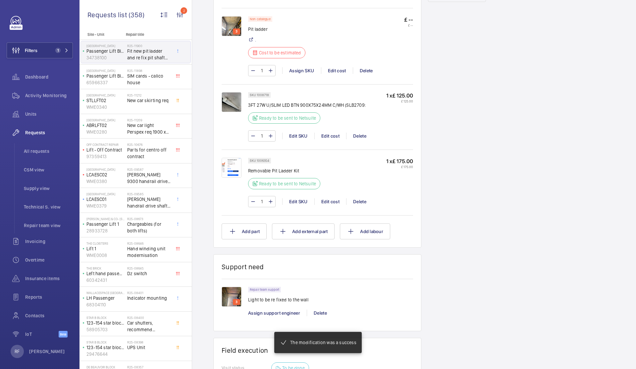
scroll to position [366, 0]
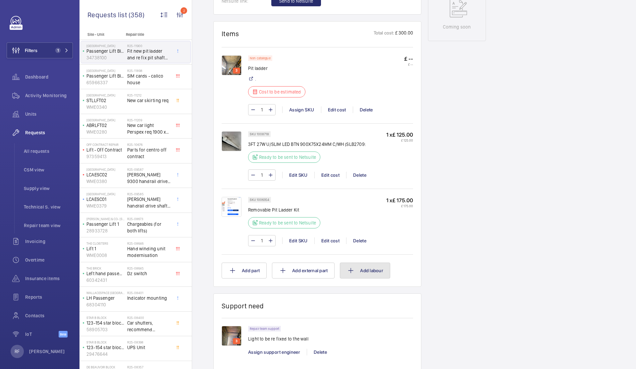
click at [370, 275] on button "Add labour" at bounding box center [365, 271] width 50 height 16
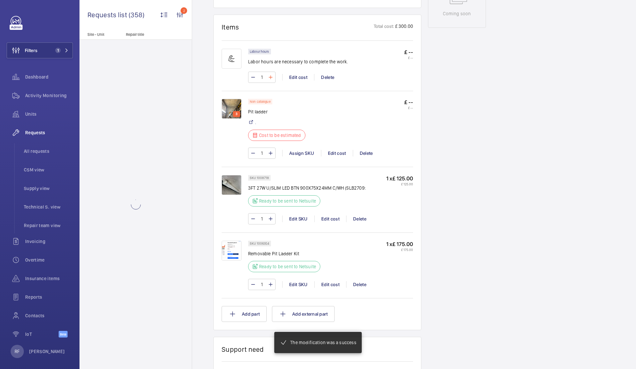
scroll to position [386, 0]
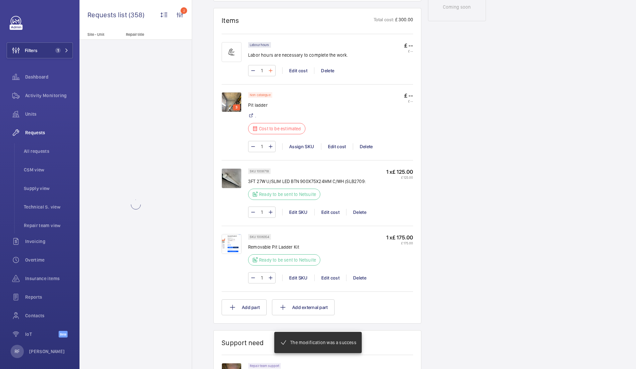
click at [270, 75] on mat-icon at bounding box center [270, 71] width 5 height 8
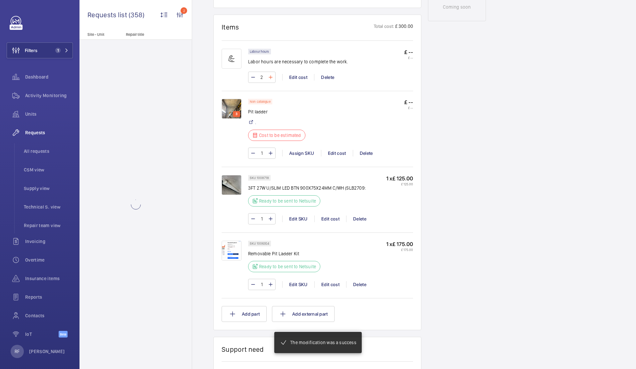
click at [270, 78] on mat-icon at bounding box center [270, 77] width 5 height 8
type input "4"
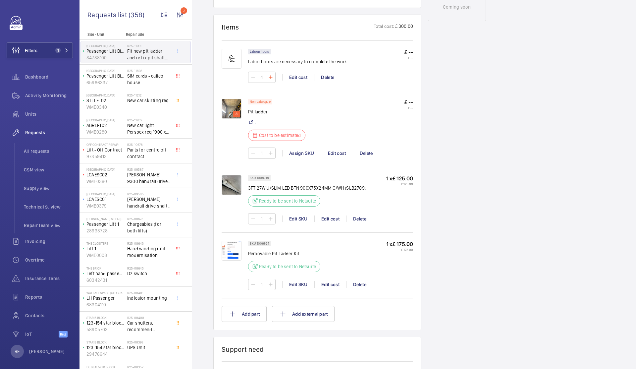
click at [270, 78] on wm-front-input-numeric-stepper "4" at bounding box center [262, 77] width 28 height 11
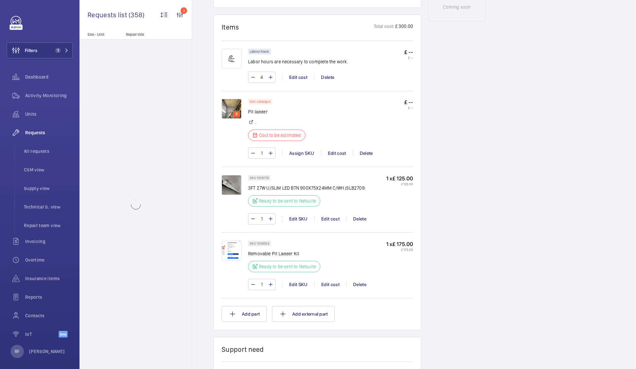
click at [270, 78] on mat-icon at bounding box center [270, 77] width 5 height 8
type input "5"
click at [270, 78] on mat-icon at bounding box center [270, 77] width 5 height 8
type input "6"
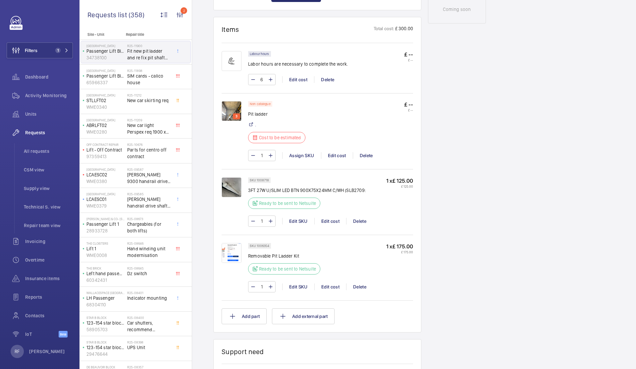
scroll to position [380, 0]
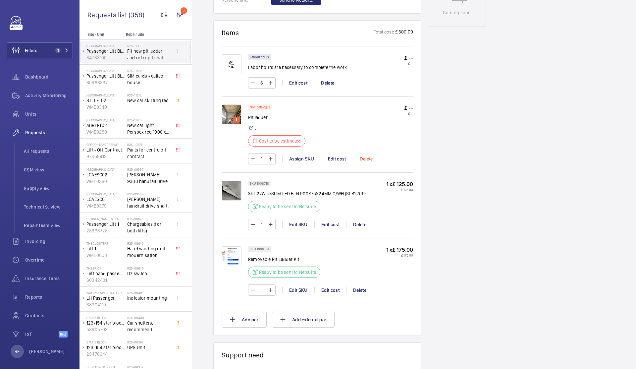
click at [366, 159] on div "Delete" at bounding box center [366, 158] width 27 height 7
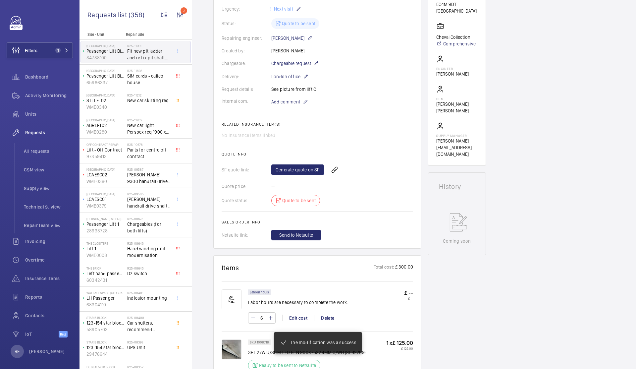
scroll to position [218, 0]
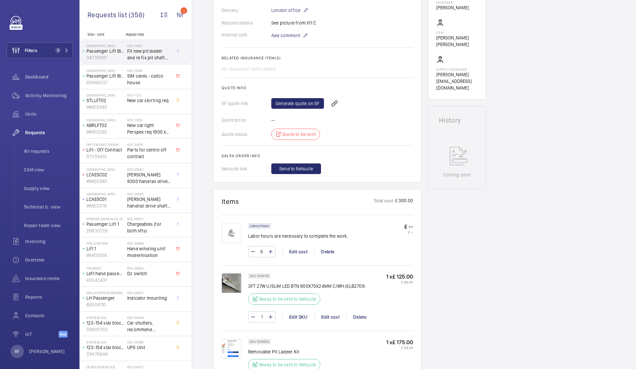
click at [309, 96] on div "Generate quote on SF" at bounding box center [343, 103] width 142 height 16
click at [307, 105] on link "Generate quote on SF" at bounding box center [298, 103] width 53 height 11
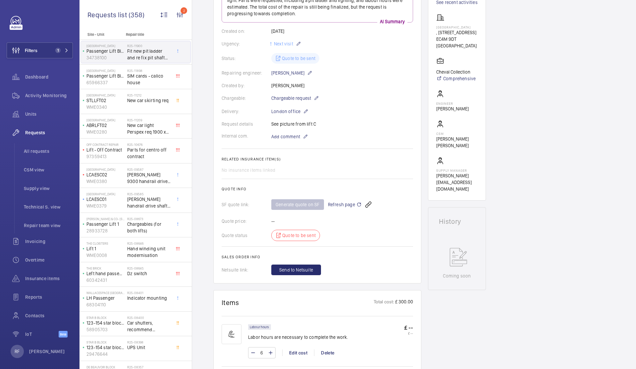
scroll to position [77, 0]
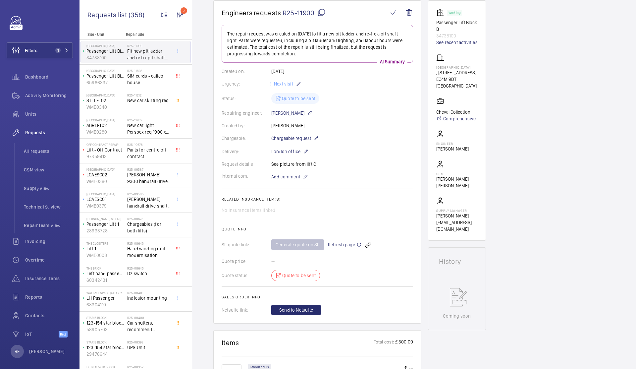
click at [318, 13] on mat-icon at bounding box center [322, 13] width 8 height 8
click at [350, 246] on span "Refresh page" at bounding box center [345, 245] width 34 height 8
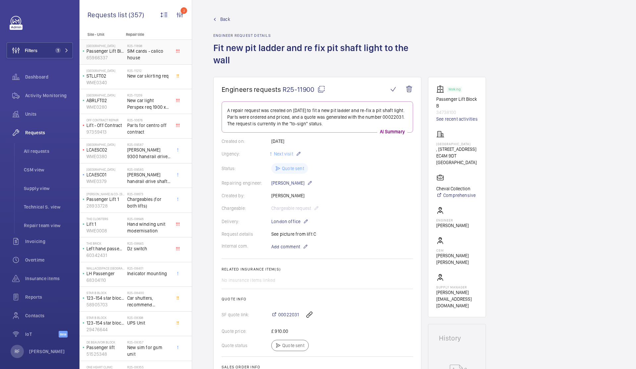
click at [135, 58] on span "SIM cards - calico house" at bounding box center [149, 54] width 44 height 13
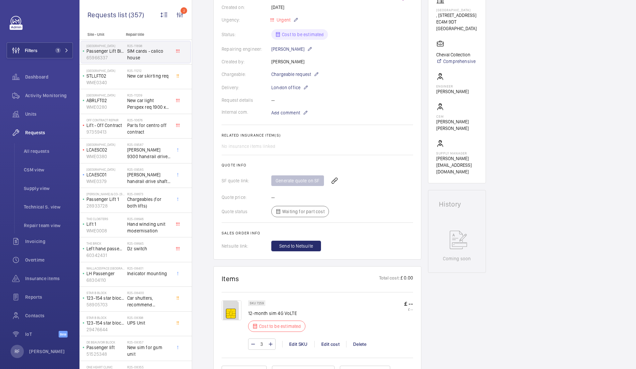
scroll to position [202, 0]
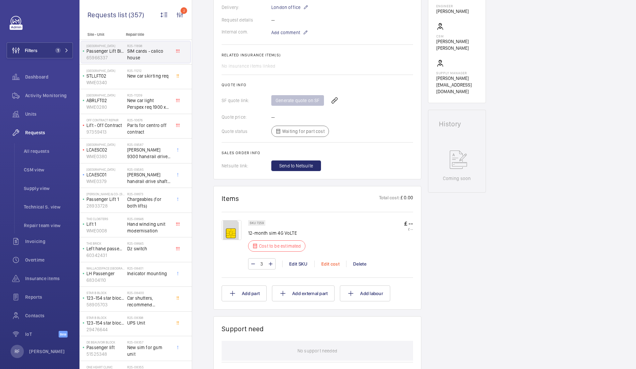
click at [330, 267] on div "Edit cost" at bounding box center [331, 264] width 32 height 7
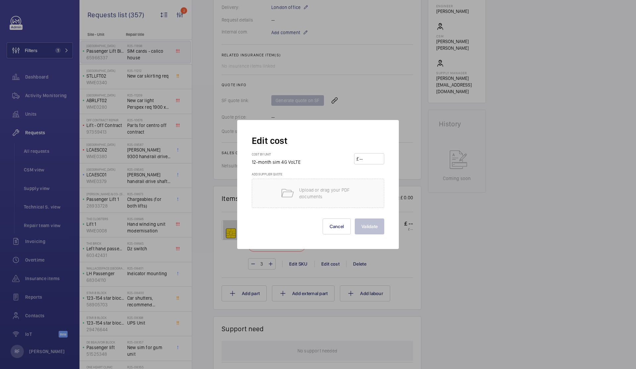
click at [366, 163] on input "number" at bounding box center [370, 158] width 23 height 11
type input "145"
click at [376, 222] on button "Validate" at bounding box center [370, 226] width 30 height 16
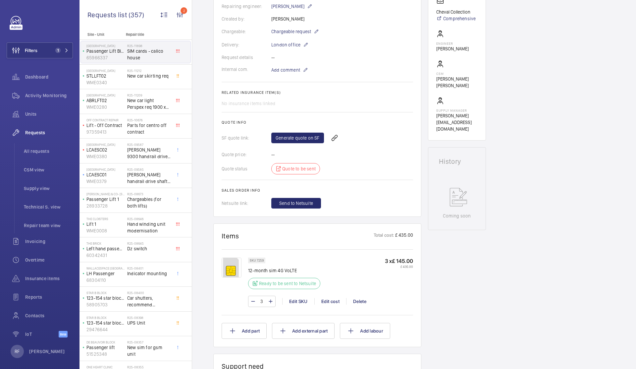
scroll to position [163, 0]
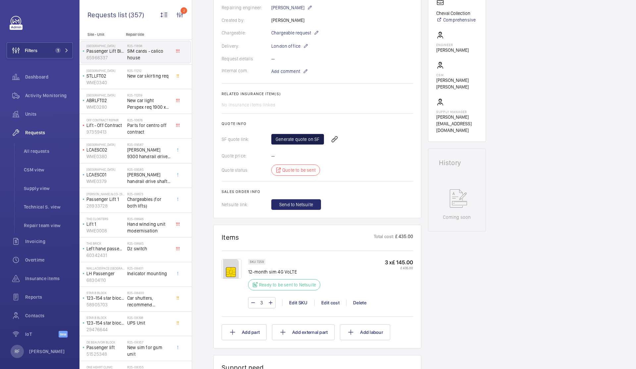
click at [313, 143] on link "Generate quote on SF" at bounding box center [298, 139] width 53 height 11
